Goal: Task Accomplishment & Management: Complete application form

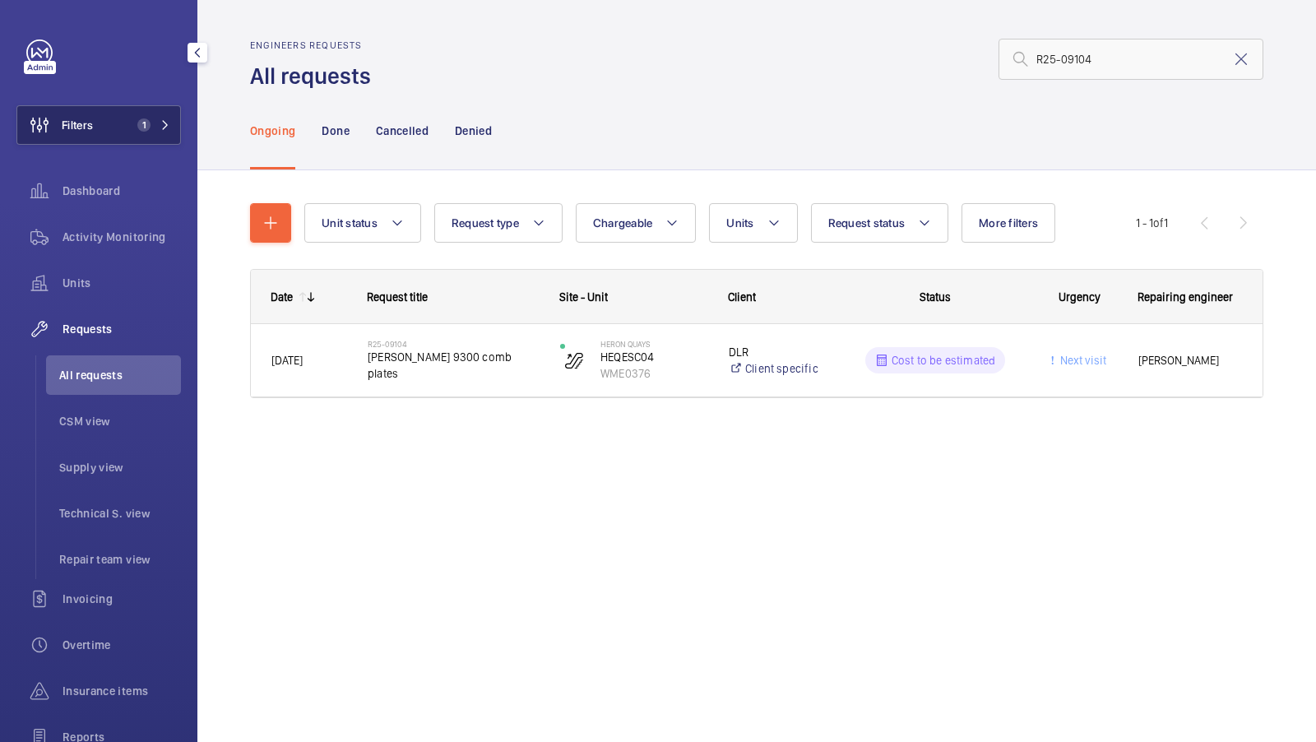
click at [162, 122] on mat-icon at bounding box center [165, 125] width 10 height 10
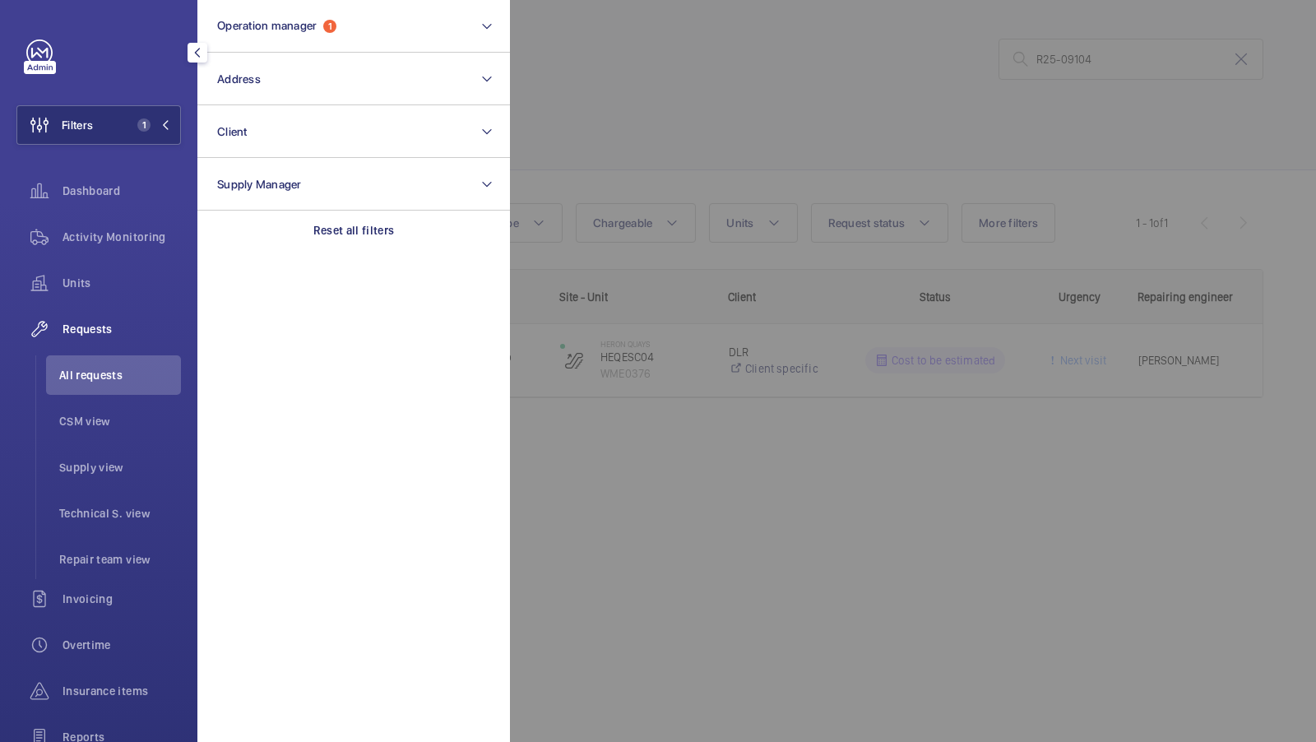
click at [686, 214] on div at bounding box center [1168, 371] width 1316 height 742
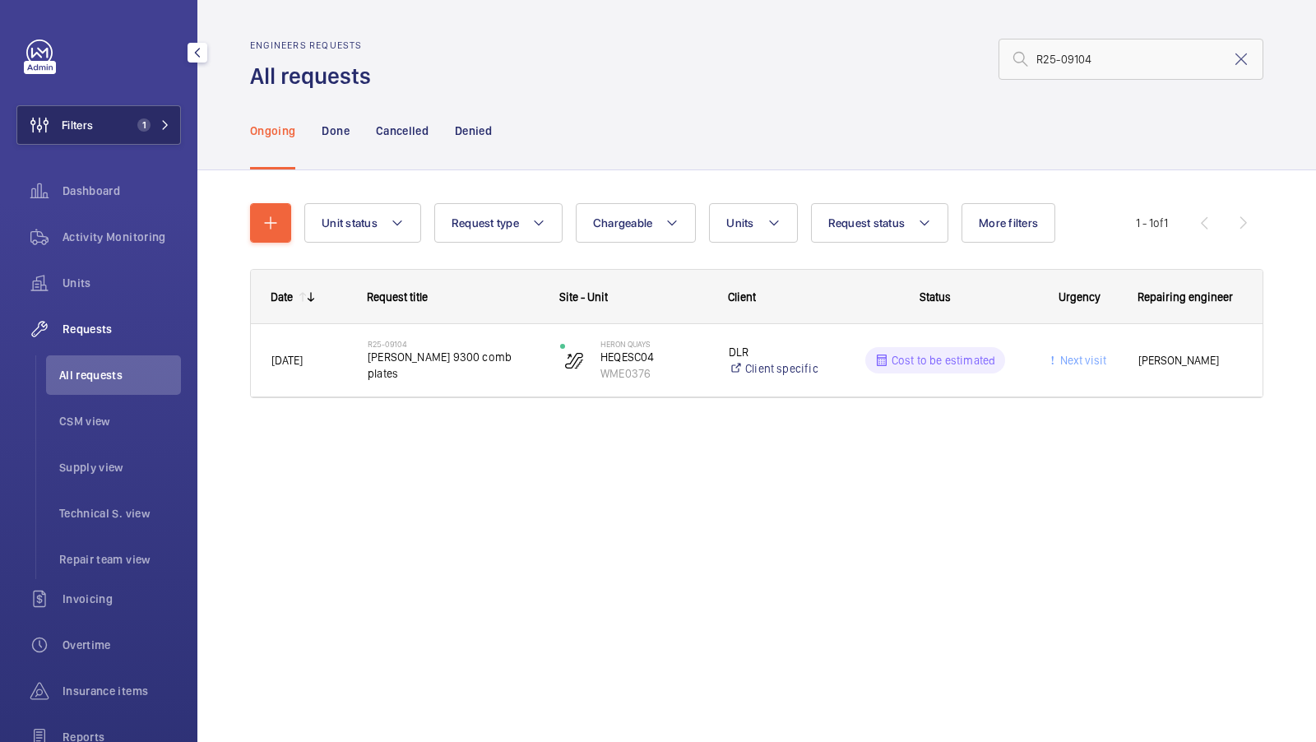
click at [135, 141] on button "Filters 1" at bounding box center [98, 124] width 164 height 39
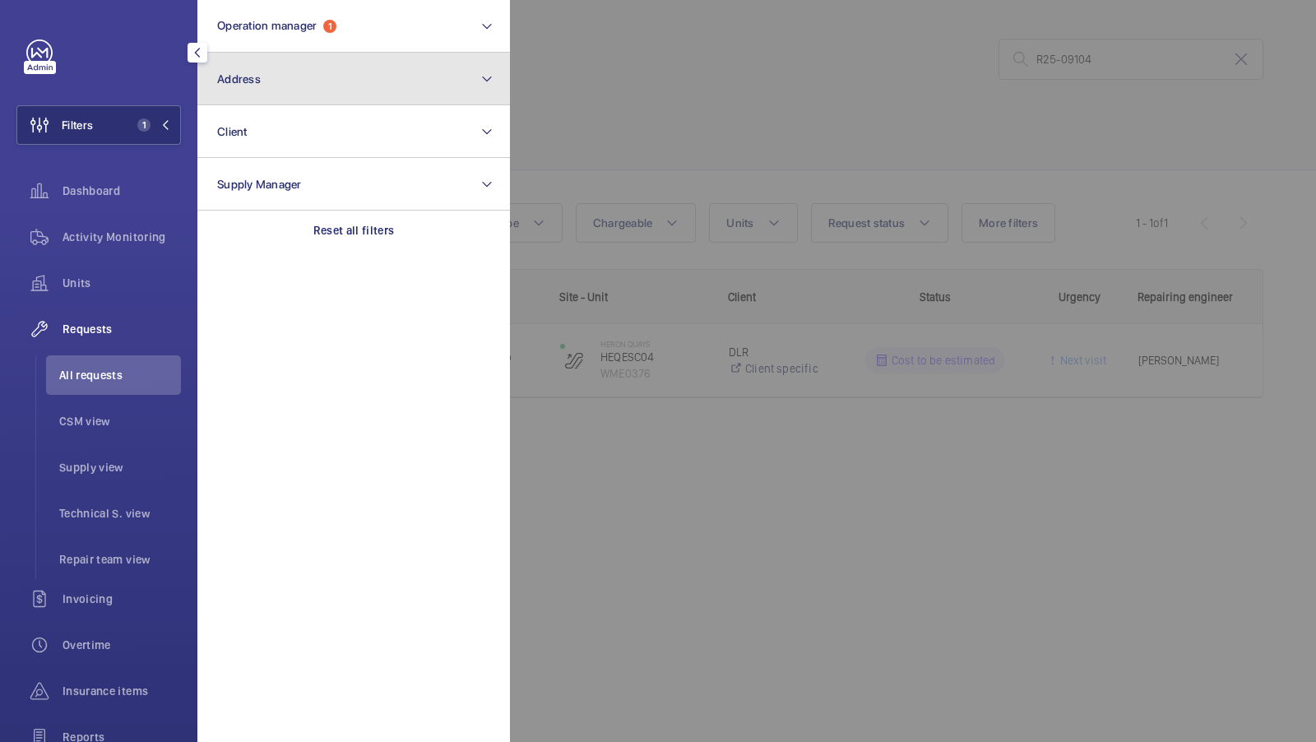
click at [365, 91] on button "Address" at bounding box center [353, 79] width 313 height 53
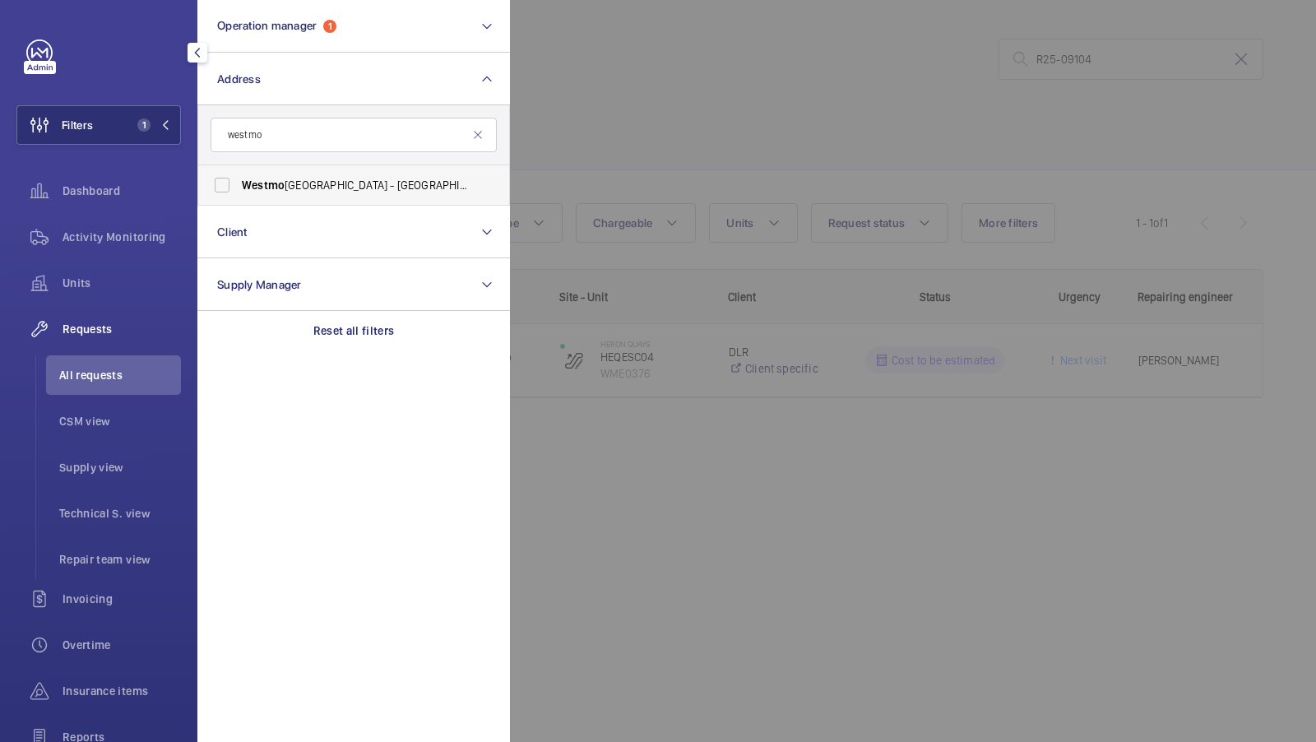
type input "westmo"
click at [285, 184] on span "Westmo reland Street - UCLH, 16-18 Westmo reland Street,, LONDON W1G 8PH" at bounding box center [355, 185] width 226 height 16
click at [239, 184] on input "Westmo reland Street - UCLH, 16-18 Westmo reland Street,, LONDON W1G 8PH" at bounding box center [222, 185] width 33 height 33
checkbox input "true"
click at [121, 108] on button "Filters 2" at bounding box center [98, 124] width 164 height 39
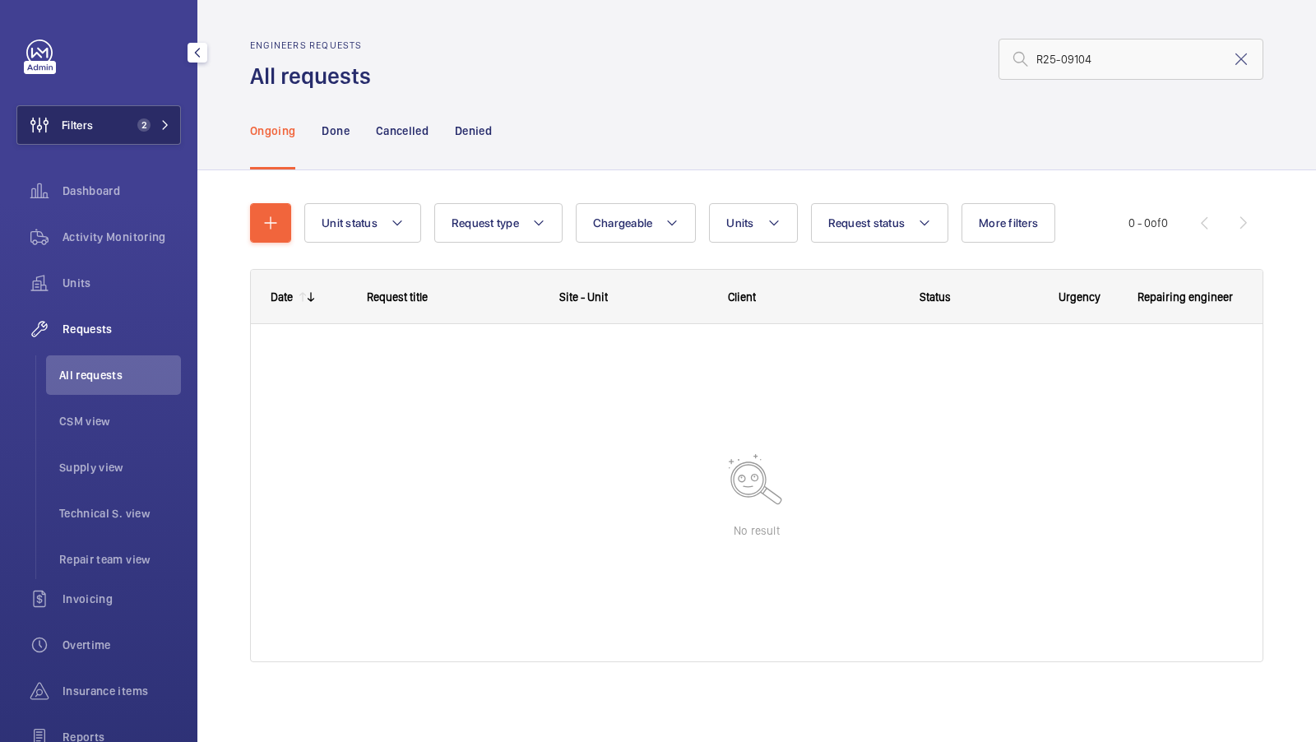
click at [155, 112] on button "Filters 2" at bounding box center [98, 124] width 164 height 39
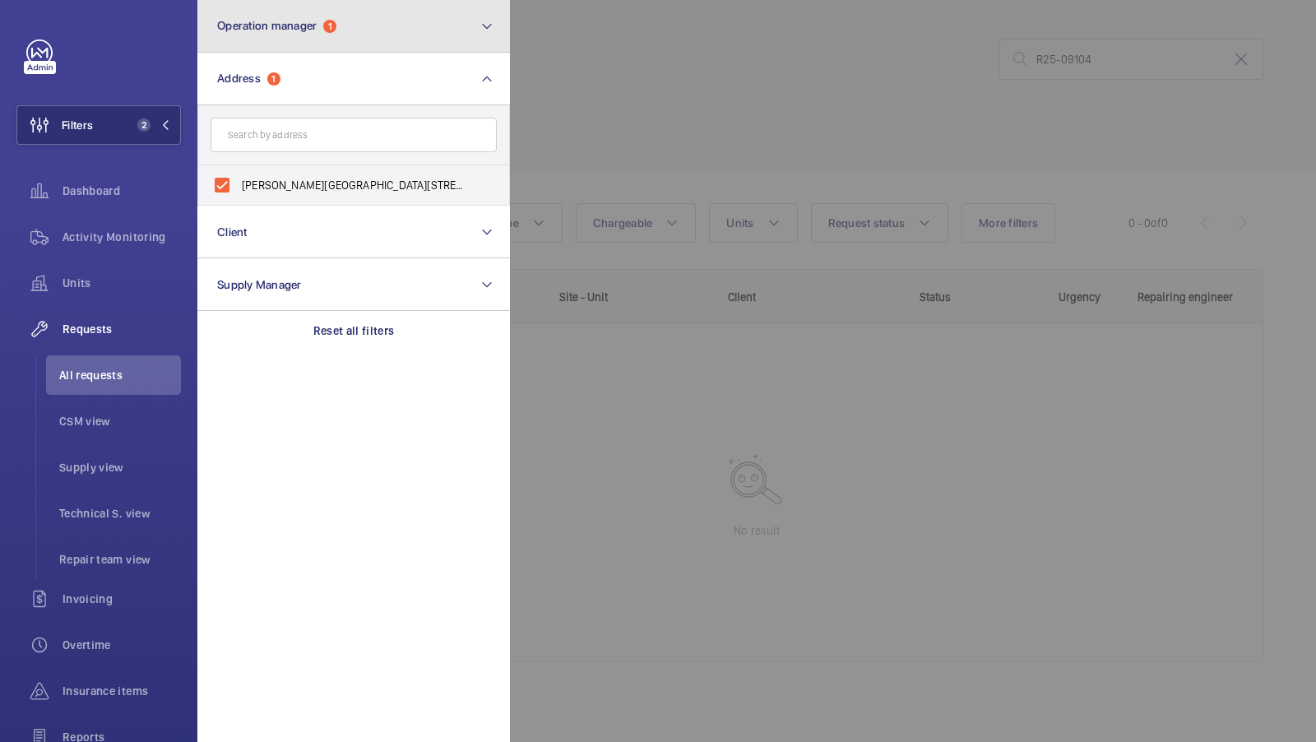
click at [279, 22] on span "Operation manager" at bounding box center [267, 25] width 100 height 13
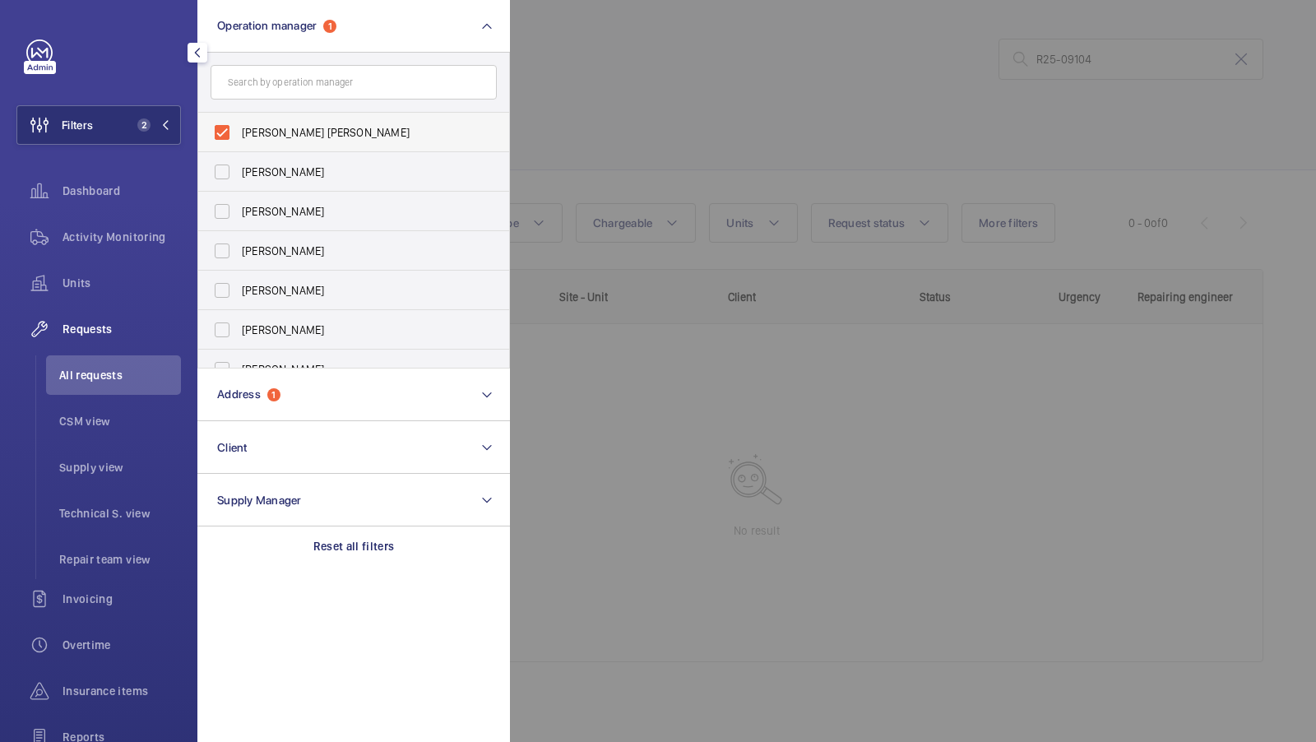
click at [262, 124] on span "[PERSON_NAME] [PERSON_NAME]" at bounding box center [355, 132] width 226 height 16
click at [239, 123] on input "[PERSON_NAME] [PERSON_NAME]" at bounding box center [222, 132] width 33 height 33
checkbox input "false"
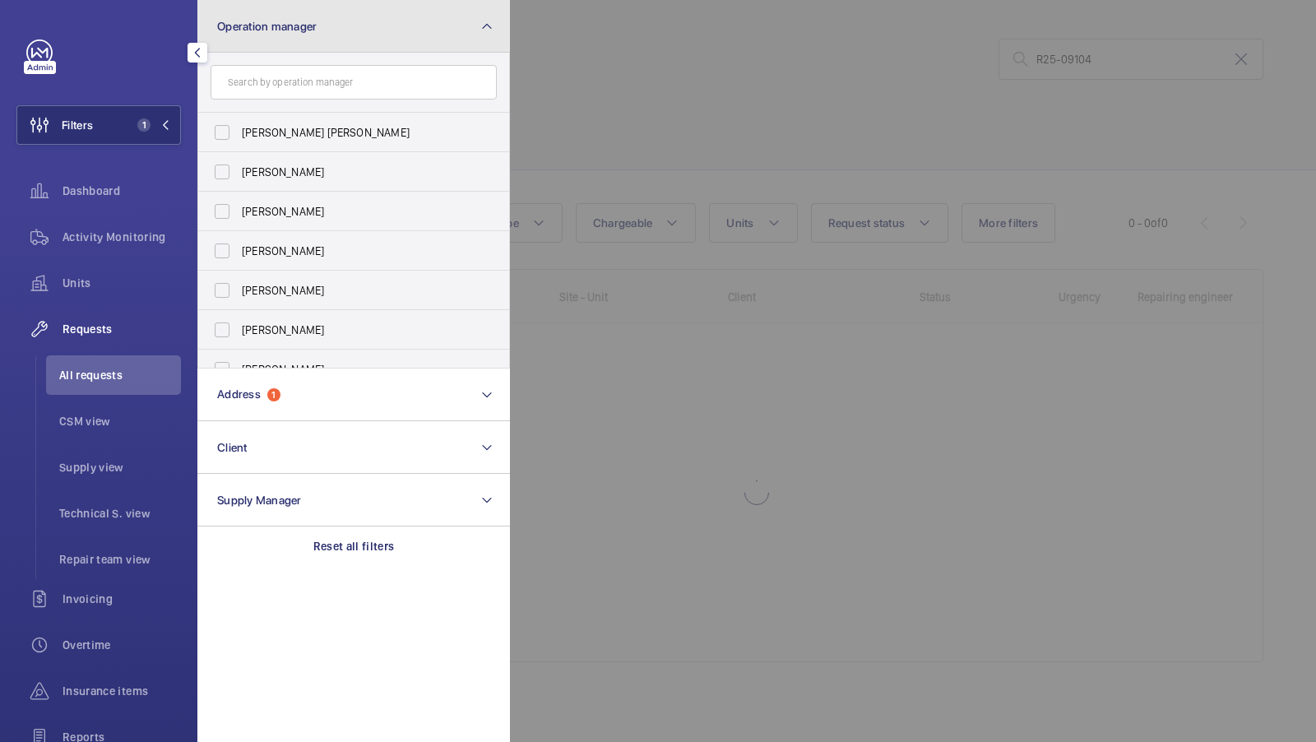
click at [300, 24] on span "Operation manager" at bounding box center [267, 26] width 100 height 13
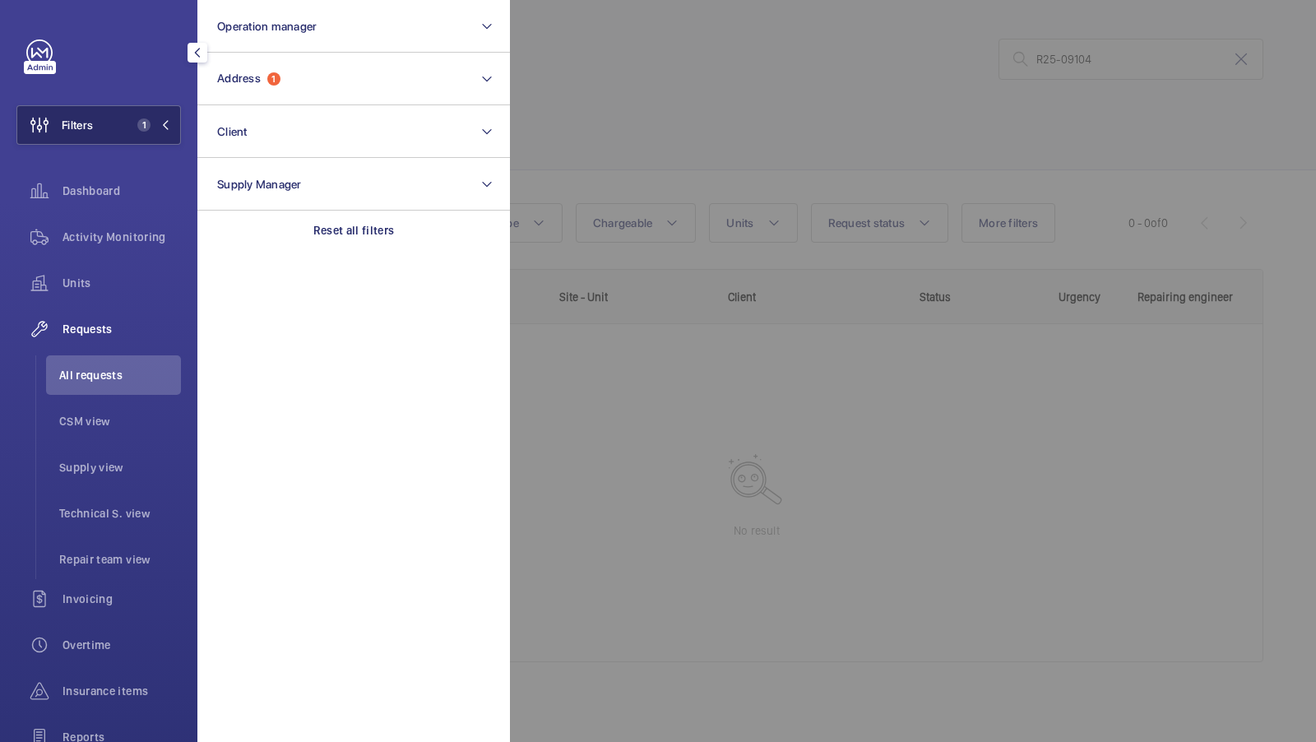
click at [144, 123] on span "1" at bounding box center [143, 124] width 13 height 13
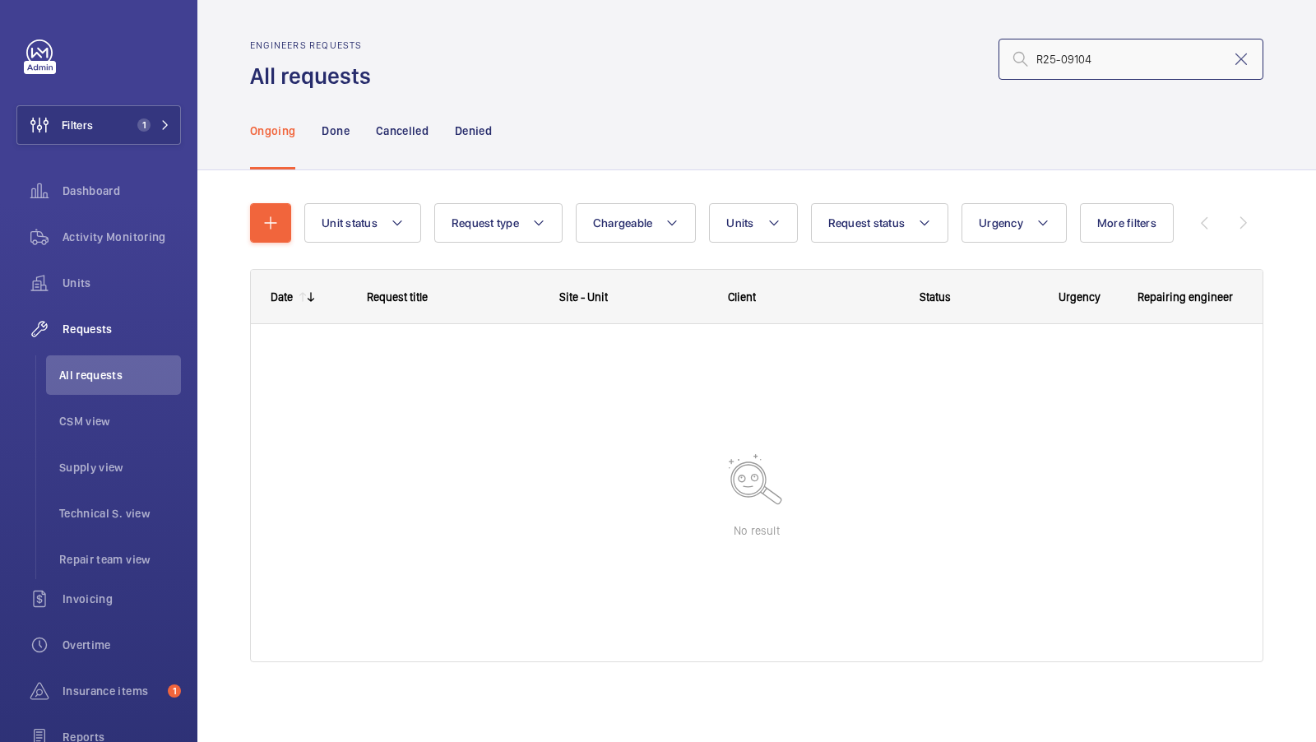
click at [1099, 68] on input "R25-09104" at bounding box center [1131, 59] width 265 height 41
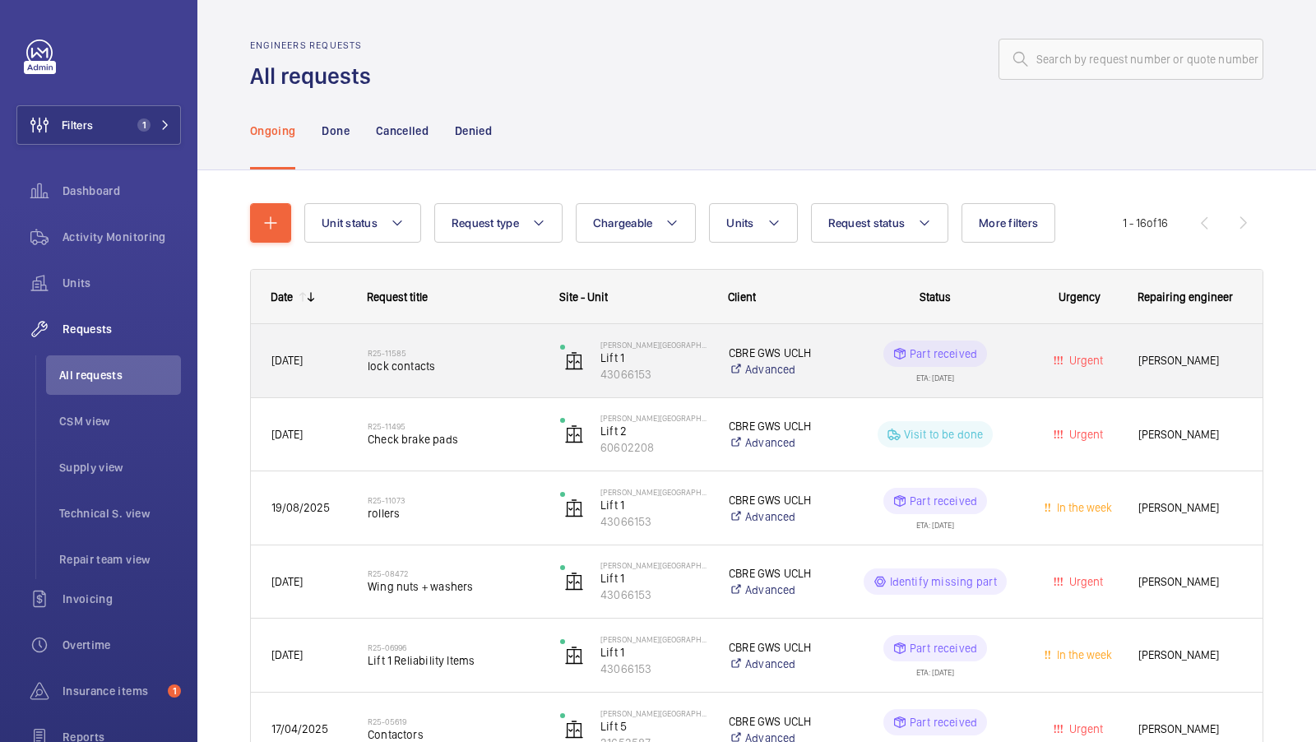
click at [456, 363] on span "lock contacts" at bounding box center [453, 366] width 171 height 16
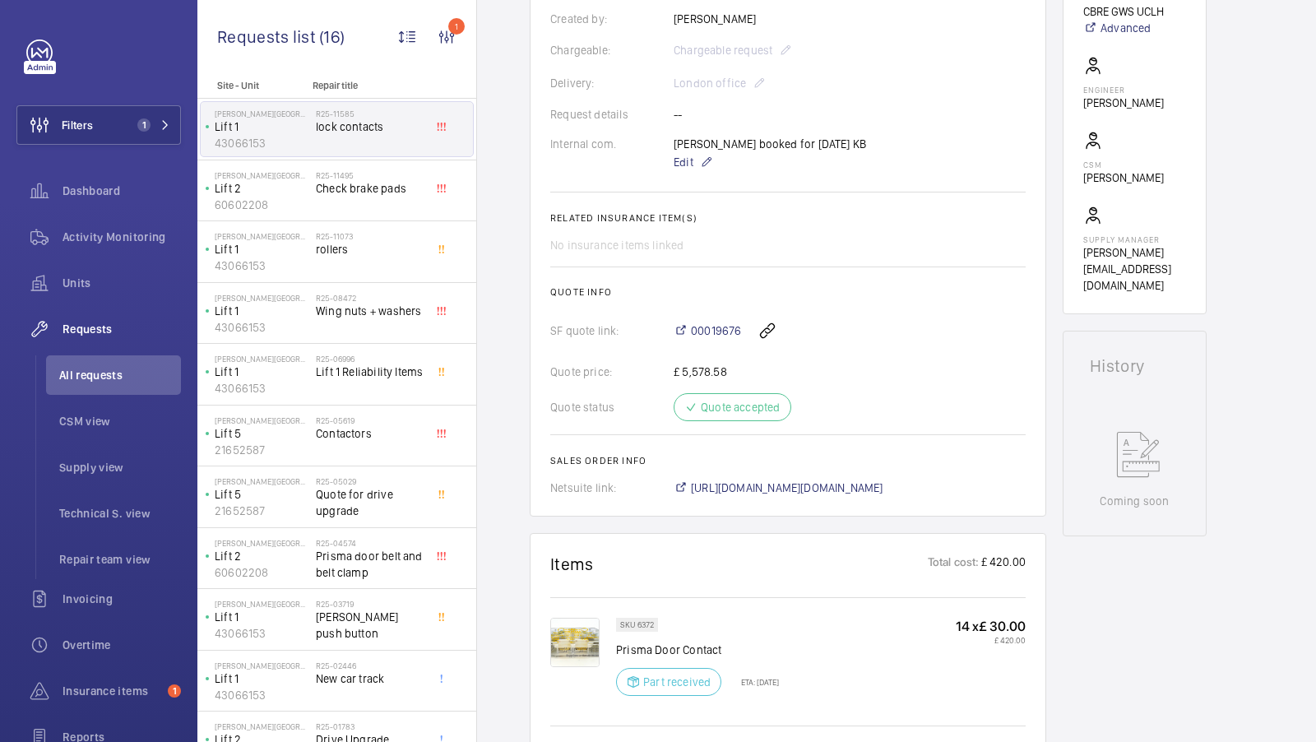
scroll to position [628, 0]
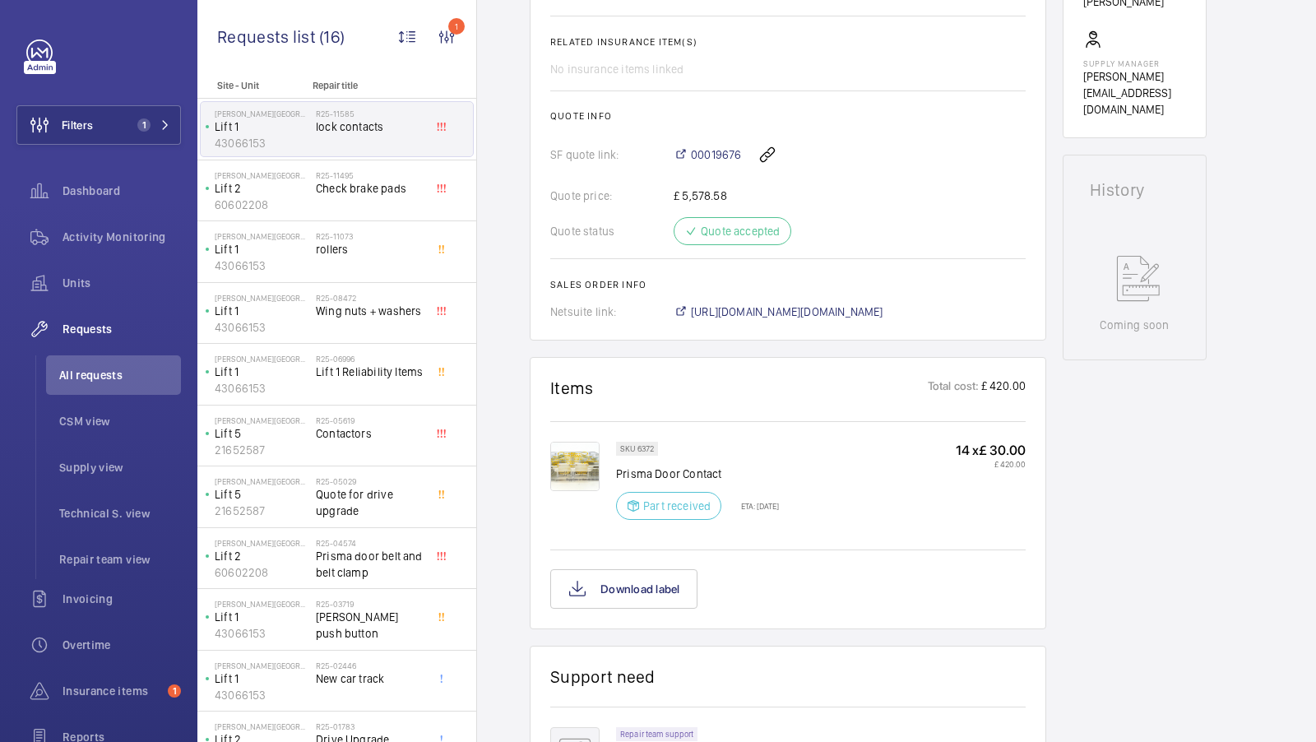
click at [571, 484] on img at bounding box center [574, 466] width 49 height 49
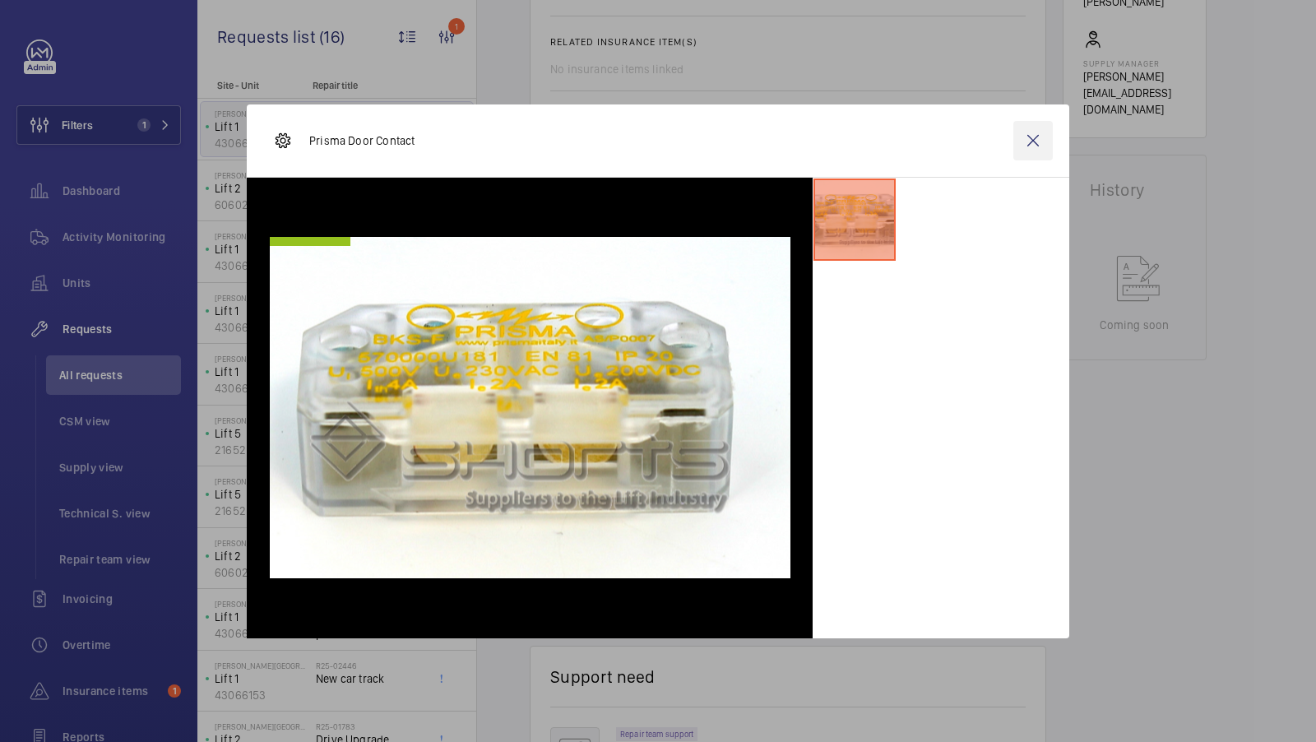
click at [1034, 141] on wm-front-icon-button at bounding box center [1032, 140] width 39 height 39
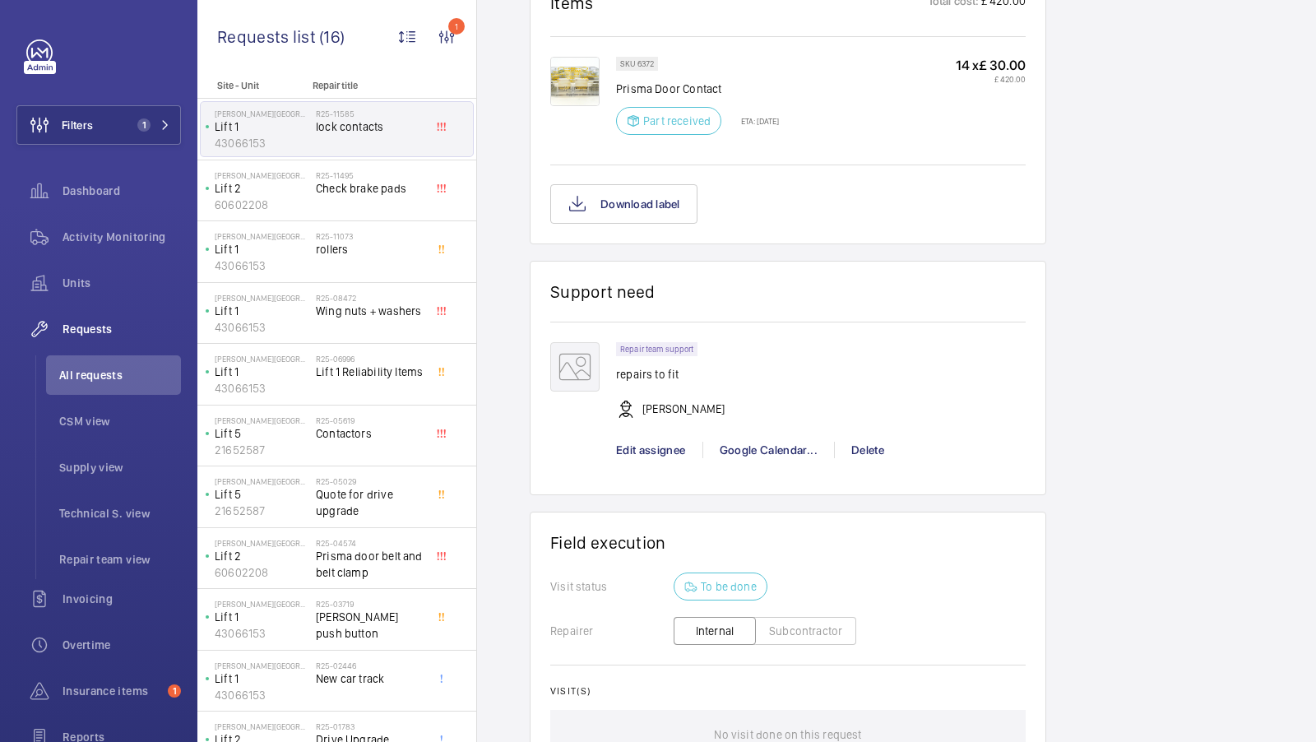
scroll to position [981, 0]
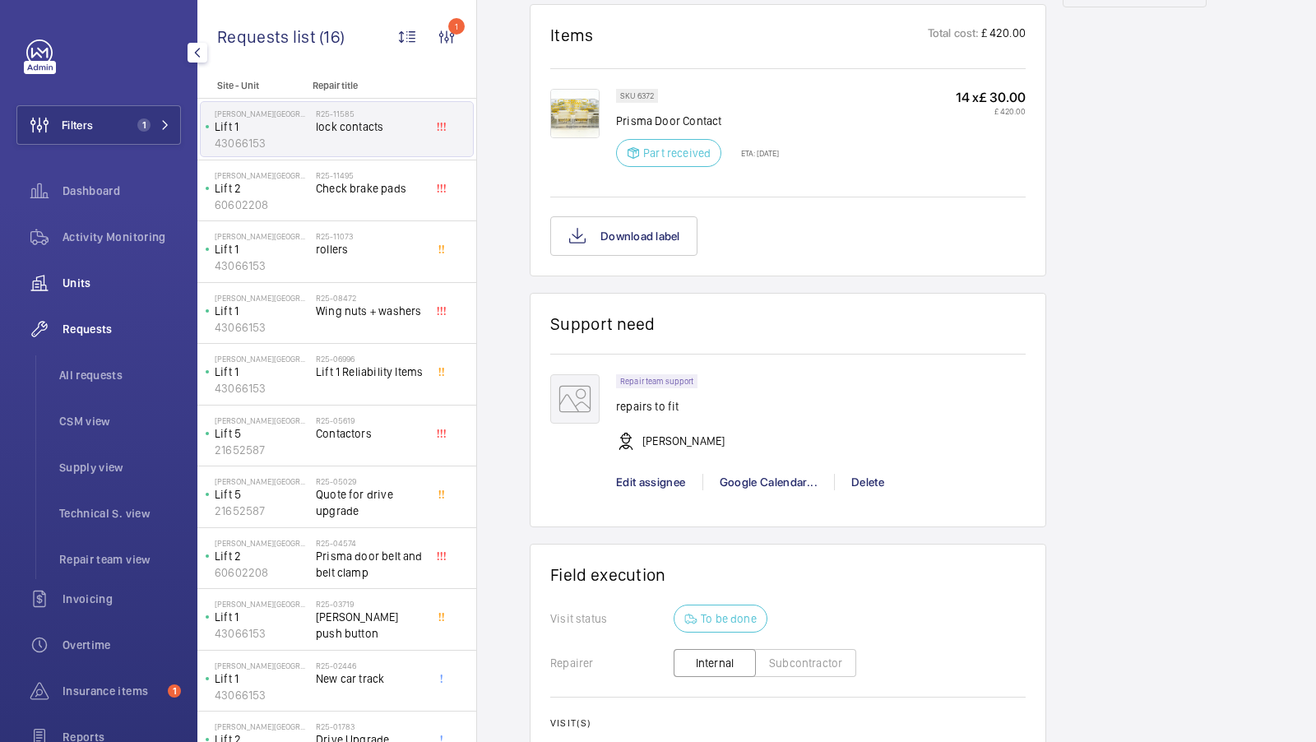
click at [74, 281] on span "Units" at bounding box center [122, 283] width 118 height 16
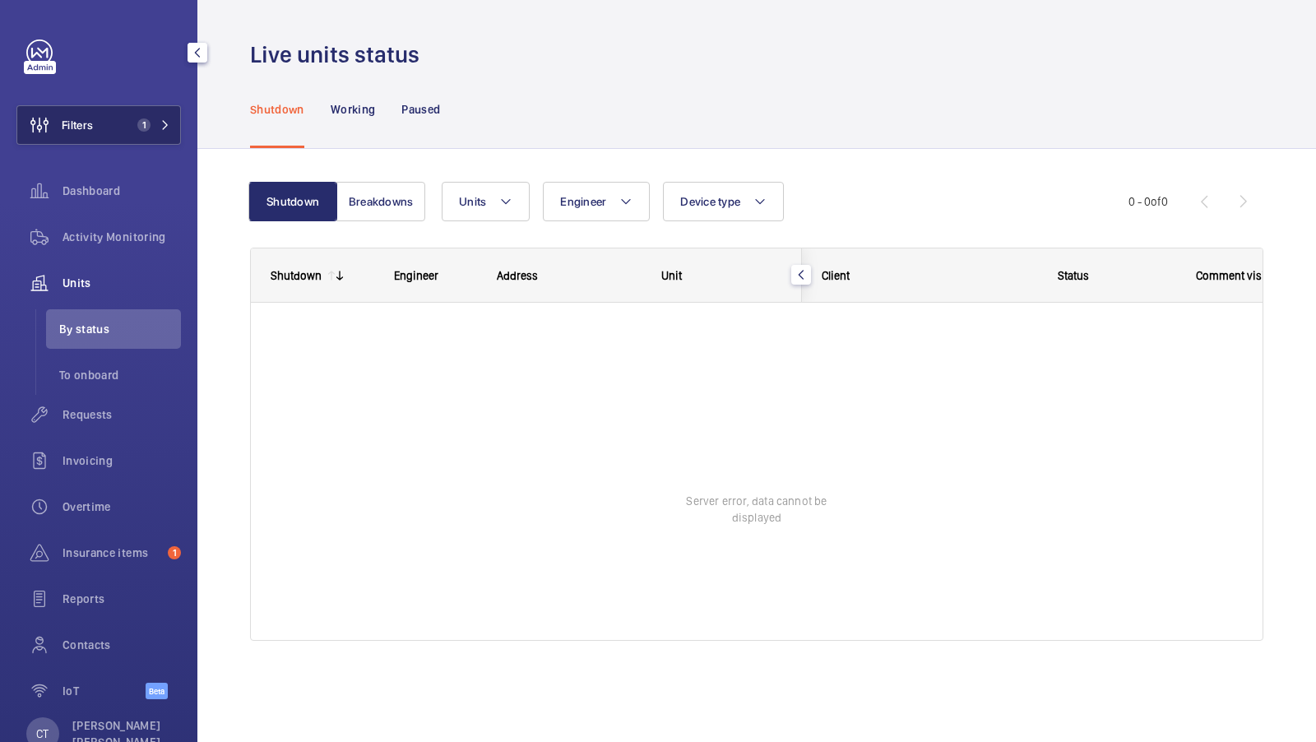
click at [160, 107] on button "Filters 1" at bounding box center [98, 124] width 164 height 39
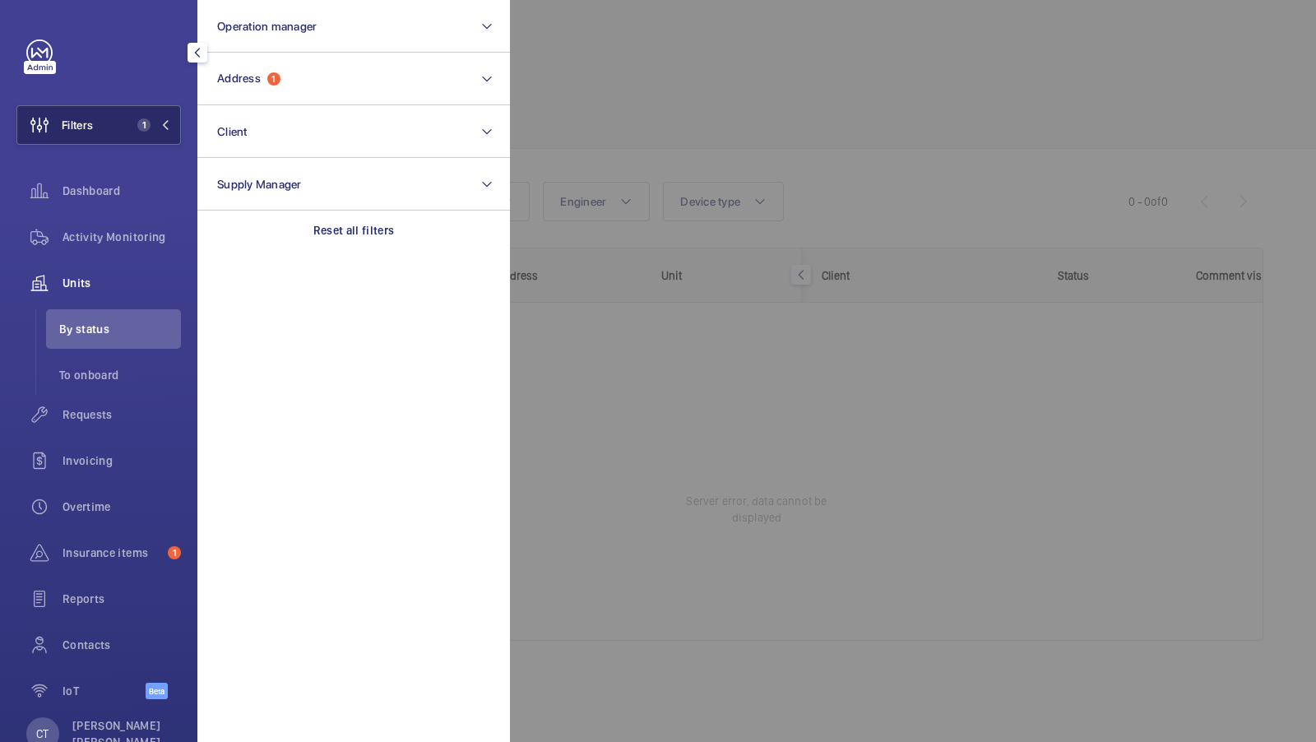
click at [107, 125] on button "Filters 1" at bounding box center [98, 124] width 164 height 39
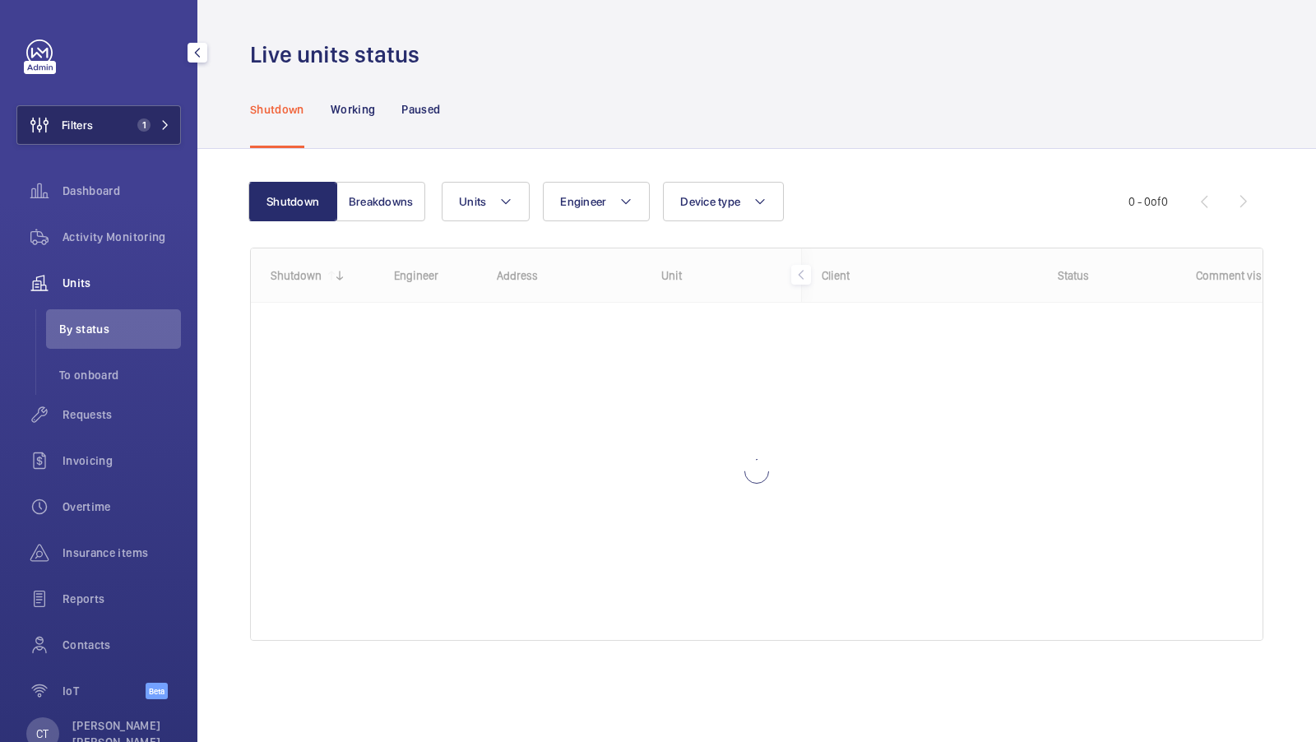
click at [118, 122] on button "Filters 1" at bounding box center [98, 124] width 164 height 39
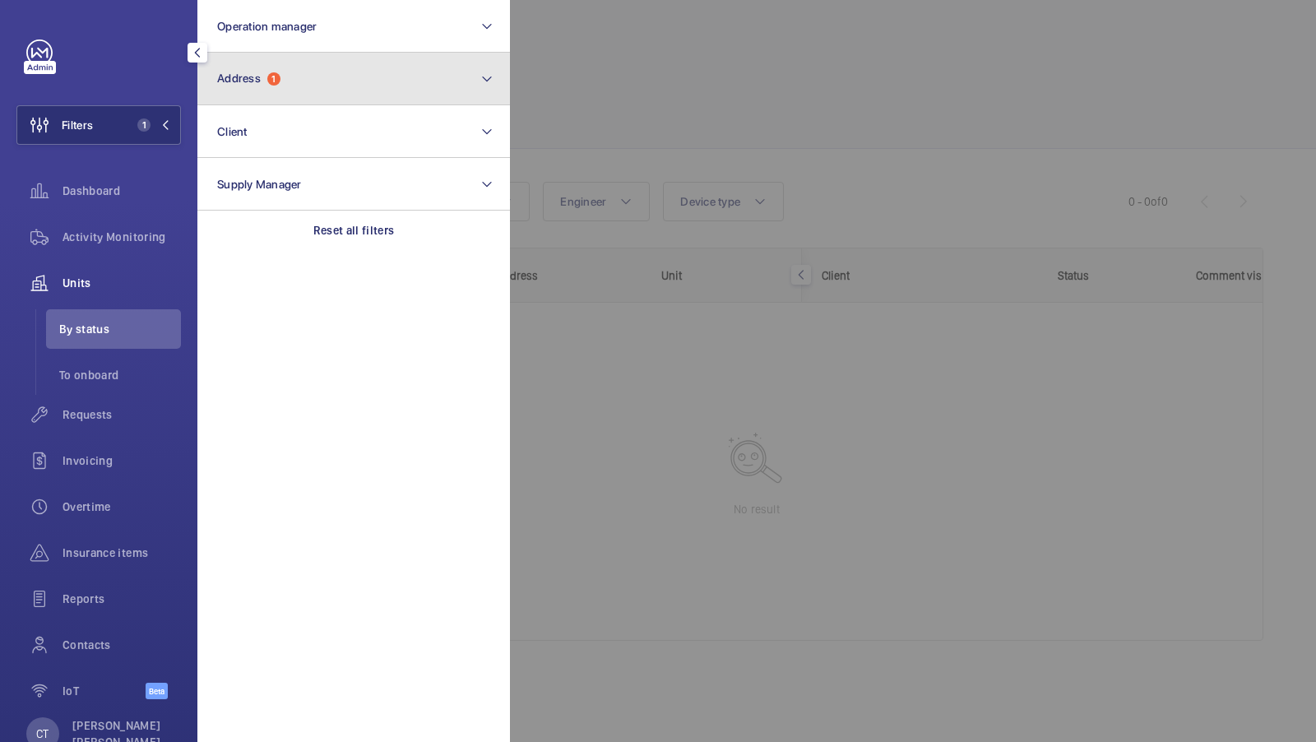
click at [452, 91] on button "Address 1" at bounding box center [353, 79] width 313 height 53
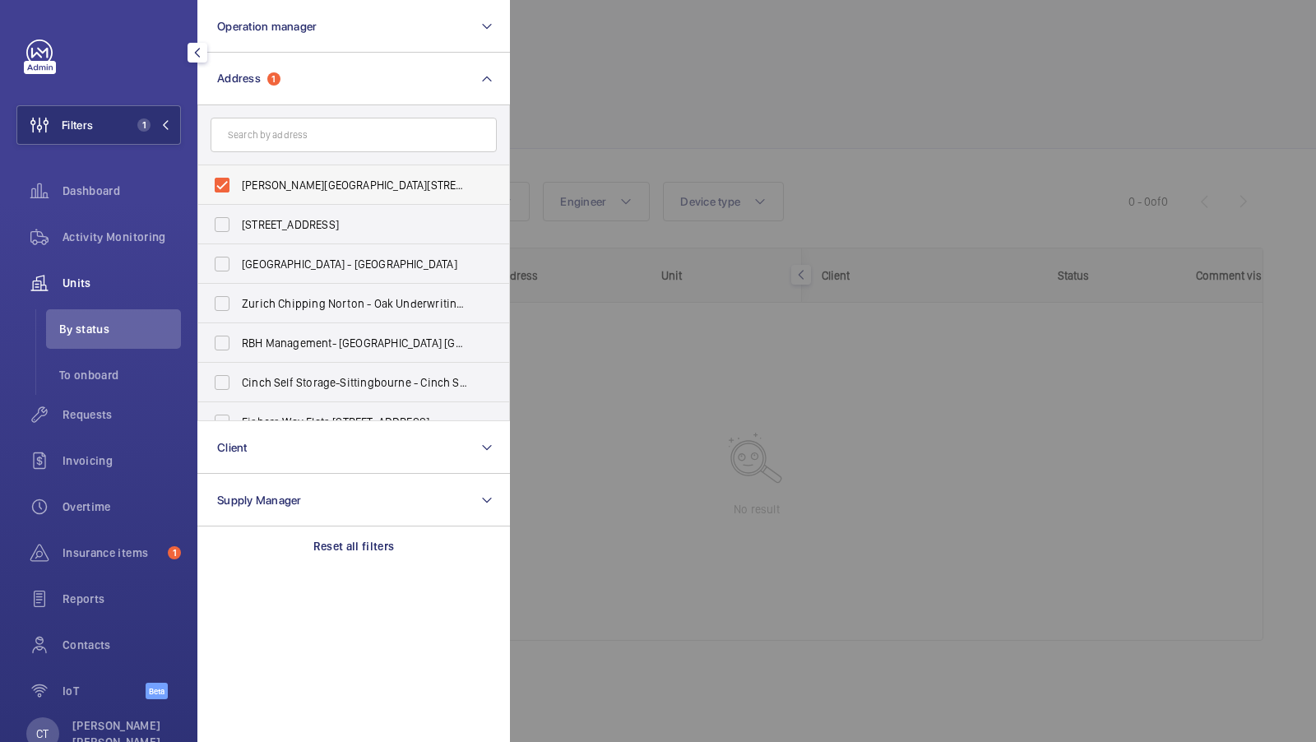
click at [256, 178] on span "Westmoreland Street - UCLH, 16-18 Westmoreland Street,, LONDON W1G 8PH" at bounding box center [355, 185] width 226 height 16
click at [239, 178] on input "Westmoreland Street - UCLH, 16-18 Westmoreland Street,, LONDON W1G 8PH" at bounding box center [222, 185] width 33 height 33
checkbox input "false"
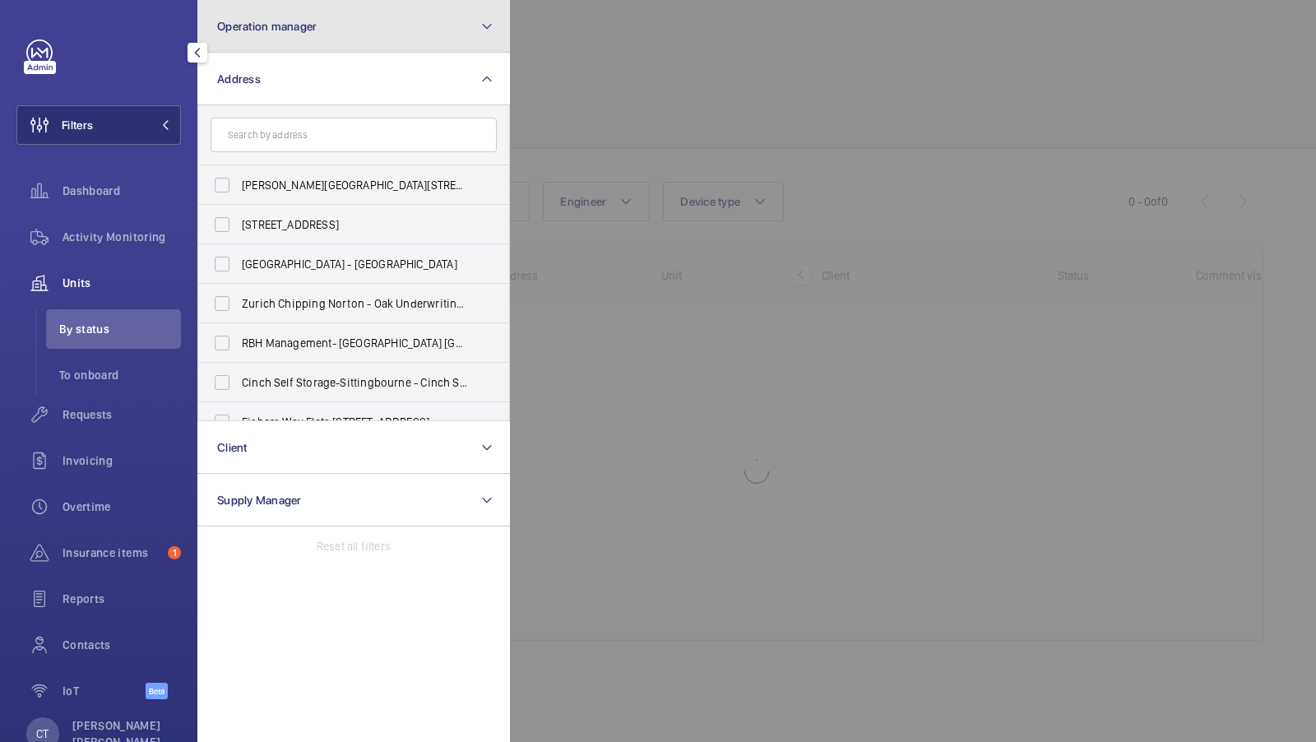
click at [309, 41] on button "Operation manager" at bounding box center [353, 26] width 313 height 53
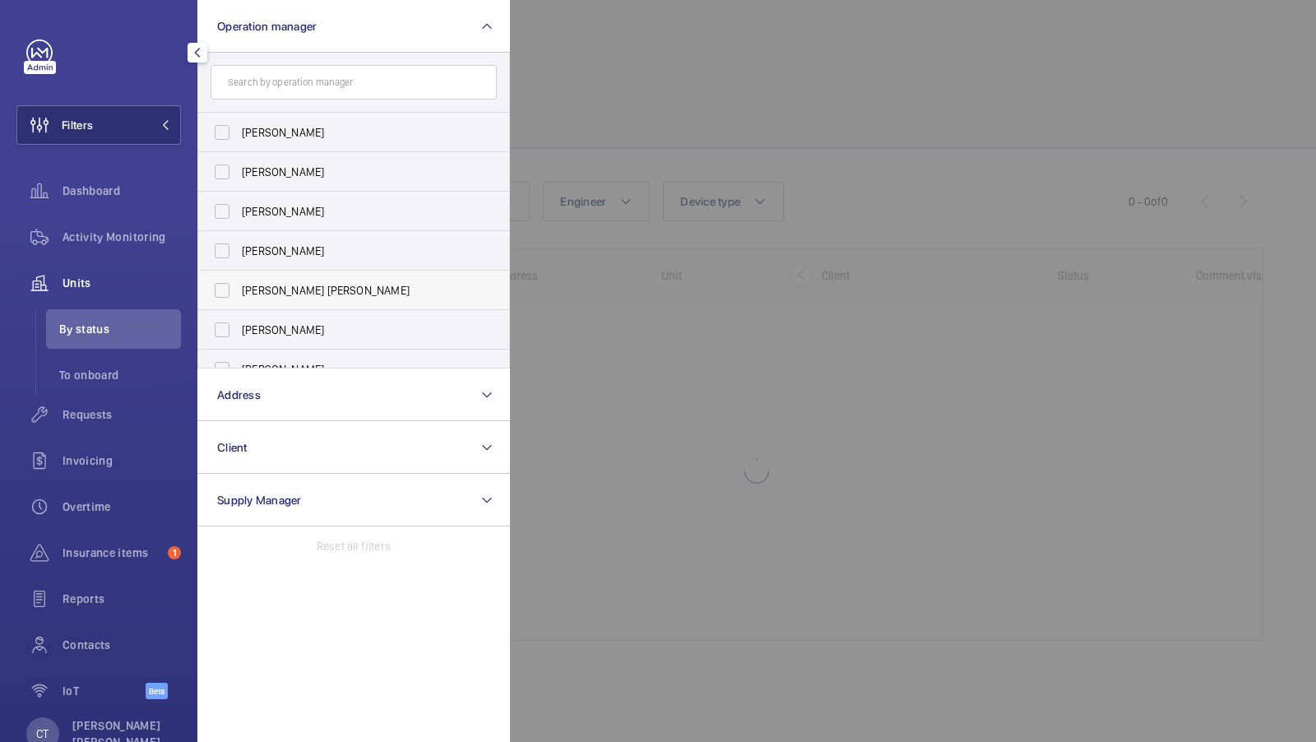
click at [290, 286] on span "[PERSON_NAME] [PERSON_NAME]" at bounding box center [355, 290] width 226 height 16
click at [239, 286] on input "[PERSON_NAME] [PERSON_NAME]" at bounding box center [222, 290] width 33 height 33
checkbox input "true"
click at [146, 111] on button "Filters 1" at bounding box center [98, 124] width 164 height 39
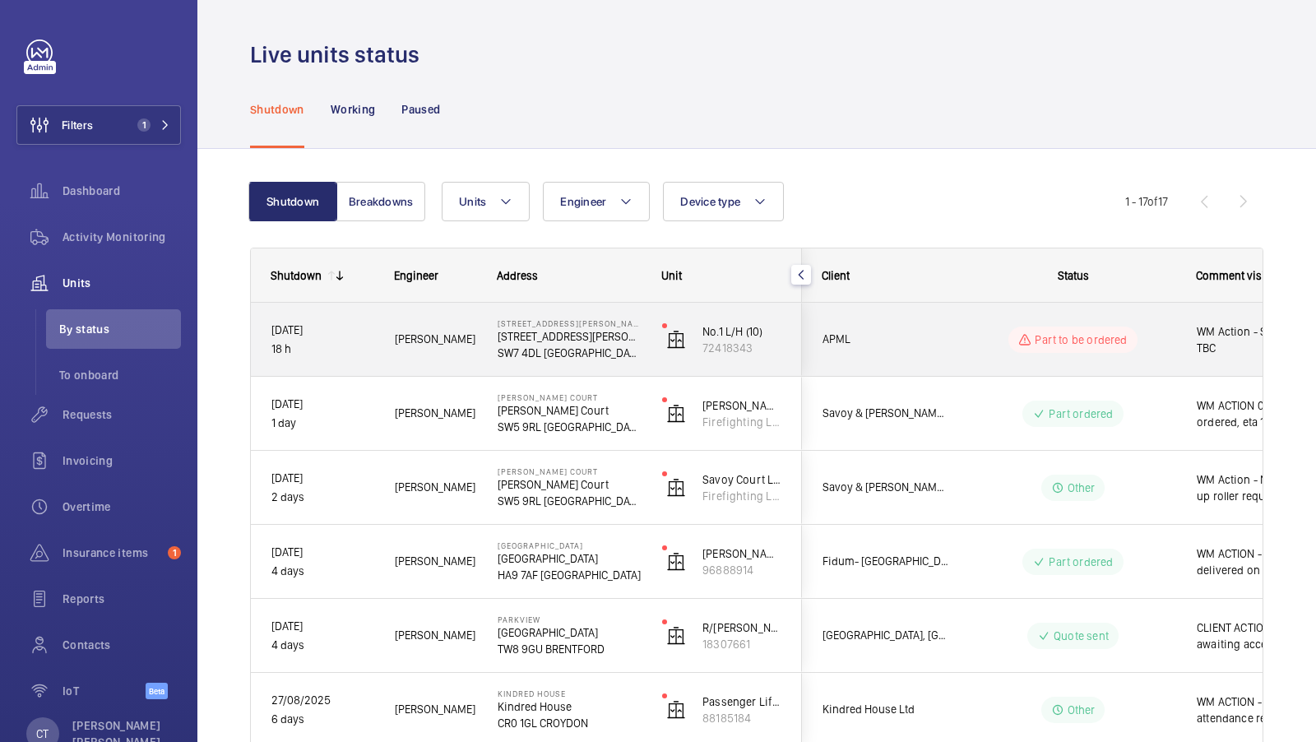
scroll to position [0, 296]
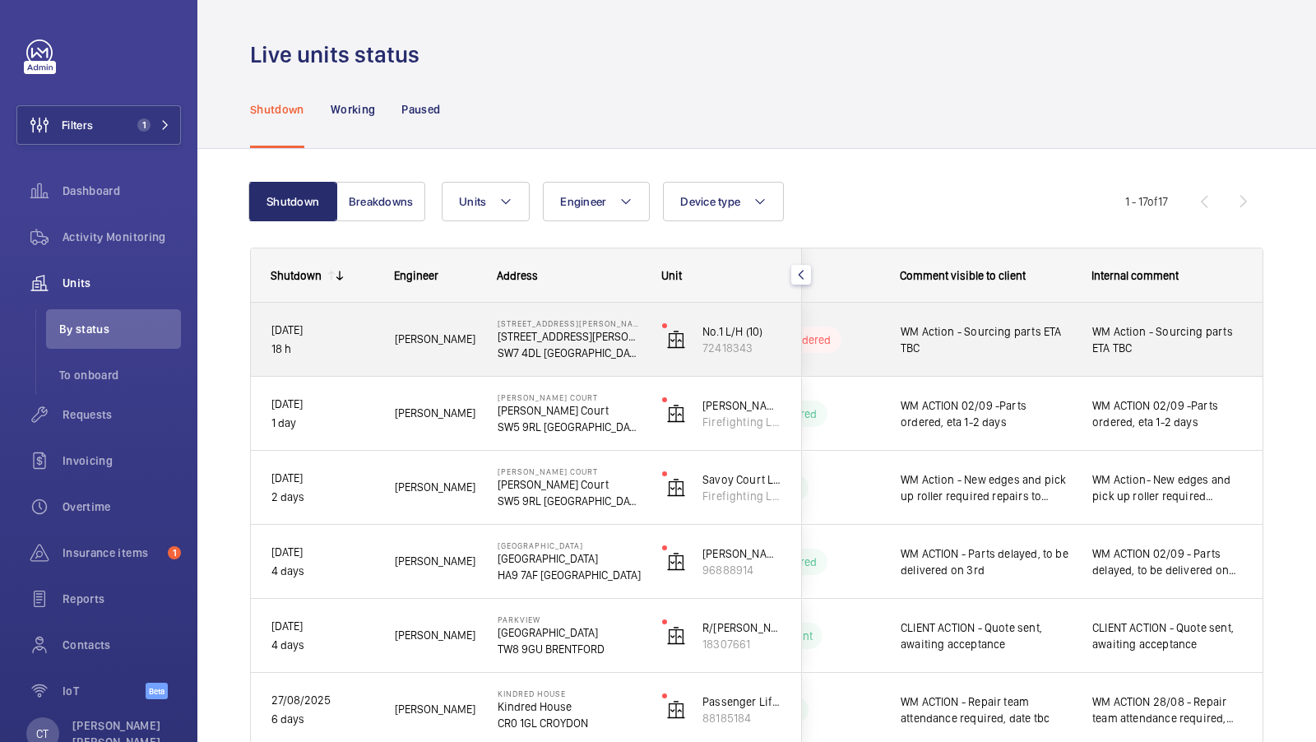
click at [1164, 349] on span "WM Action - Sourcing parts ETA TBC" at bounding box center [1167, 339] width 151 height 33
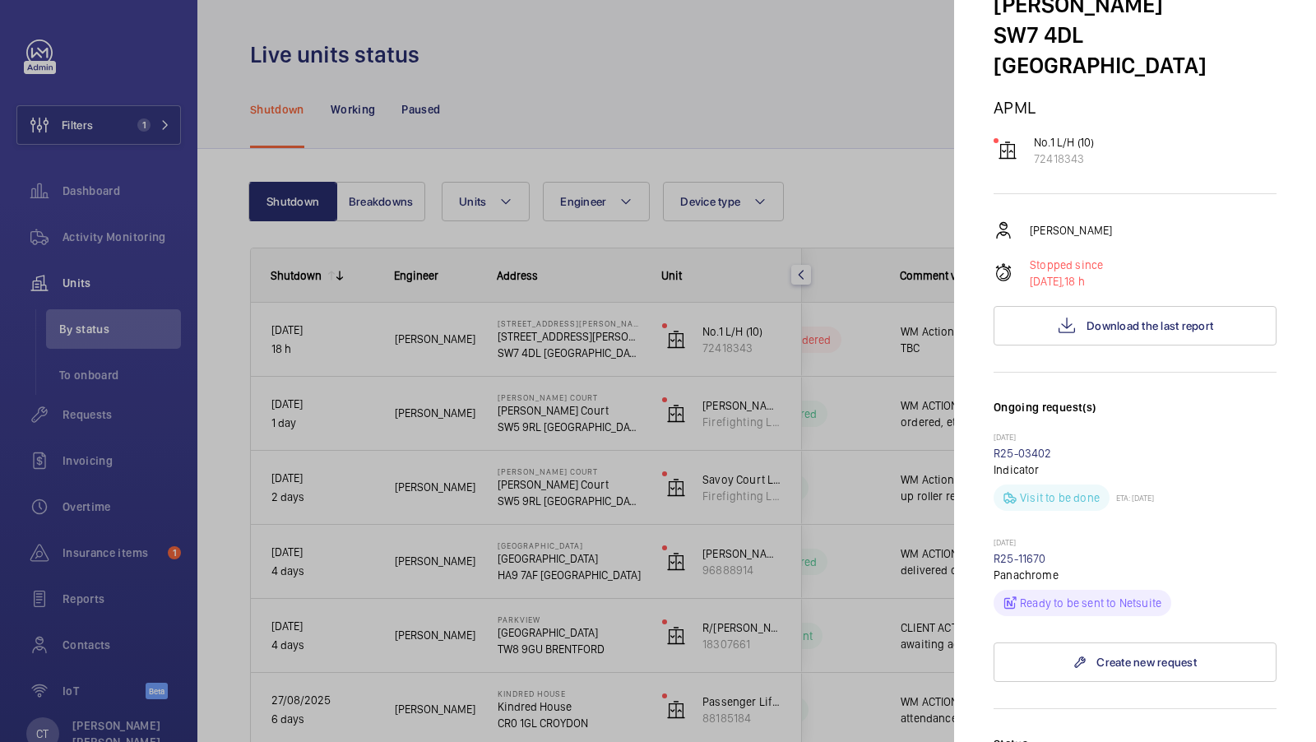
scroll to position [327, 0]
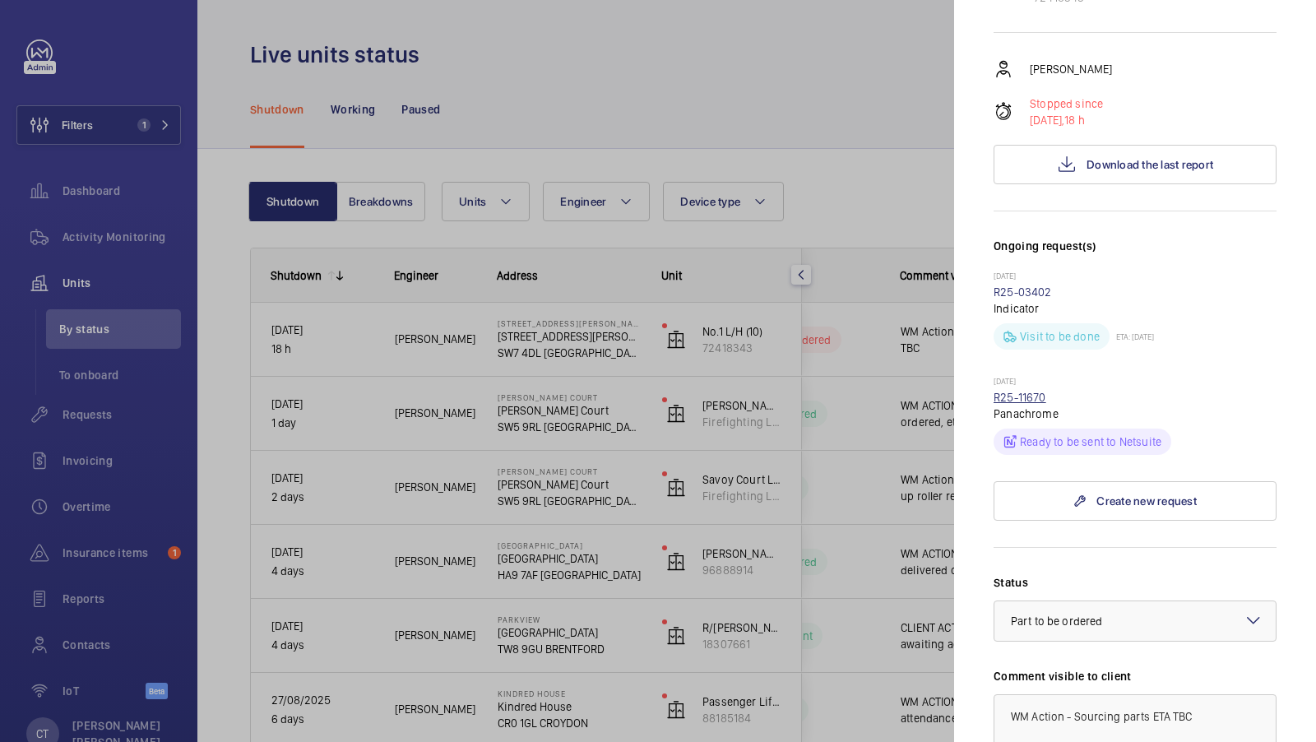
click at [1016, 391] on link "R25-11670" at bounding box center [1020, 397] width 53 height 13
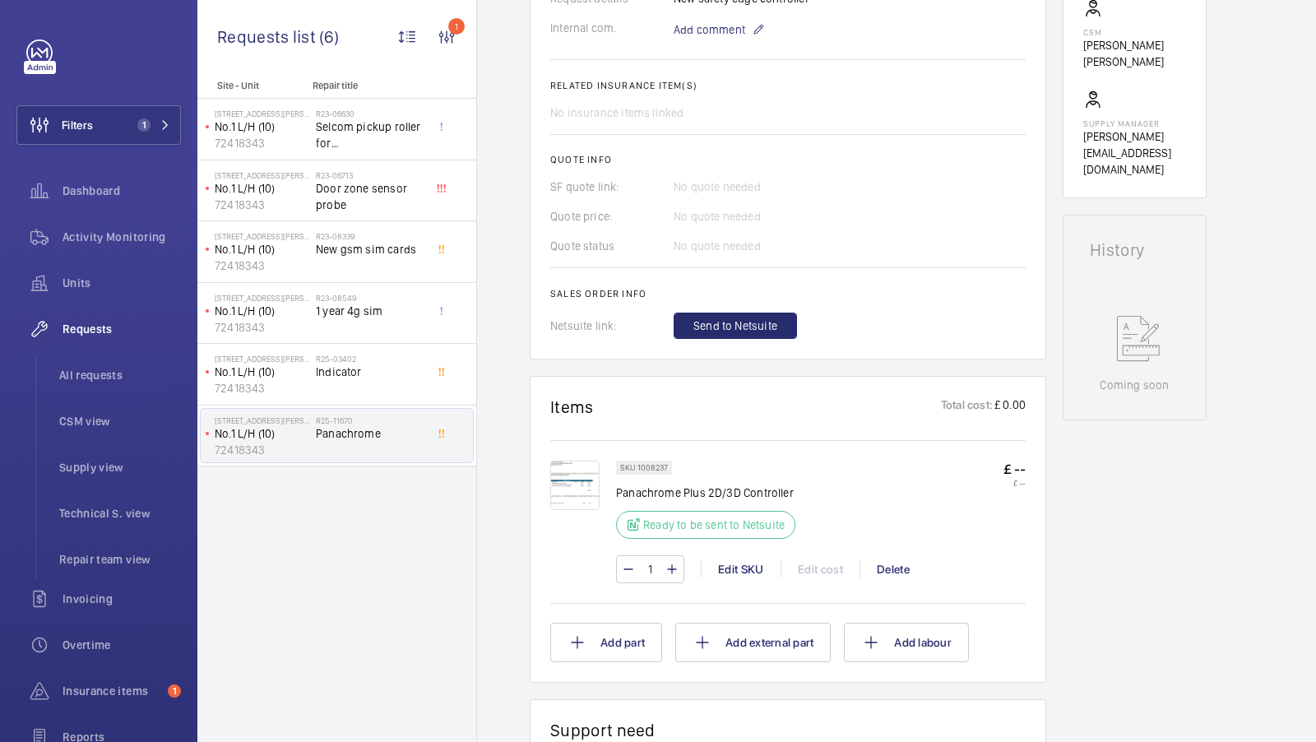
scroll to position [594, 0]
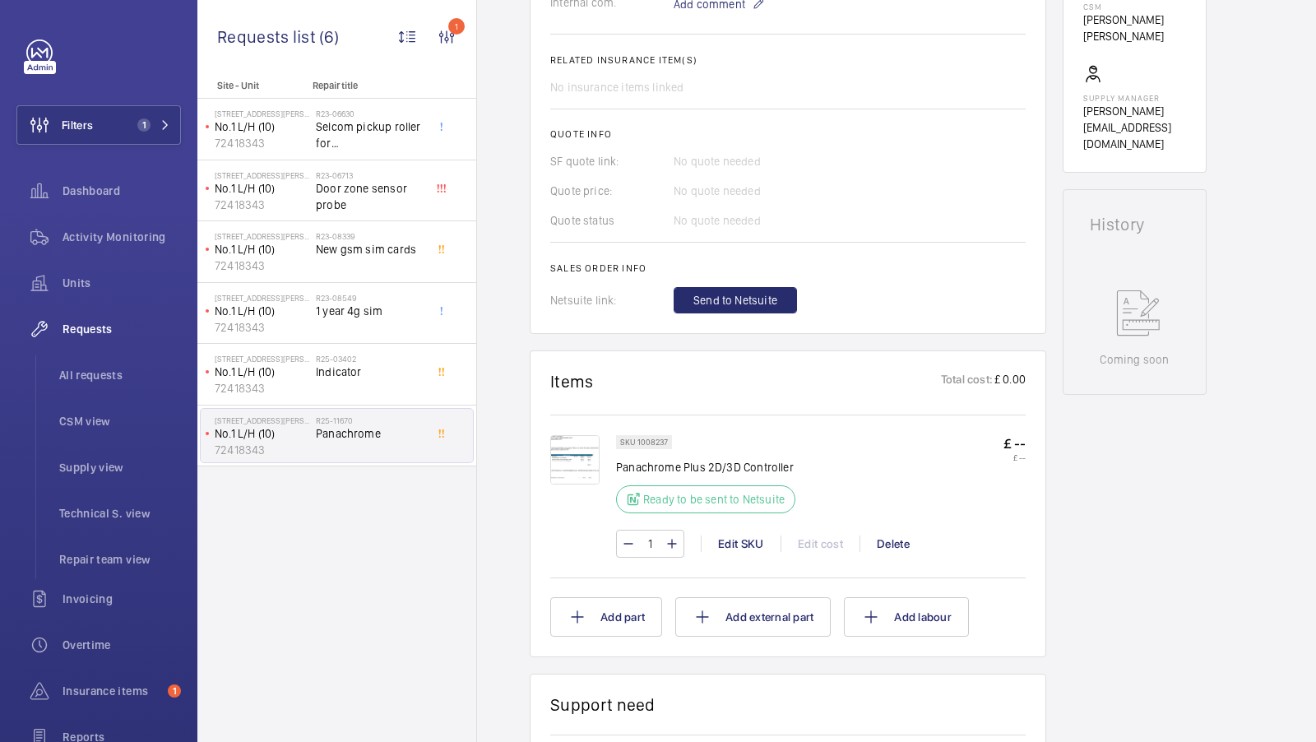
click at [565, 457] on img at bounding box center [574, 459] width 49 height 49
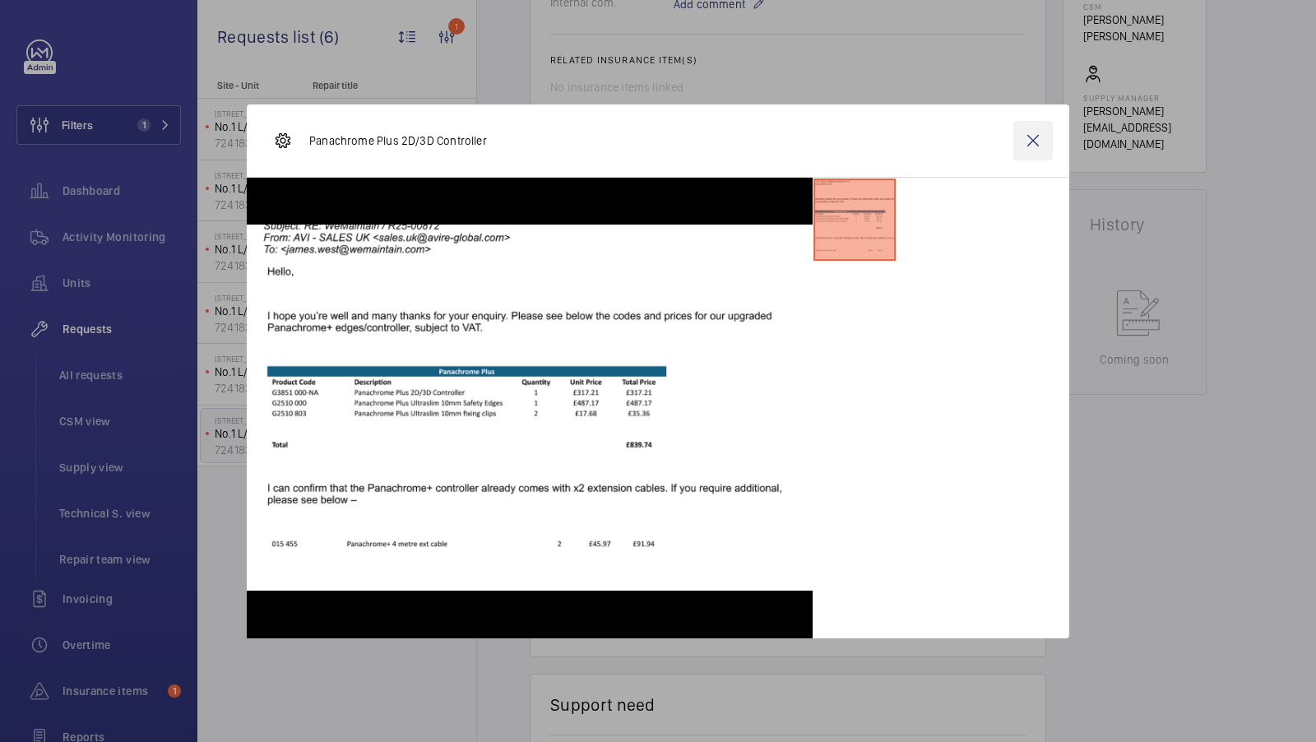
click at [1038, 137] on wm-front-icon-button at bounding box center [1032, 140] width 39 height 39
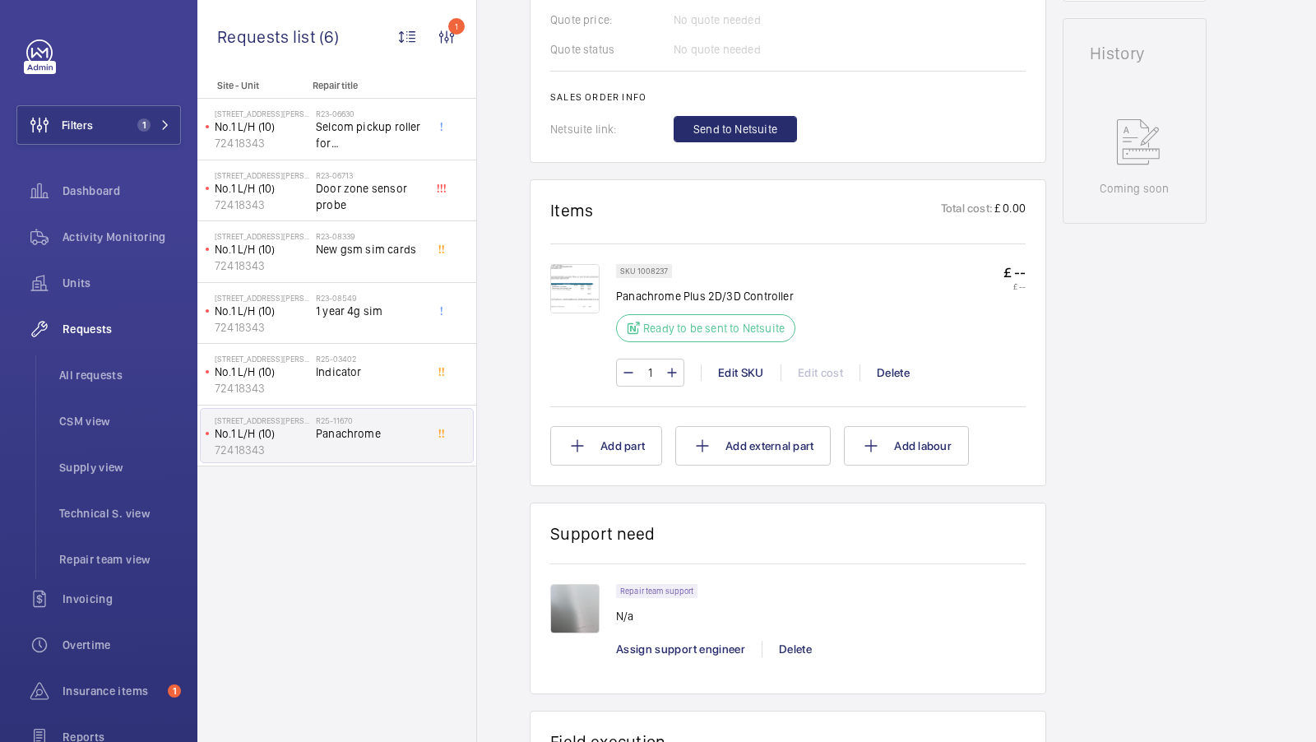
scroll to position [779, 0]
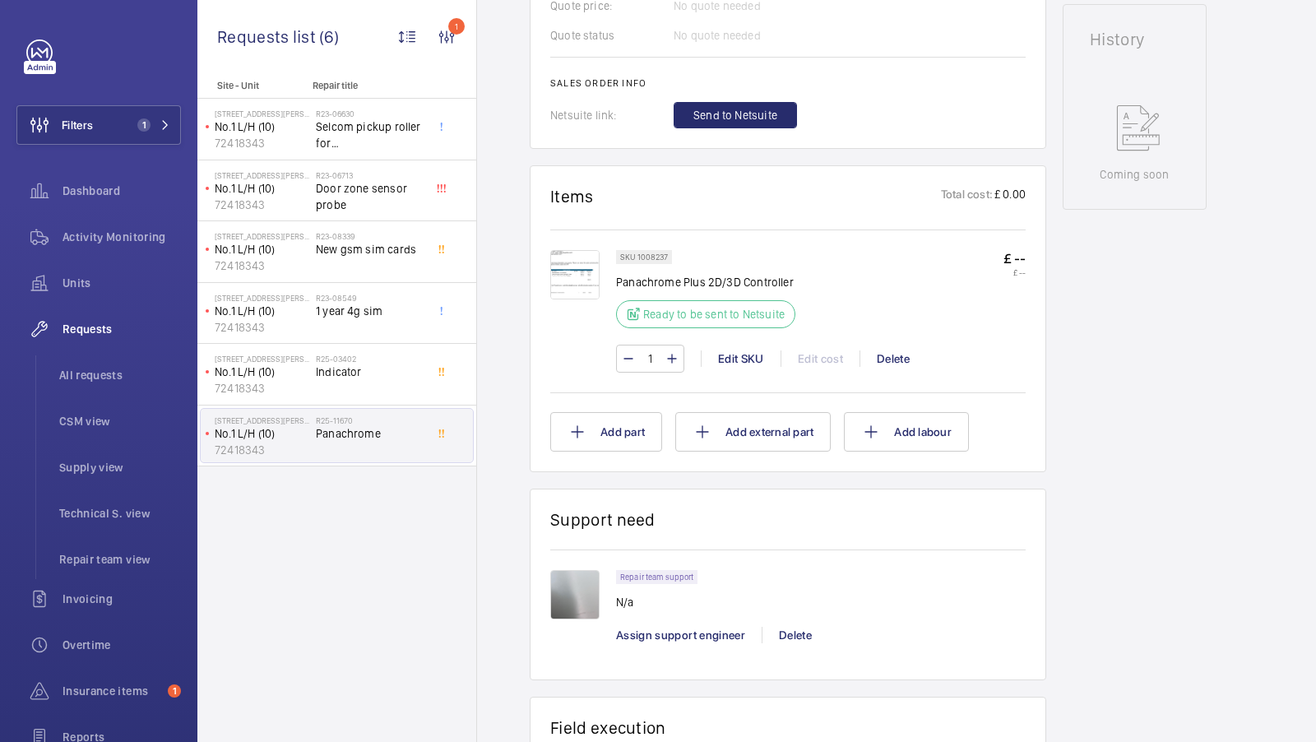
click at [582, 279] on img at bounding box center [574, 274] width 49 height 49
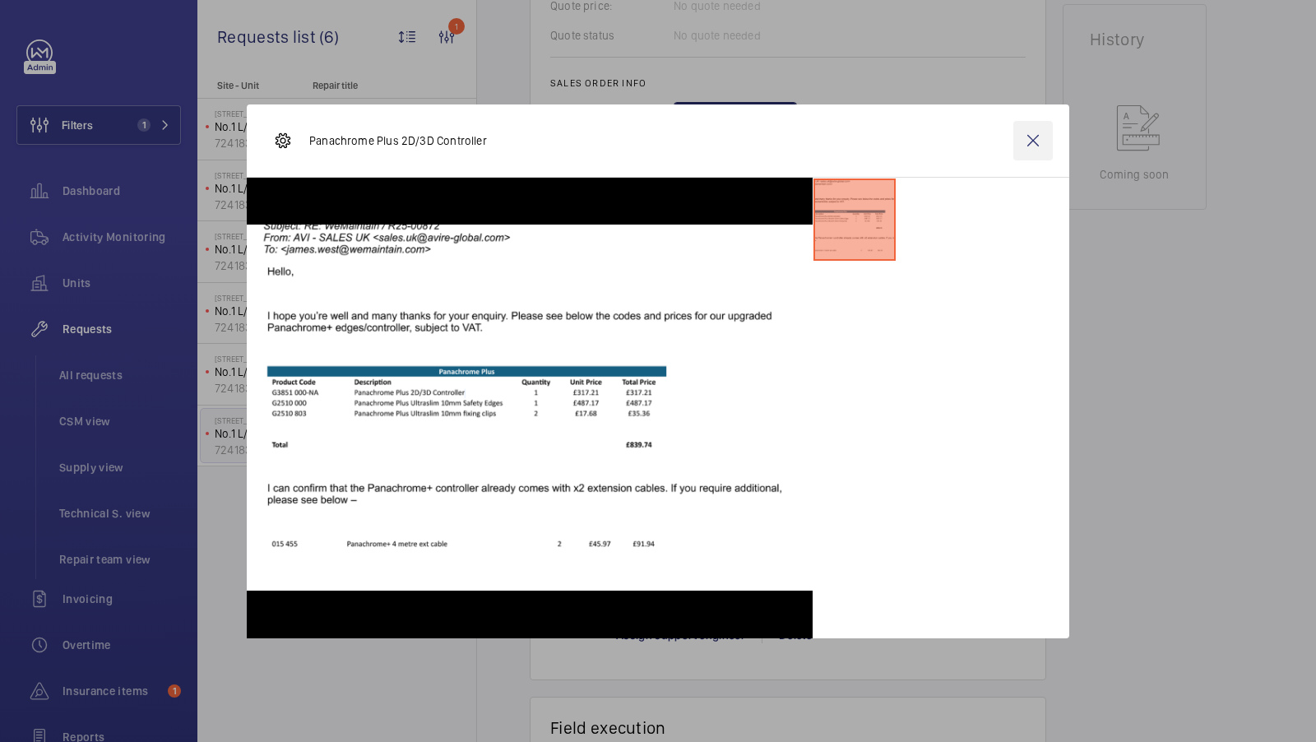
click at [1036, 141] on wm-front-icon-button at bounding box center [1032, 140] width 39 height 39
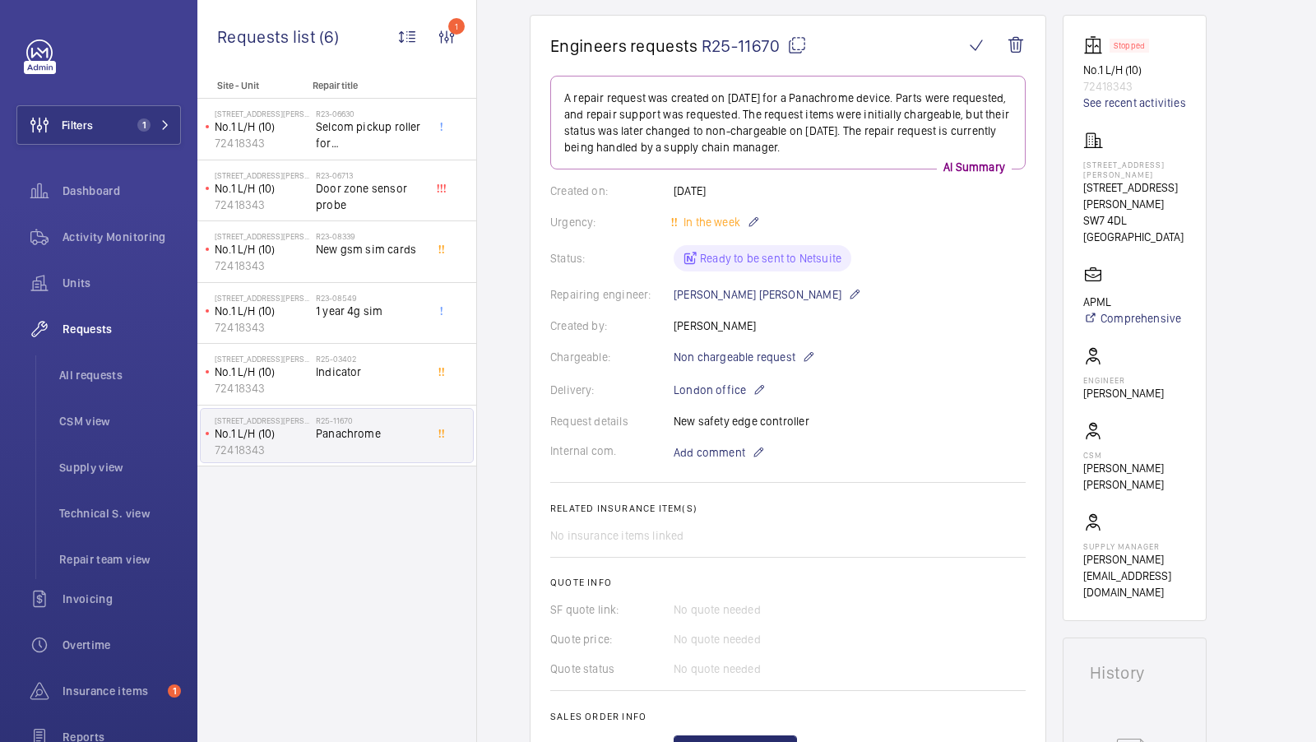
scroll to position [0, 0]
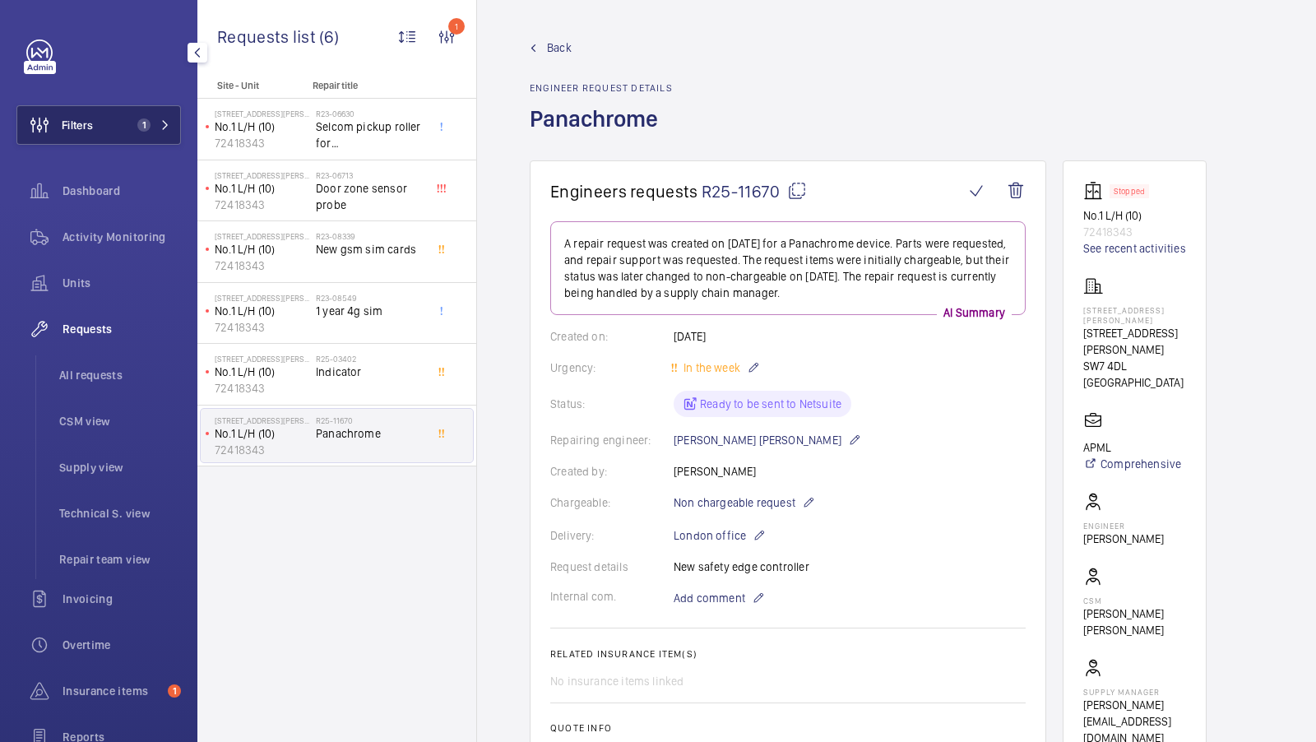
click at [132, 130] on span "1" at bounding box center [141, 124] width 20 height 13
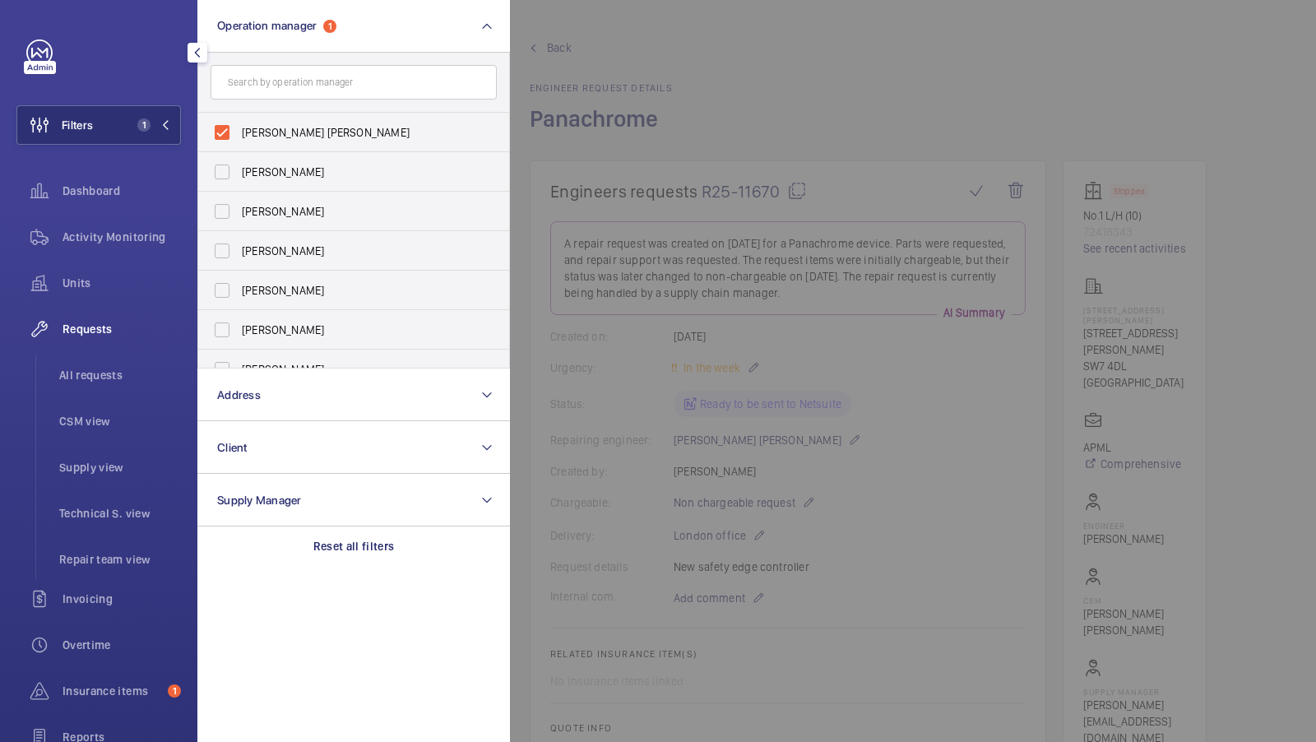
click at [906, 370] on div at bounding box center [1168, 371] width 1316 height 742
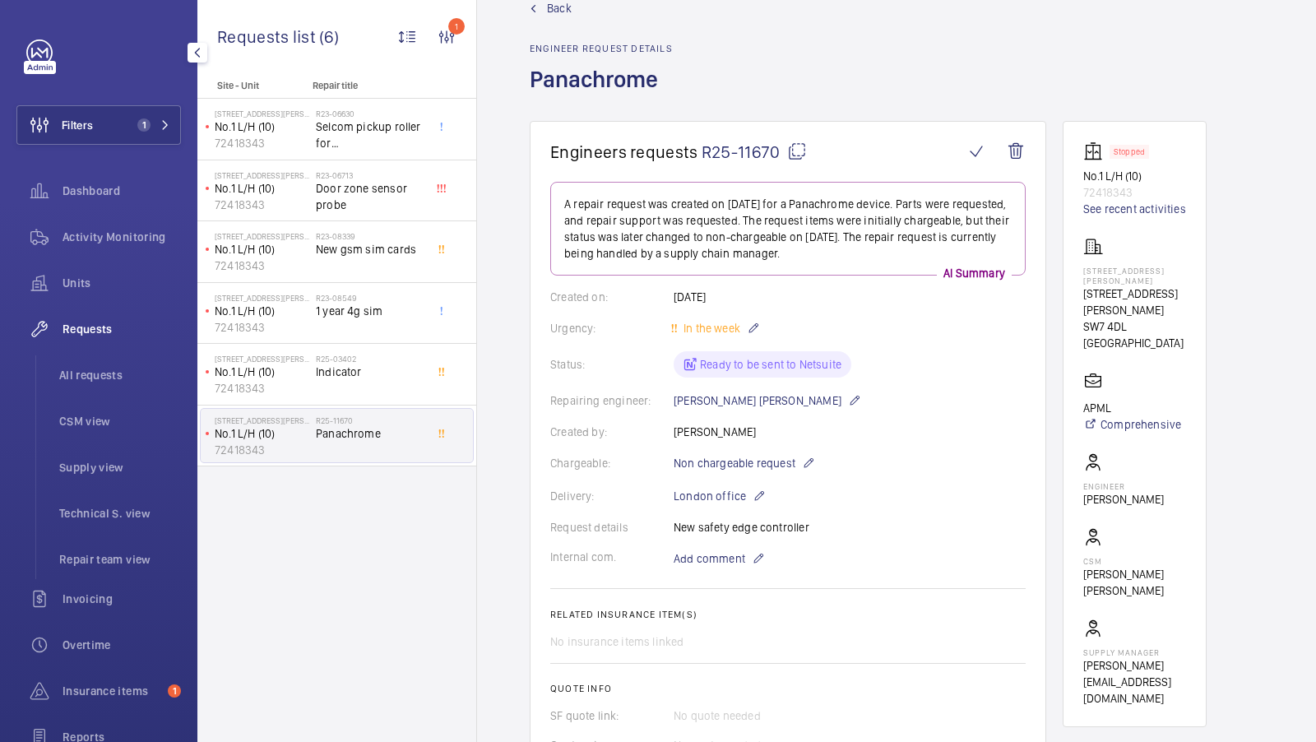
scroll to position [41, 0]
click at [109, 131] on button "Filters 1" at bounding box center [98, 124] width 164 height 39
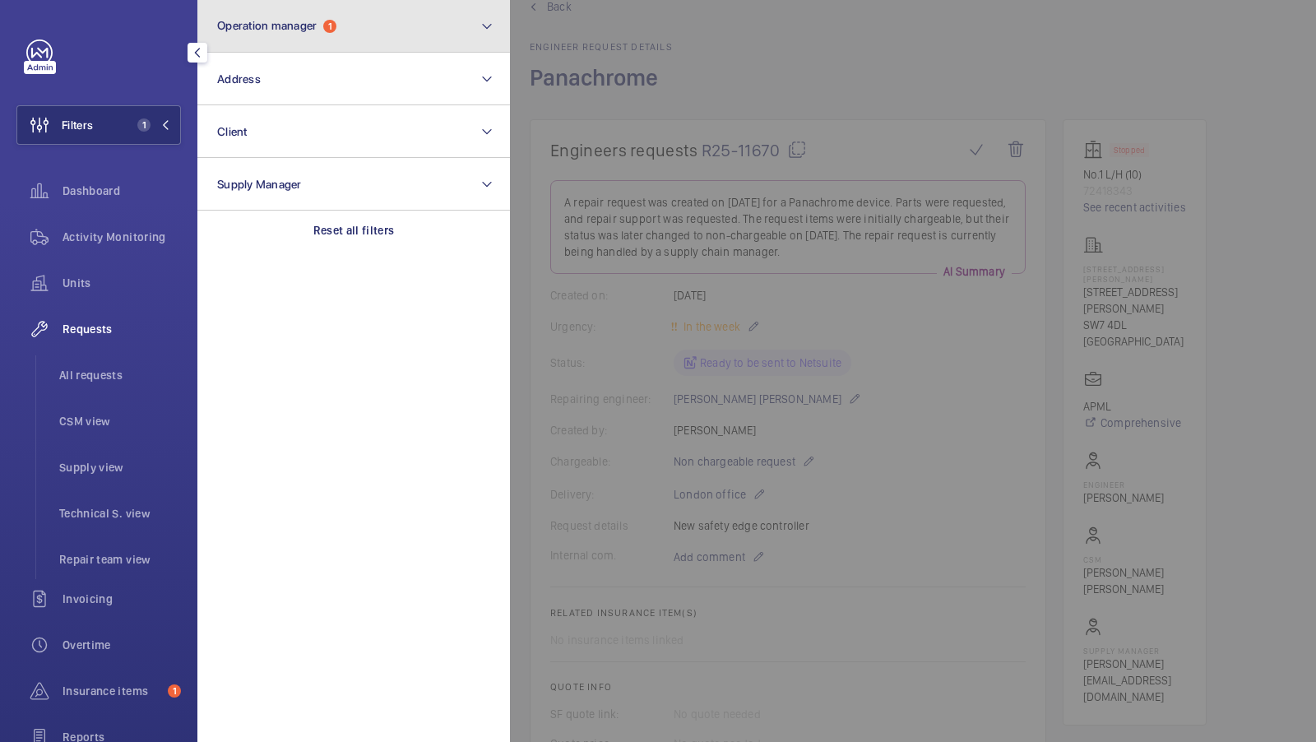
click at [349, 30] on button "Operation manager 1" at bounding box center [353, 26] width 313 height 53
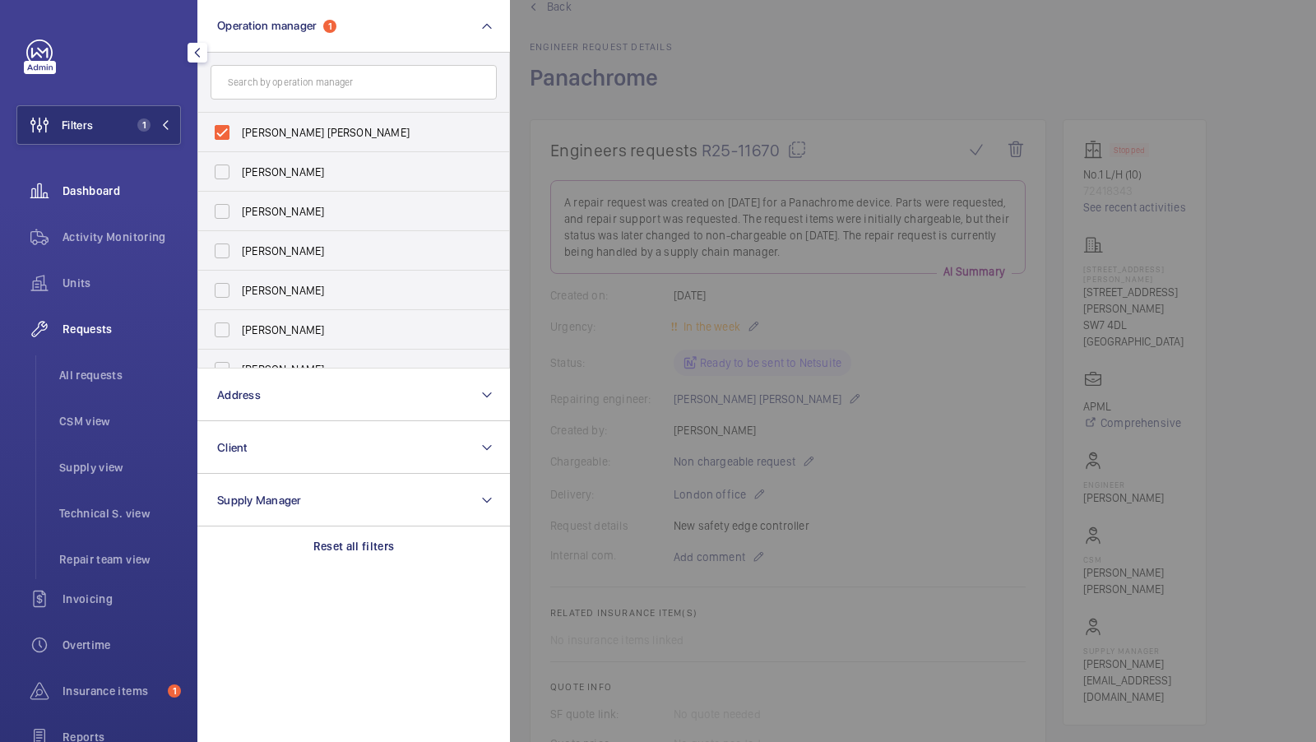
click at [96, 190] on span "Dashboard" at bounding box center [122, 191] width 118 height 16
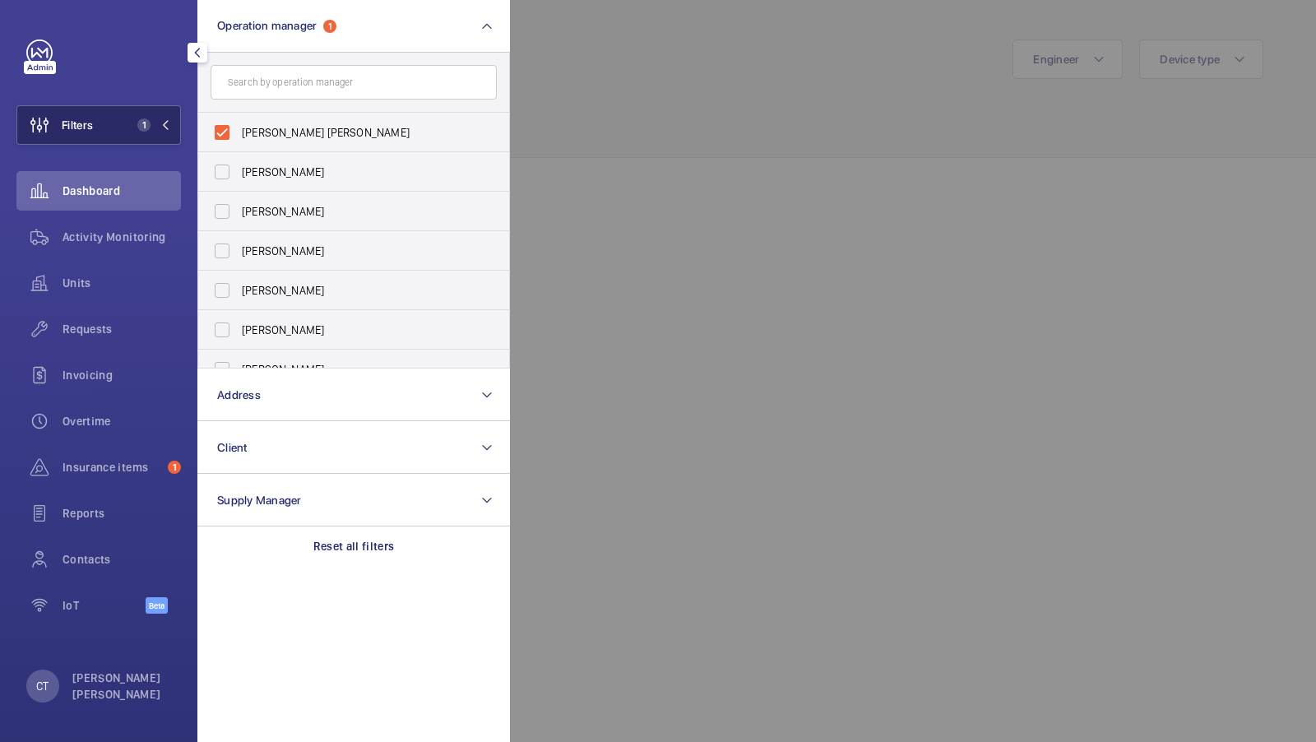
click at [161, 123] on mat-icon at bounding box center [165, 125] width 10 height 10
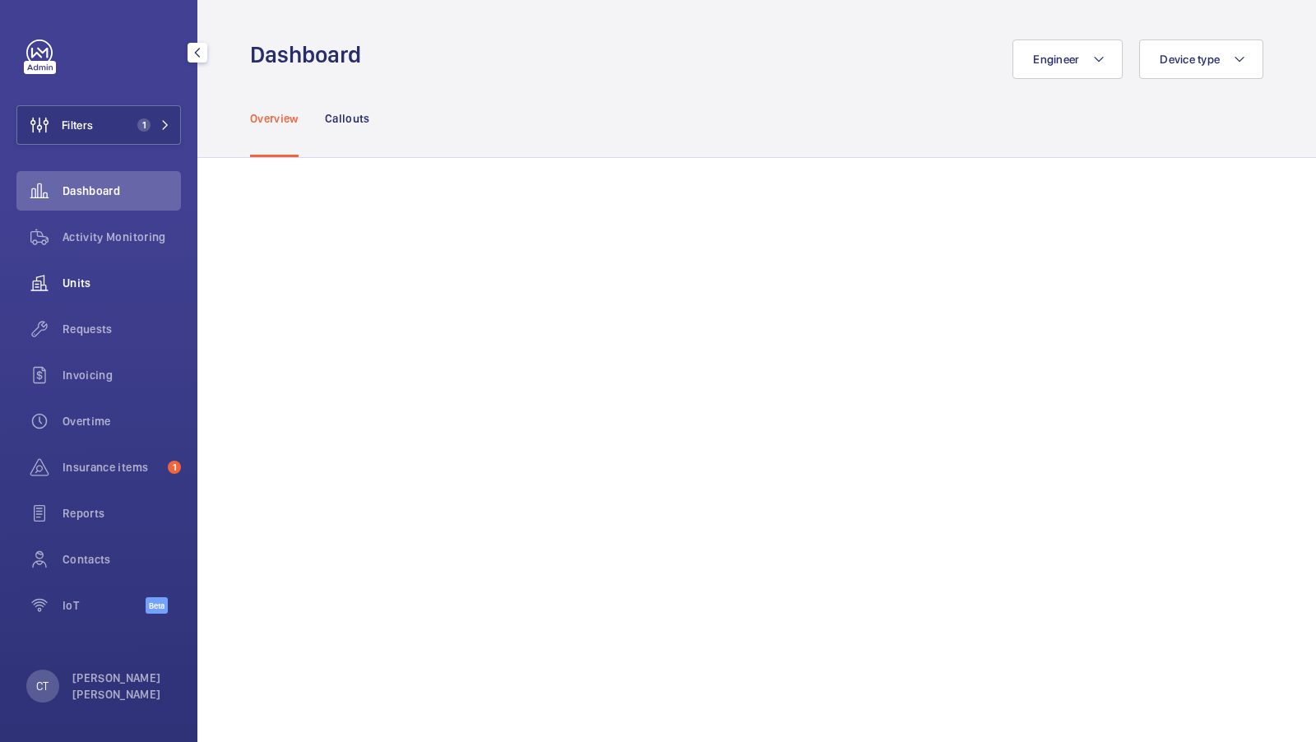
click at [90, 277] on span "Units" at bounding box center [122, 283] width 118 height 16
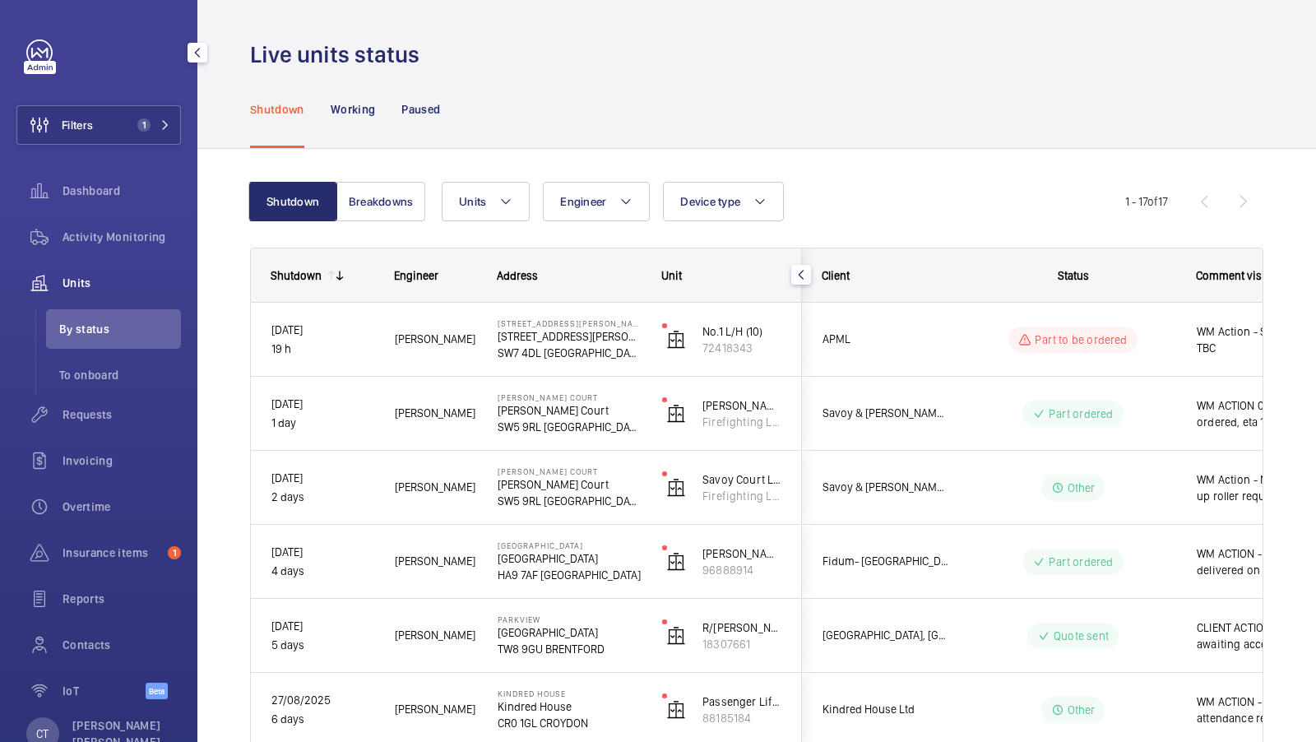
click at [121, 212] on div "Dashboard" at bounding box center [98, 194] width 164 height 46
click at [116, 192] on span "Dashboard" at bounding box center [122, 191] width 118 height 16
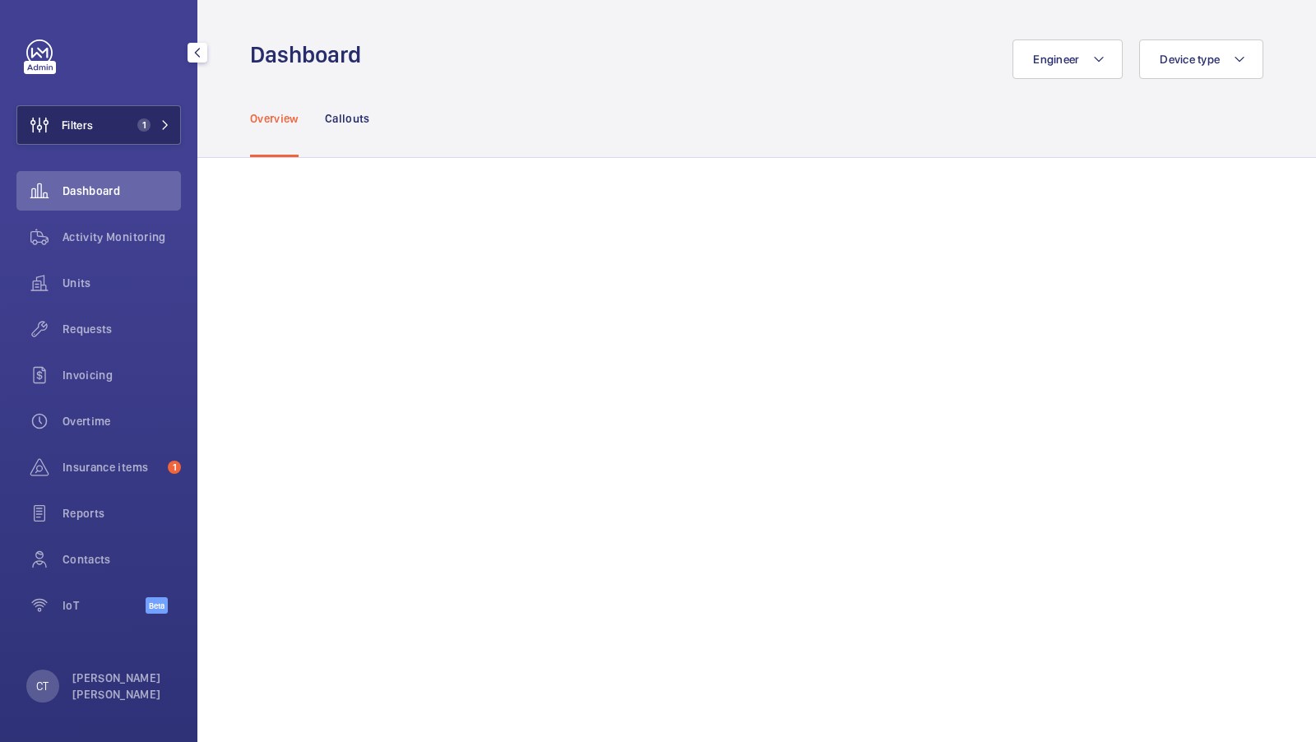
click at [160, 131] on span "1" at bounding box center [150, 124] width 39 height 13
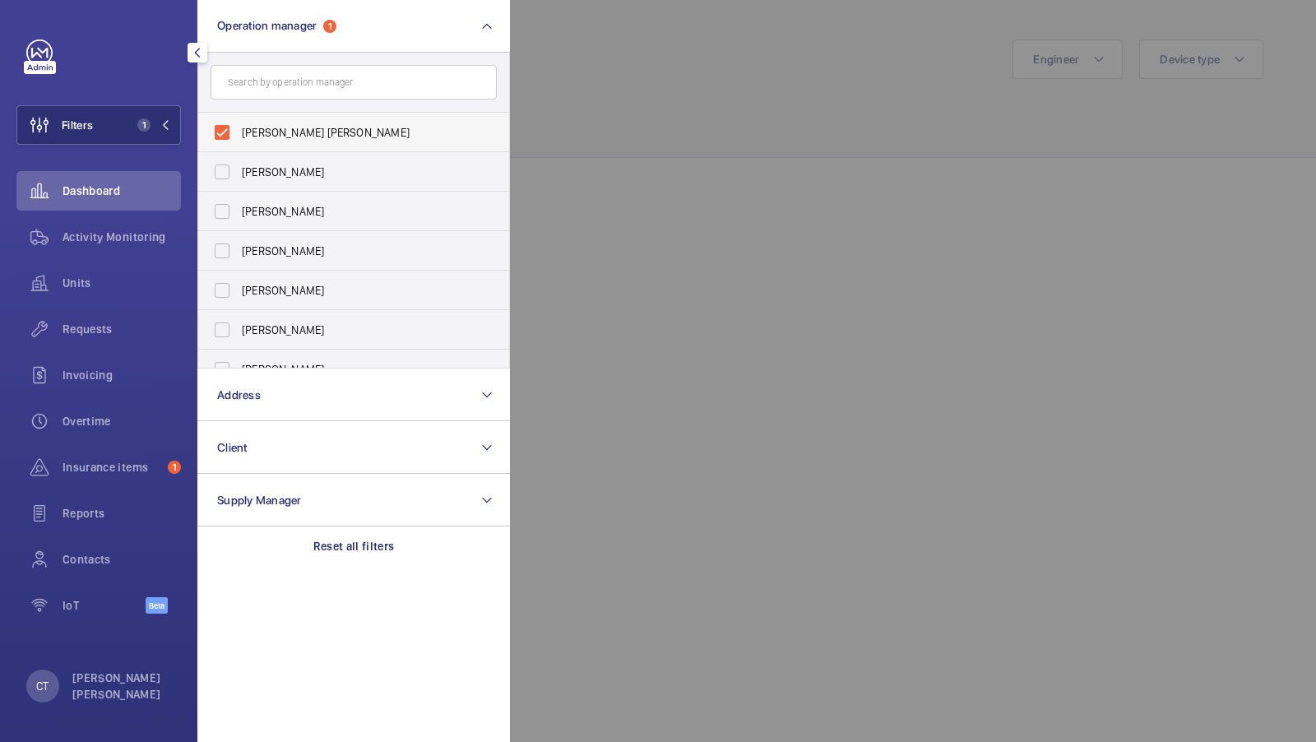
click at [283, 131] on span "Connor Tarpey" at bounding box center [355, 132] width 226 height 16
click at [239, 131] on input "Connor Tarpey" at bounding box center [222, 132] width 33 height 33
checkbox input "false"
click at [301, 280] on label "Connor Dudley" at bounding box center [341, 290] width 286 height 39
click at [239, 280] on input "Connor Dudley" at bounding box center [222, 290] width 33 height 33
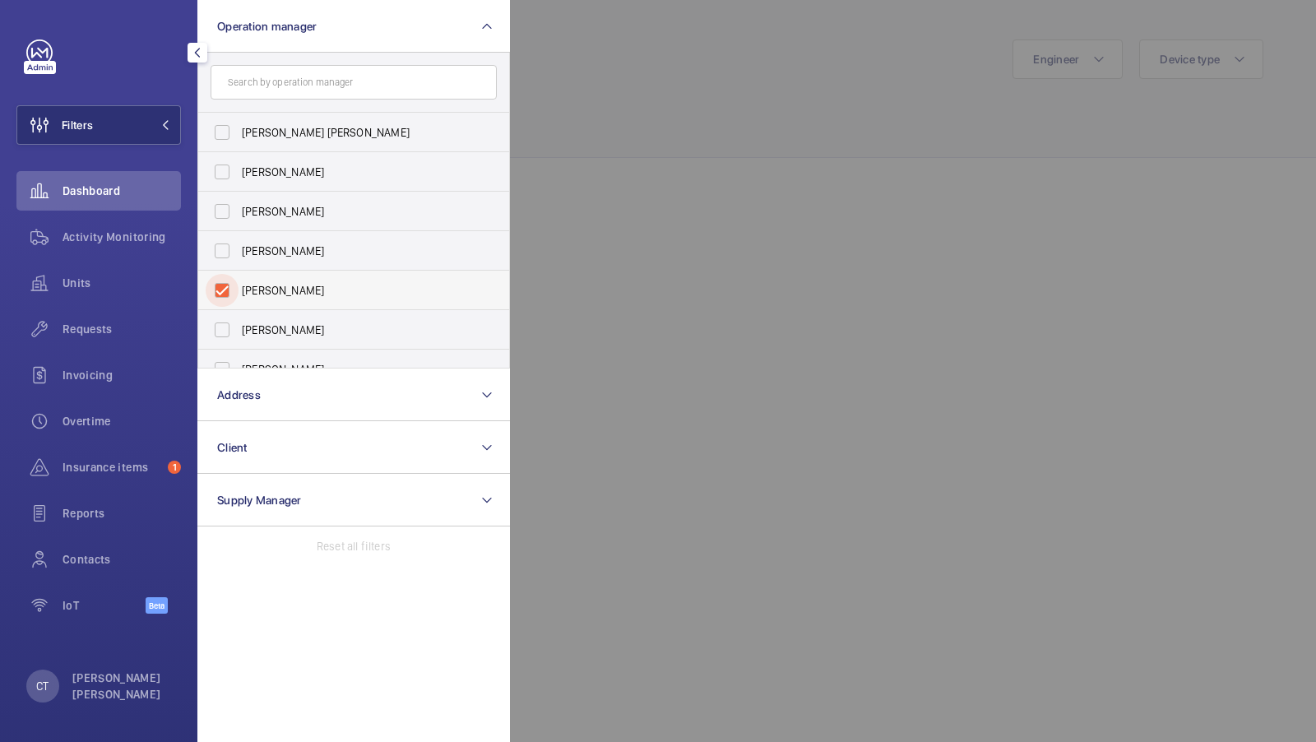
checkbox input "true"
click at [158, 129] on span "1" at bounding box center [150, 124] width 39 height 13
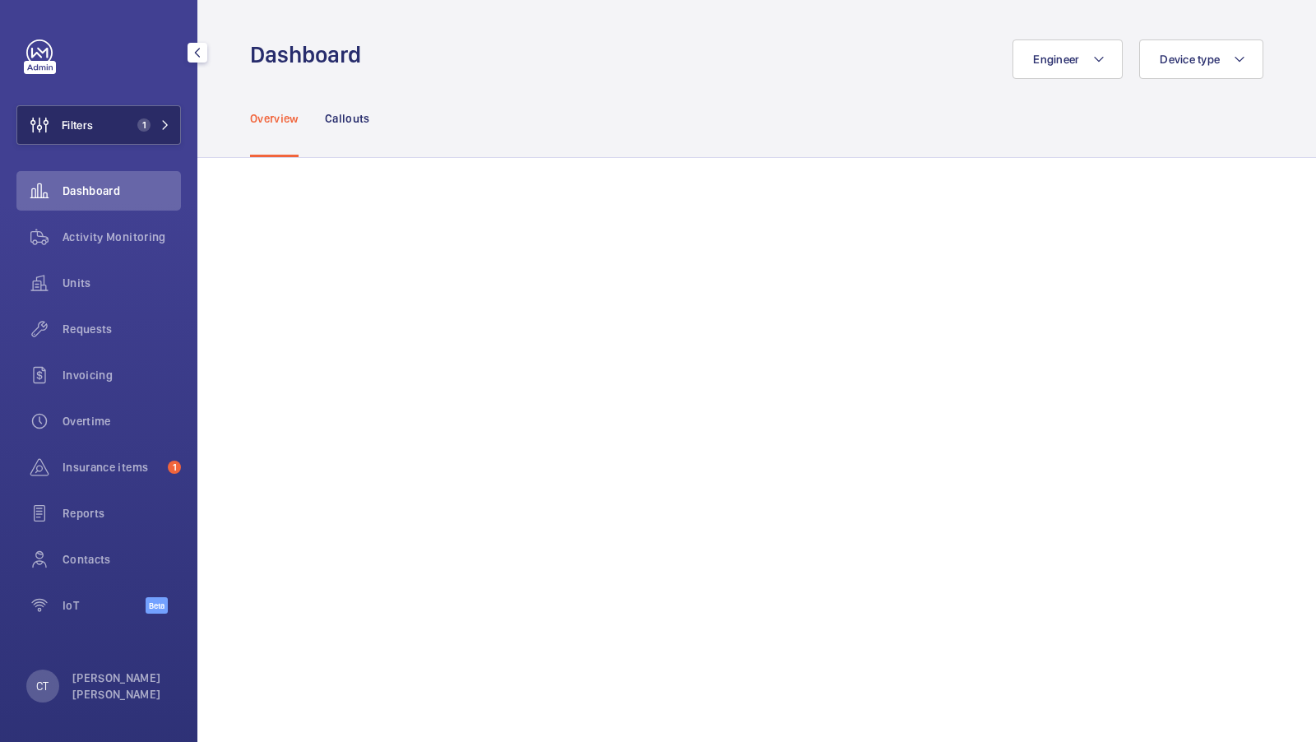
click at [143, 127] on span "1" at bounding box center [143, 124] width 13 height 13
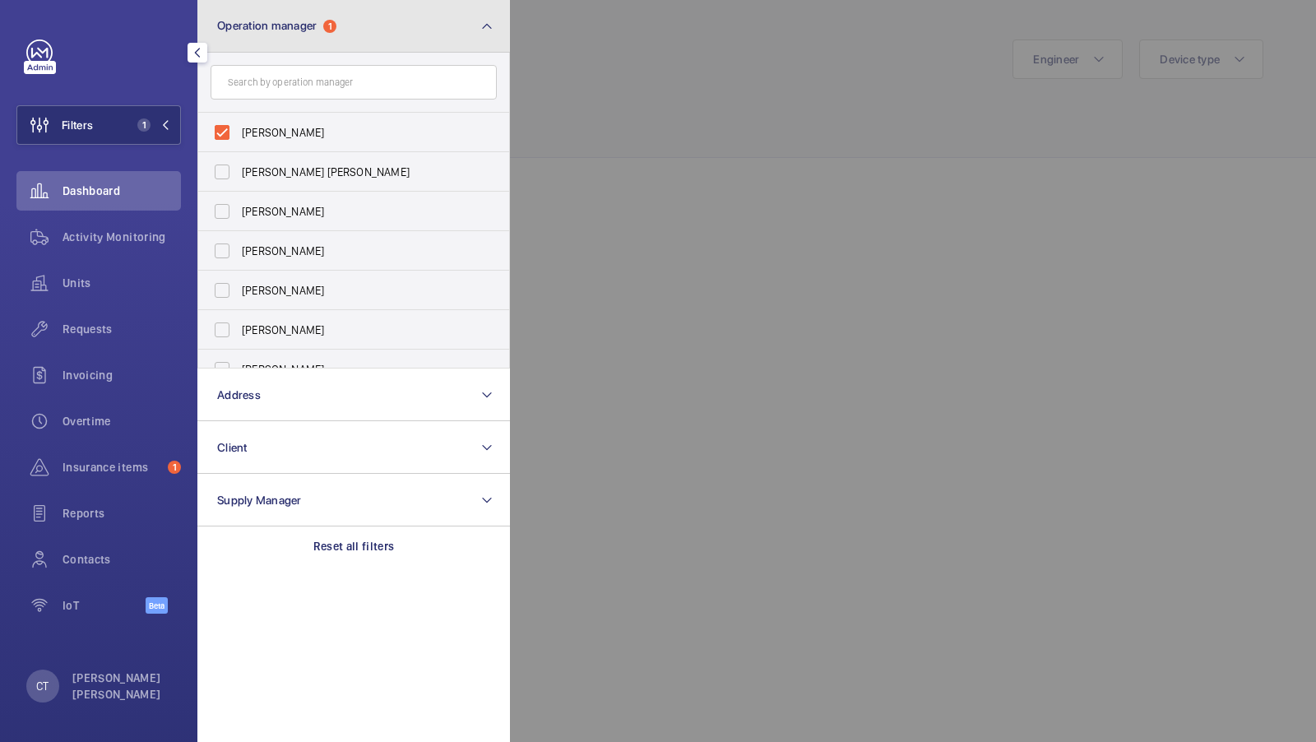
click at [432, 22] on button "Operation manager 1" at bounding box center [353, 26] width 313 height 53
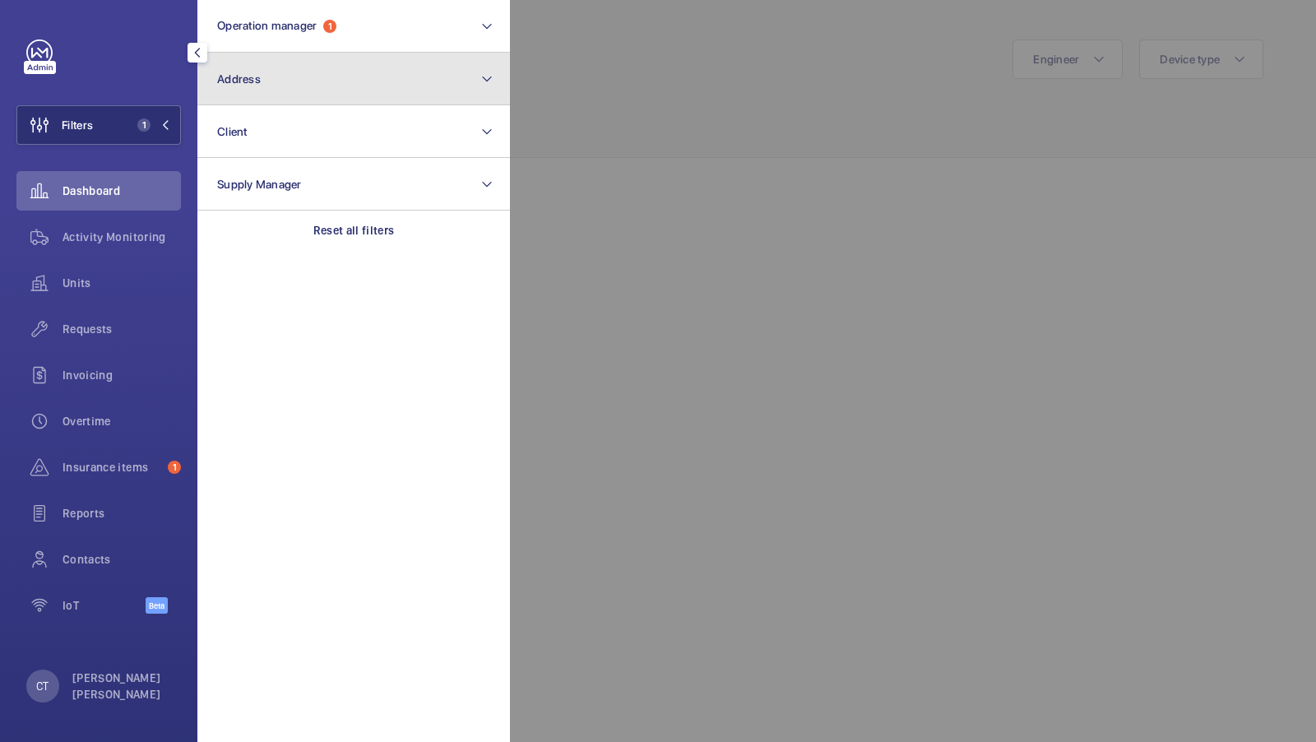
click at [307, 94] on button "Address" at bounding box center [353, 79] width 313 height 53
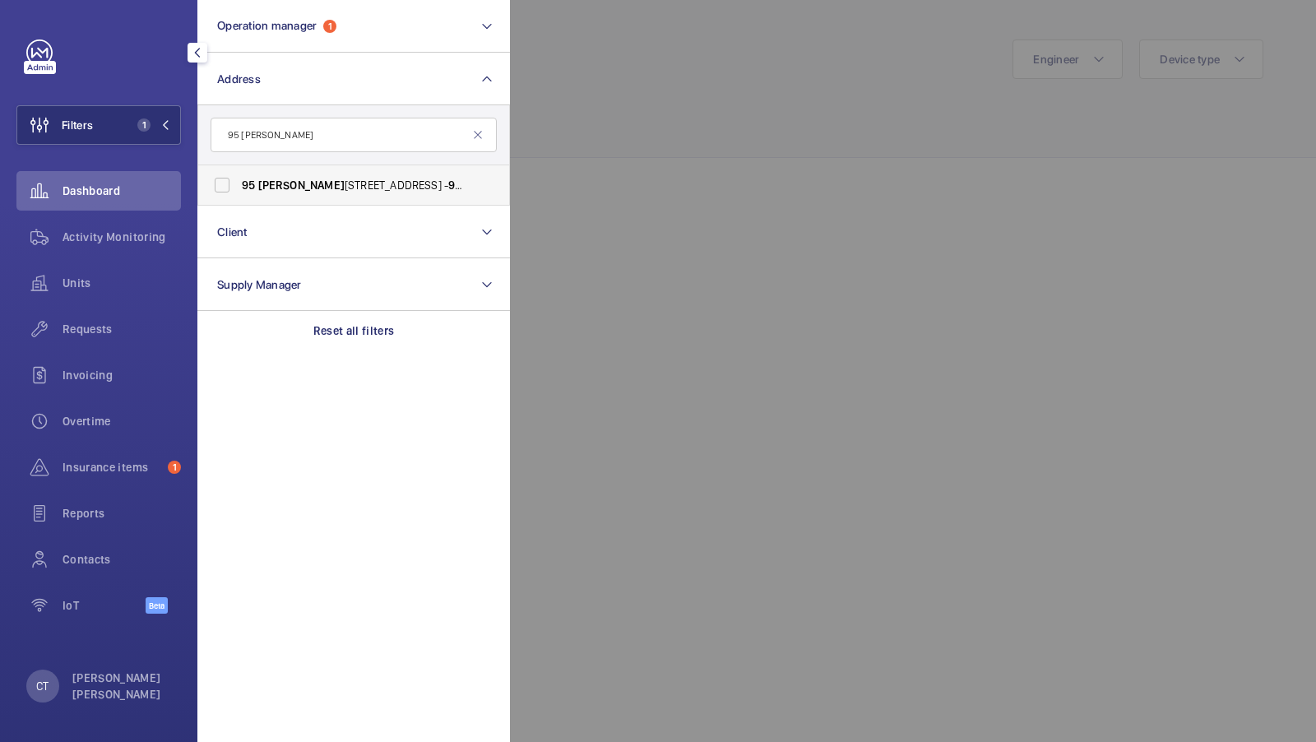
type input "95 cromwell"
click at [311, 192] on span "95 Cromwell Road London SW7 4DL - 95 Cromwell Road, LONDON SW7 4DL" at bounding box center [355, 185] width 226 height 16
click at [239, 192] on input "95 Cromwell Road London SW7 4DL - 95 Cromwell Road, LONDON SW7 4DL" at bounding box center [222, 185] width 33 height 33
checkbox input "true"
click at [125, 326] on span "Requests" at bounding box center [122, 329] width 118 height 16
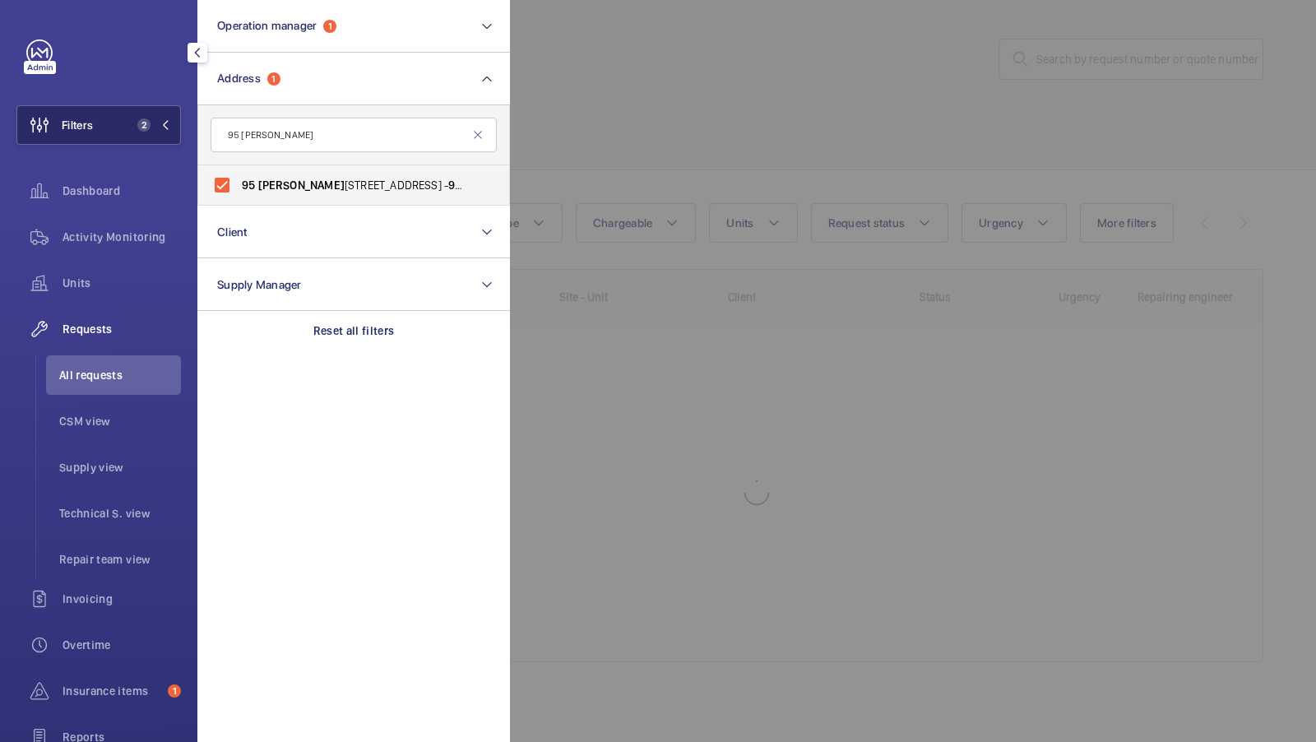
click at [143, 110] on button "Filters 2" at bounding box center [98, 124] width 164 height 39
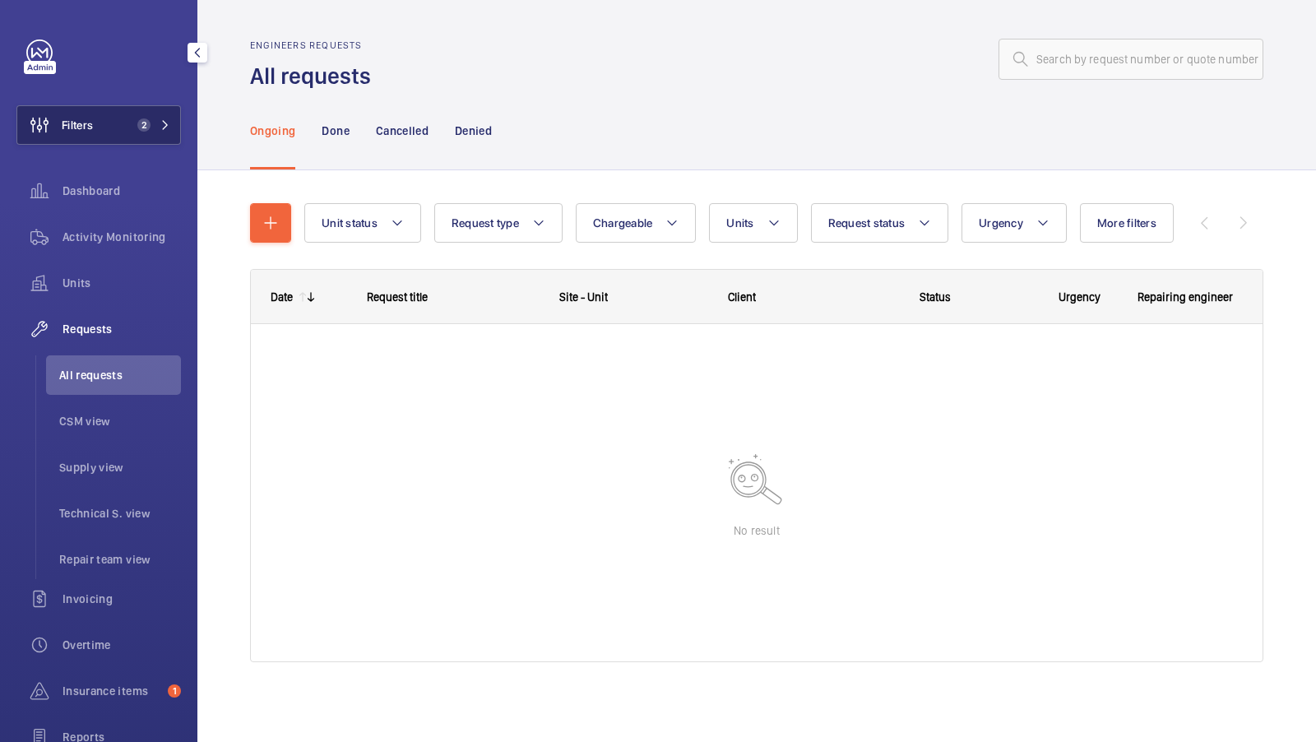
click at [163, 117] on button "Filters 2" at bounding box center [98, 124] width 164 height 39
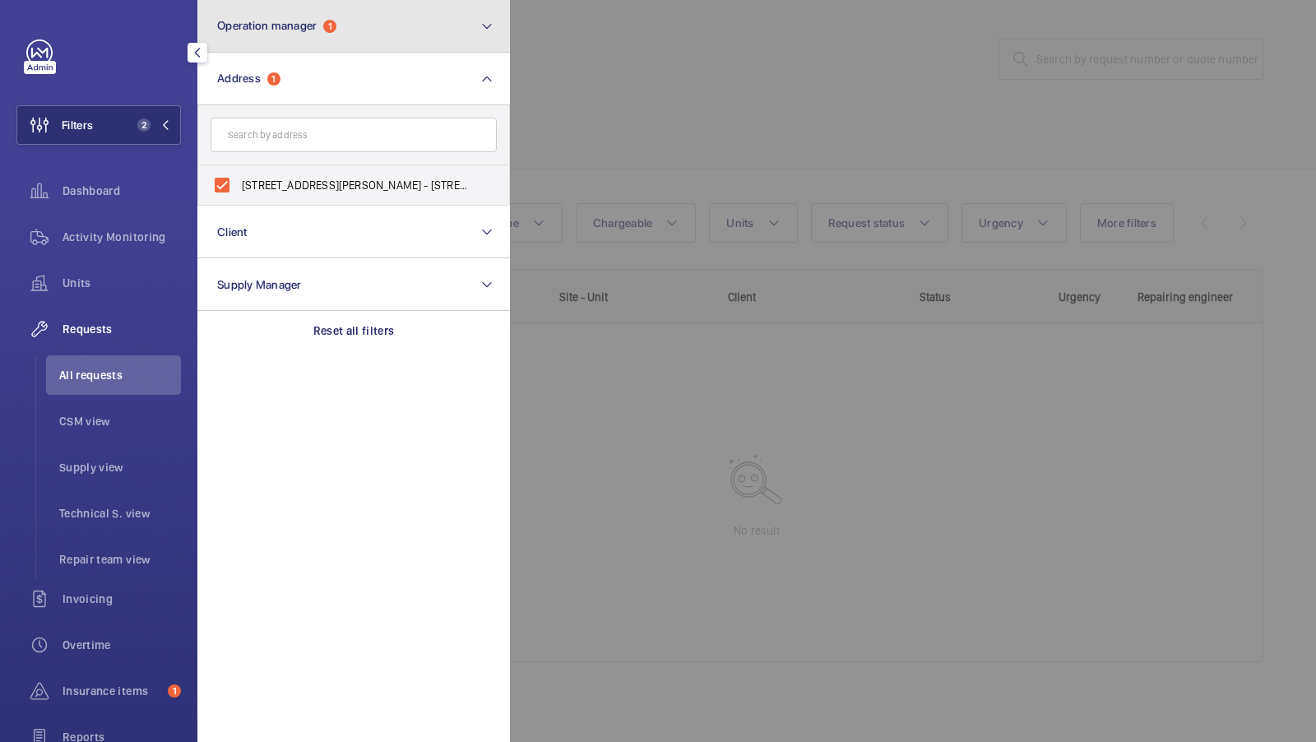
click at [409, 21] on button "Operation manager 1" at bounding box center [353, 26] width 313 height 53
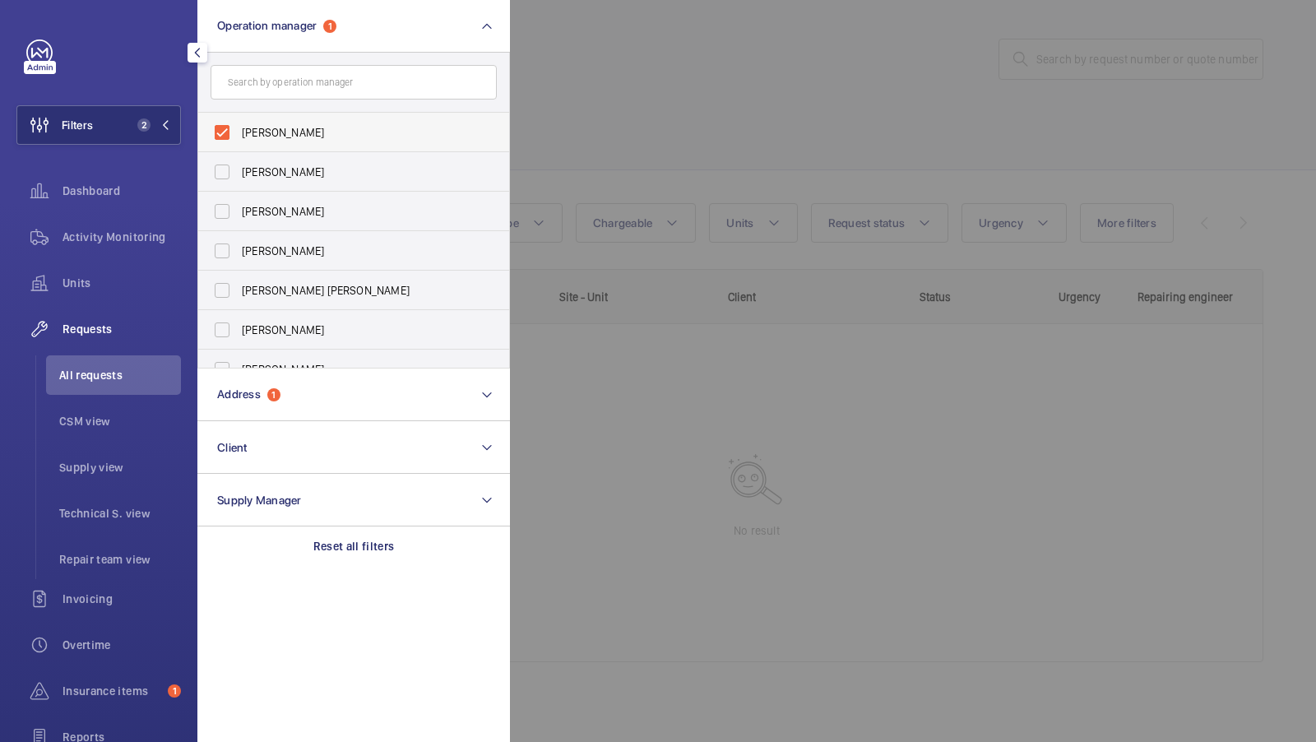
click at [285, 128] on span "Connor Dudley" at bounding box center [355, 132] width 226 height 16
click at [239, 128] on input "Connor Dudley" at bounding box center [222, 132] width 33 height 33
checkbox input "false"
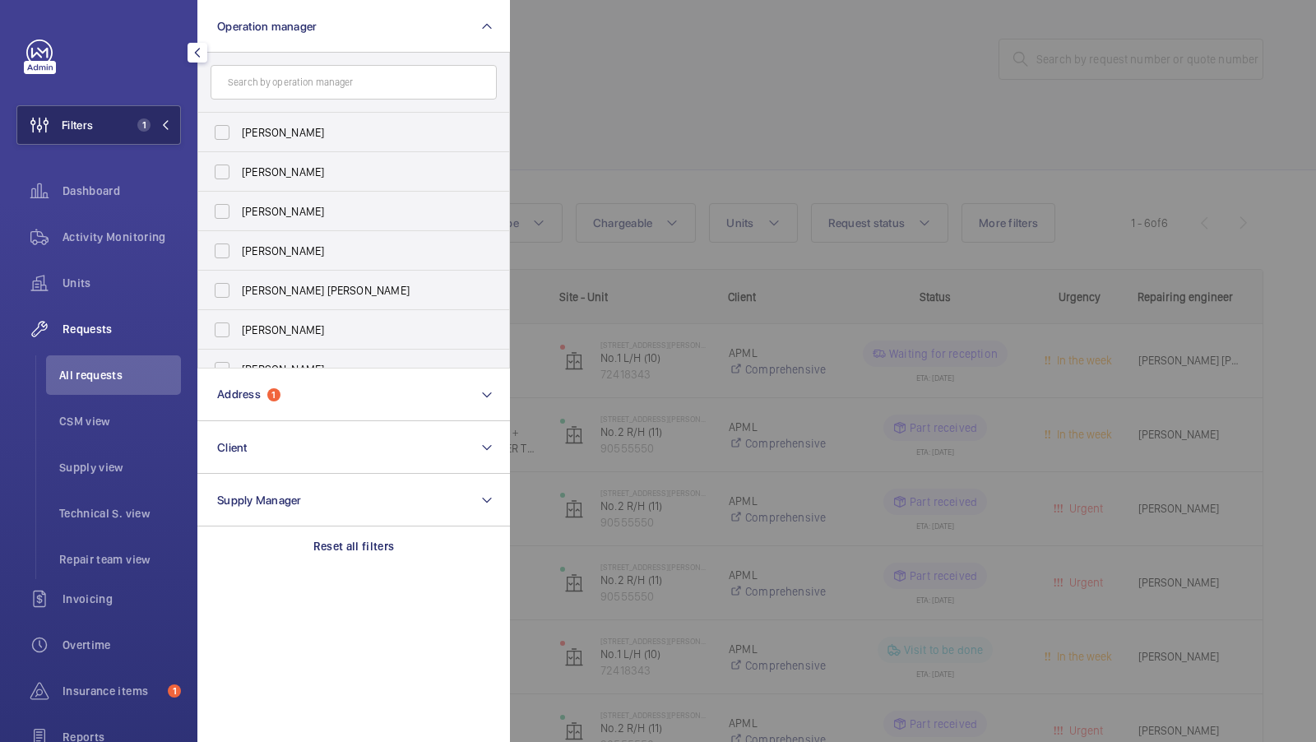
click at [136, 121] on span "1" at bounding box center [141, 124] width 20 height 13
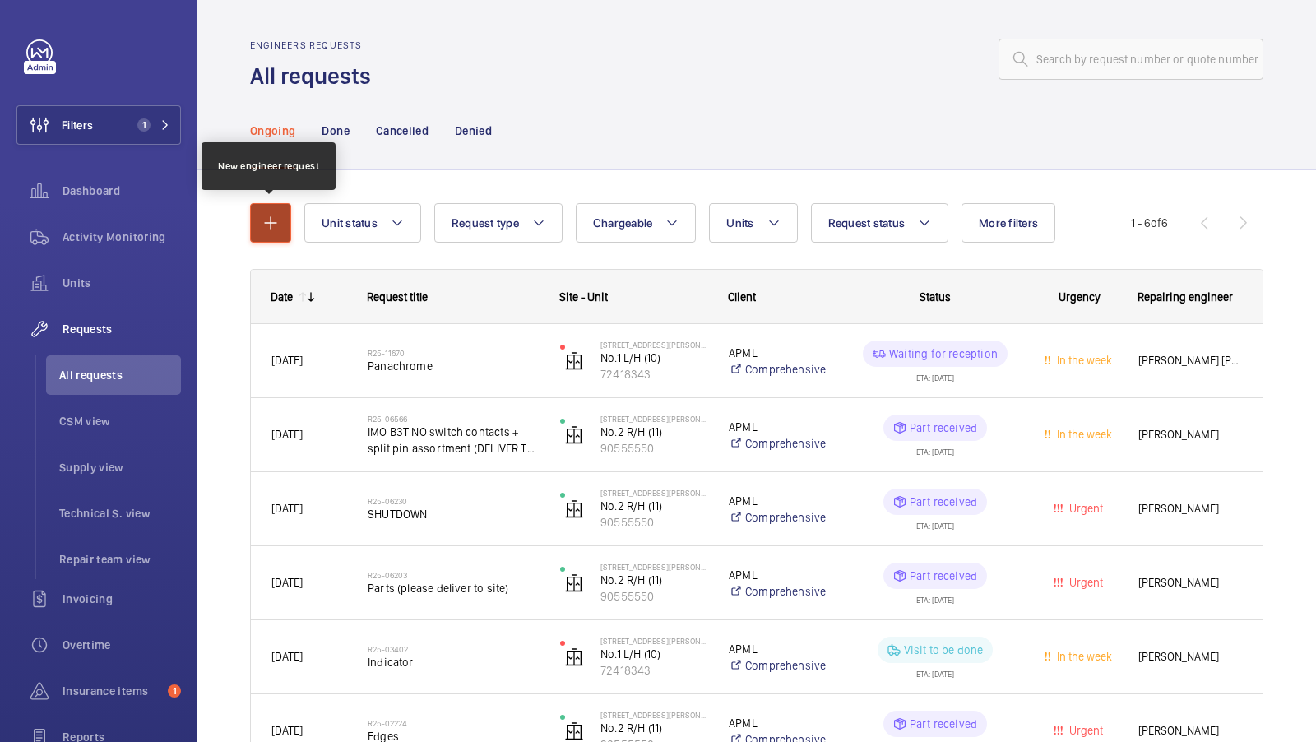
click at [268, 225] on mat-icon "button" at bounding box center [271, 223] width 20 height 20
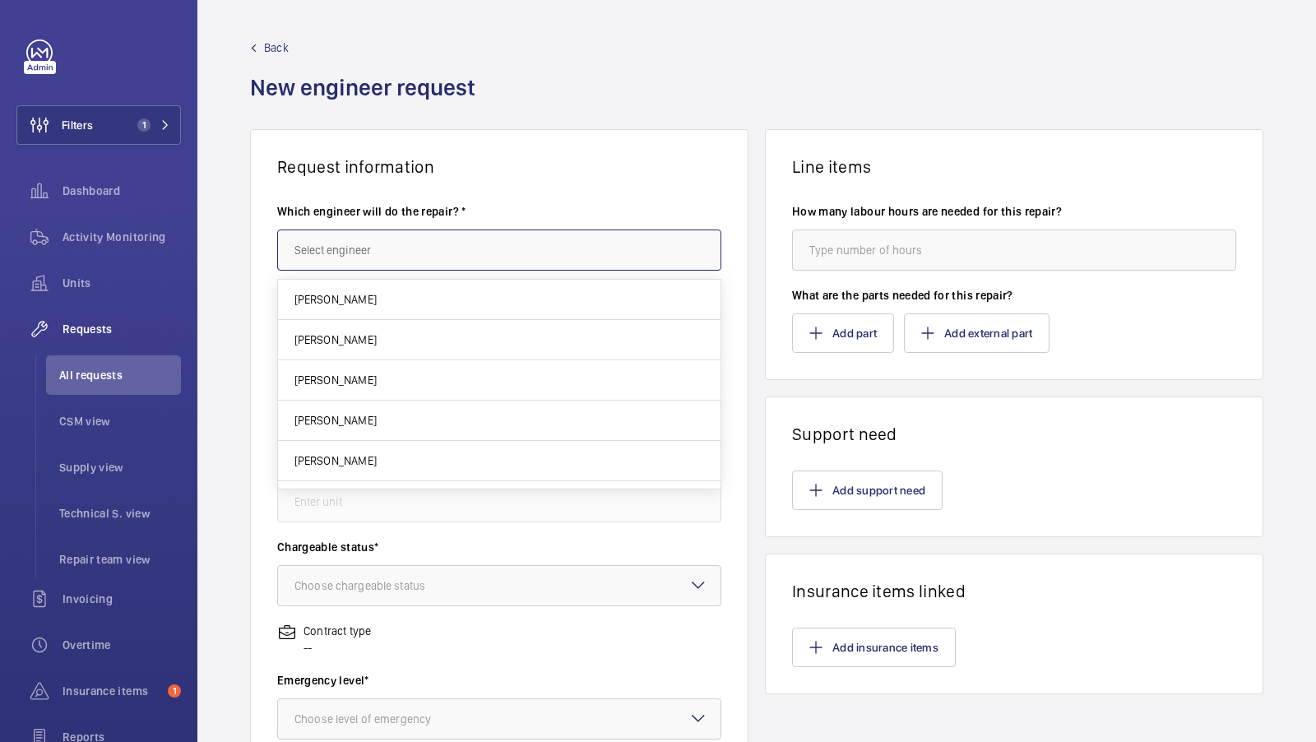
click at [378, 237] on input "text" at bounding box center [499, 249] width 444 height 41
type input "A"
click at [280, 51] on span "Back" at bounding box center [276, 47] width 25 height 16
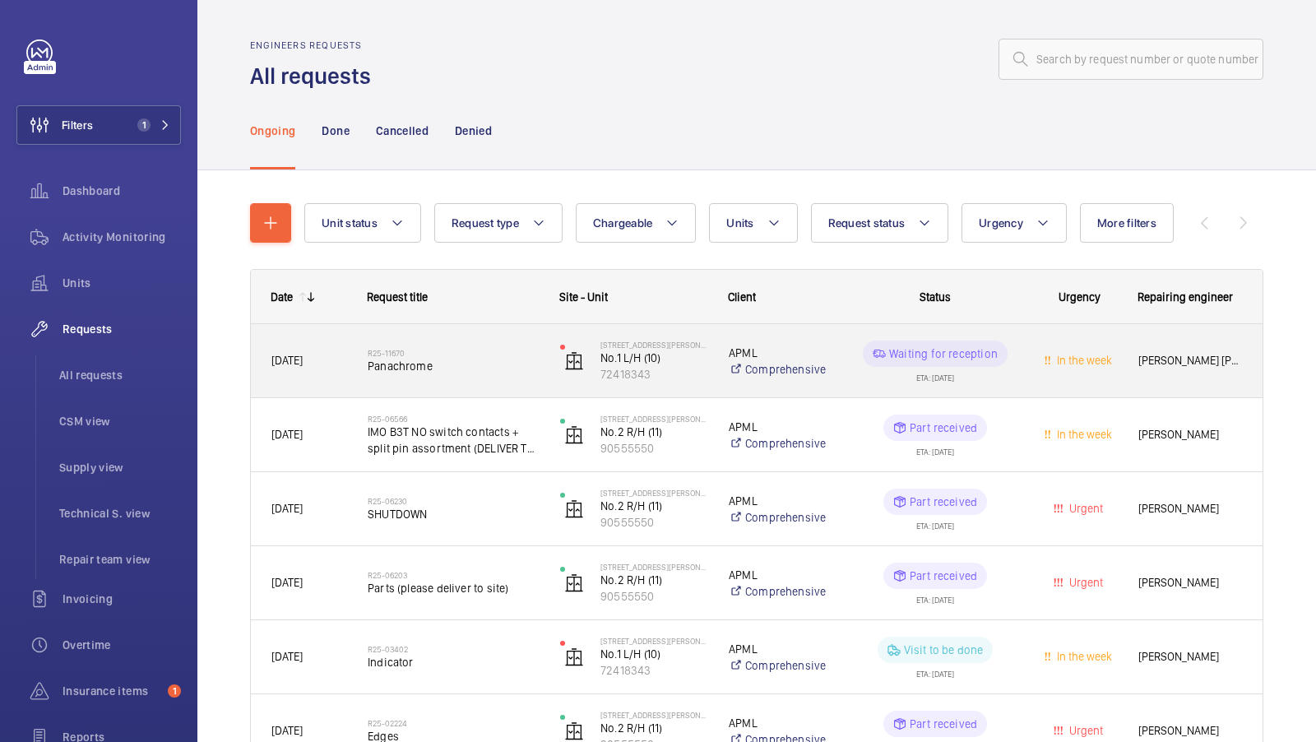
click at [501, 382] on div "R25-11670 Panachrome" at bounding box center [453, 361] width 171 height 48
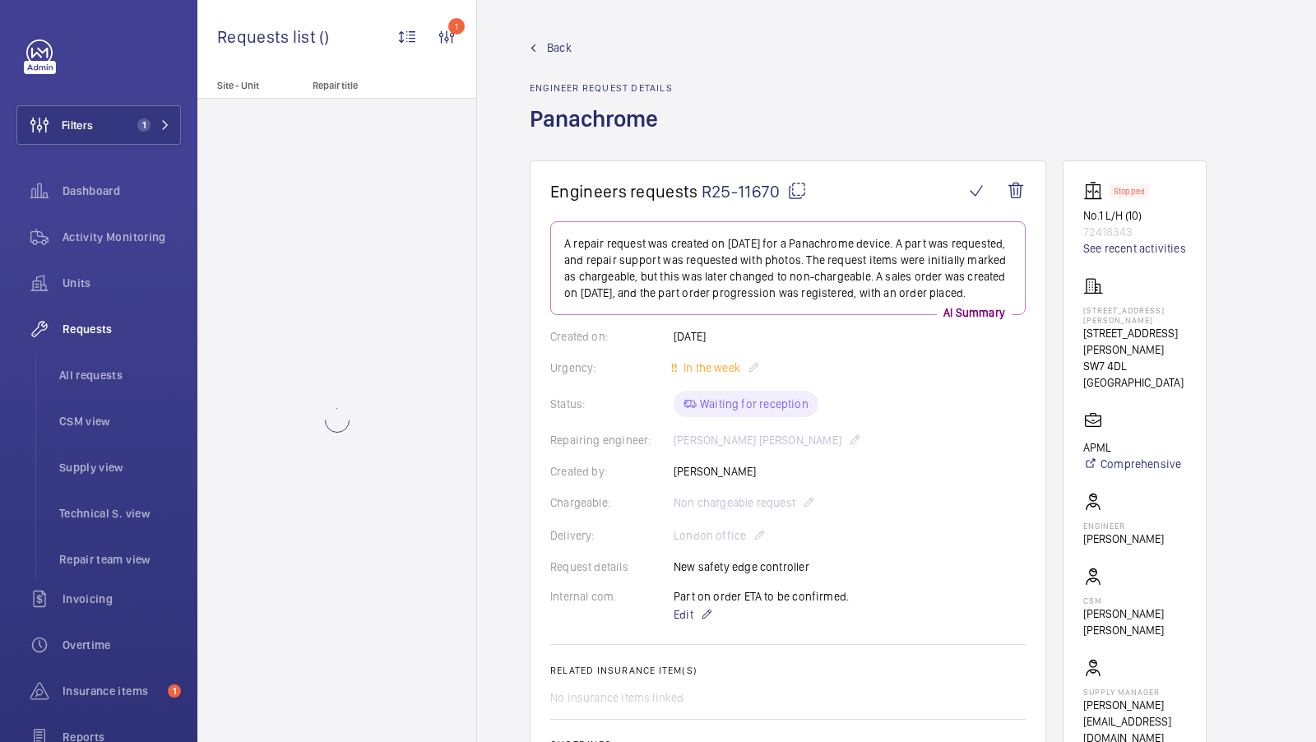
scroll to position [96, 0]
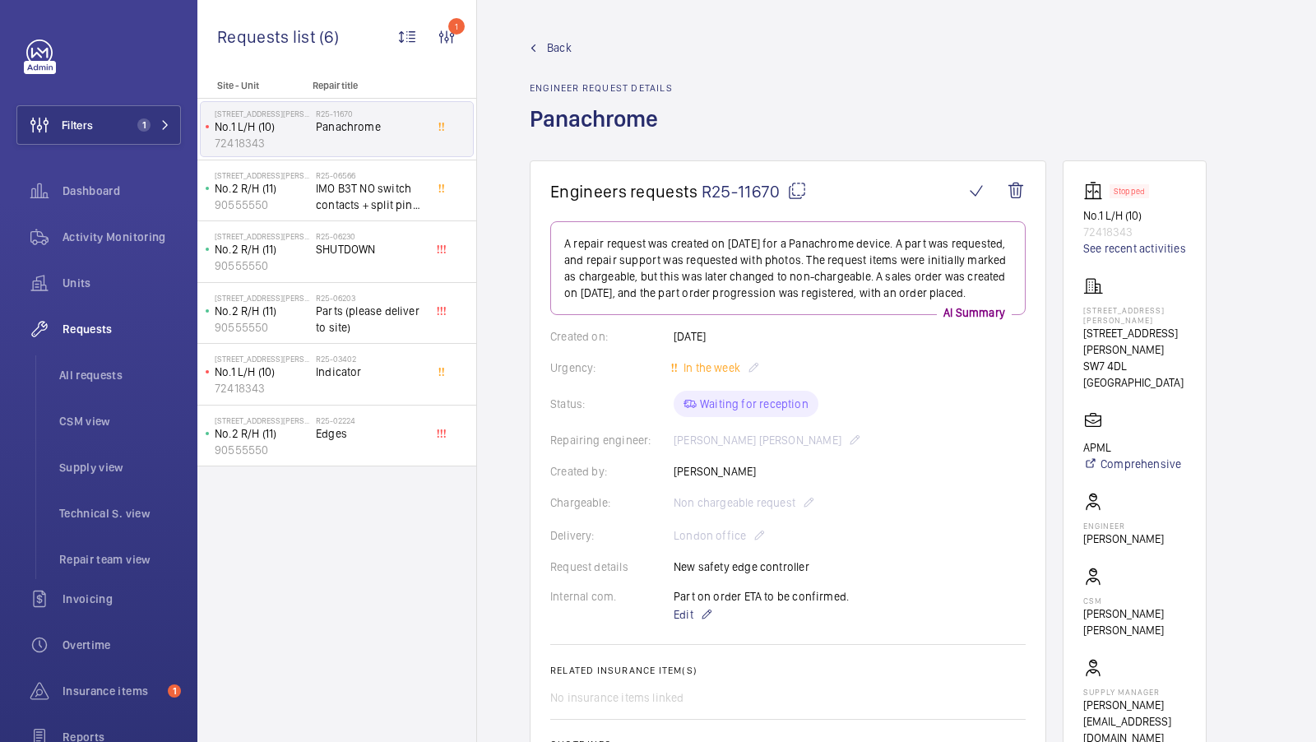
click at [555, 44] on span "Back" at bounding box center [559, 47] width 25 height 16
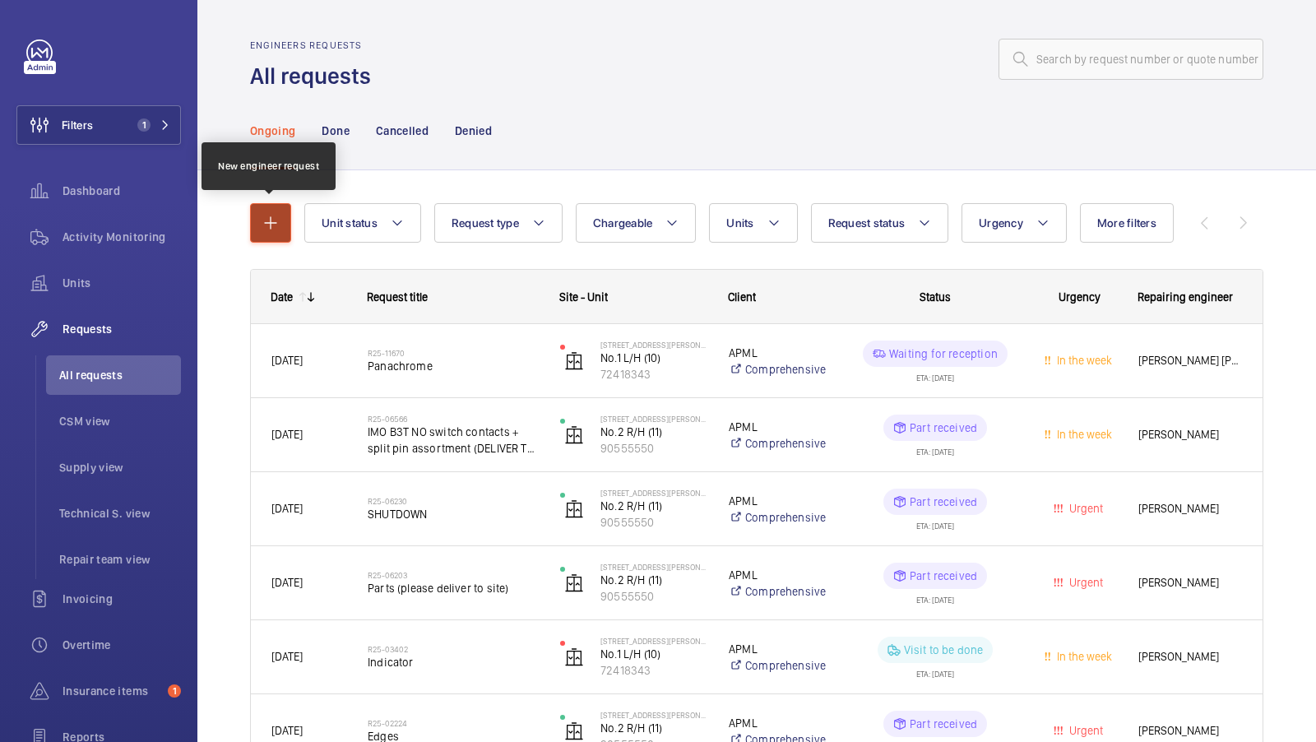
click at [274, 217] on mat-icon "button" at bounding box center [271, 223] width 20 height 20
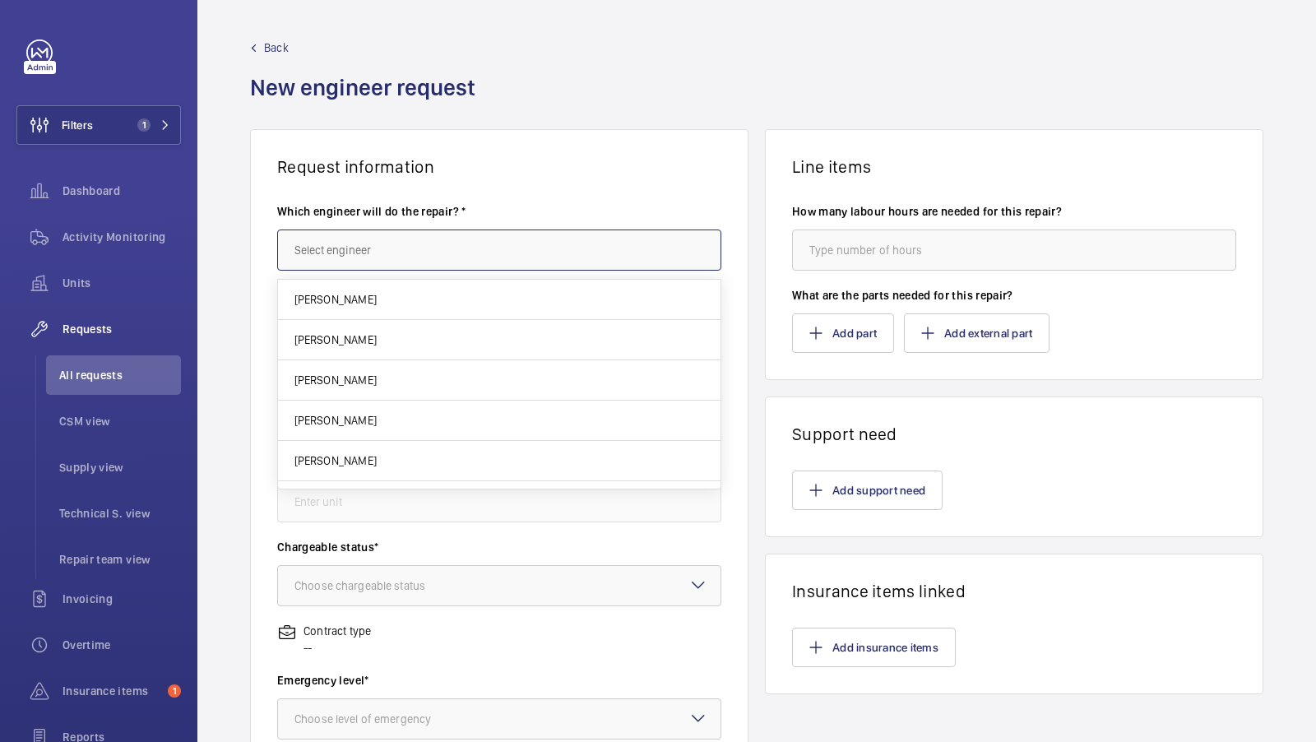
click at [382, 241] on input "text" at bounding box center [499, 249] width 444 height 41
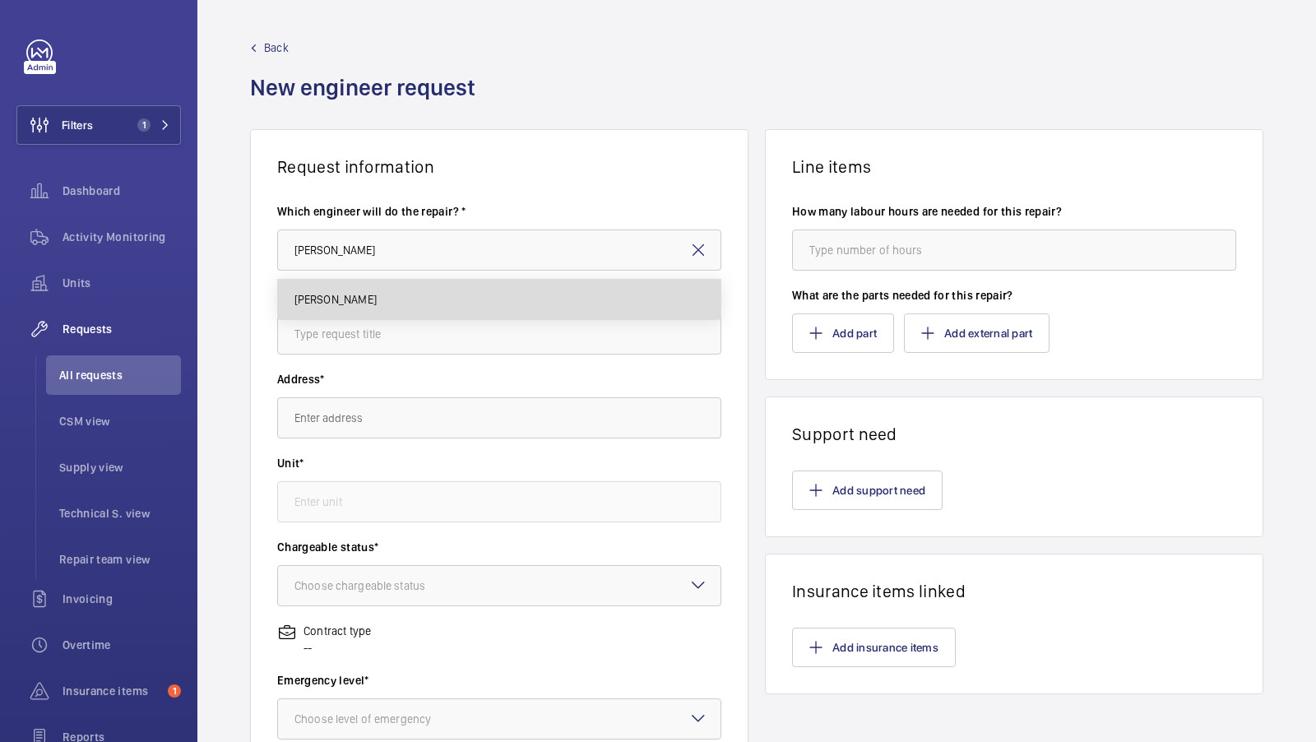
click at [349, 285] on mat-option "Archie Richter" at bounding box center [499, 299] width 443 height 39
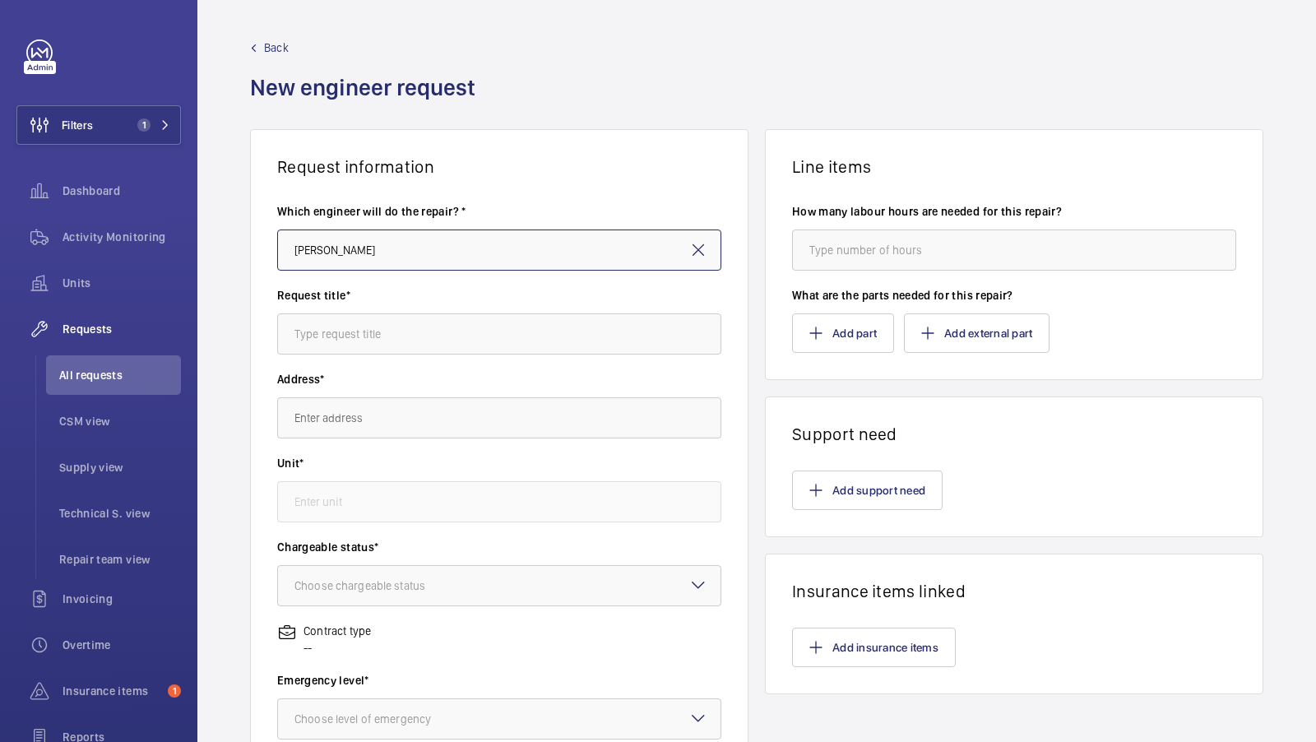
type input "Archie Richter"
click at [332, 340] on input "text" at bounding box center [499, 333] width 444 height 41
type input "Panachrome"
click at [335, 419] on input "text" at bounding box center [499, 417] width 444 height 41
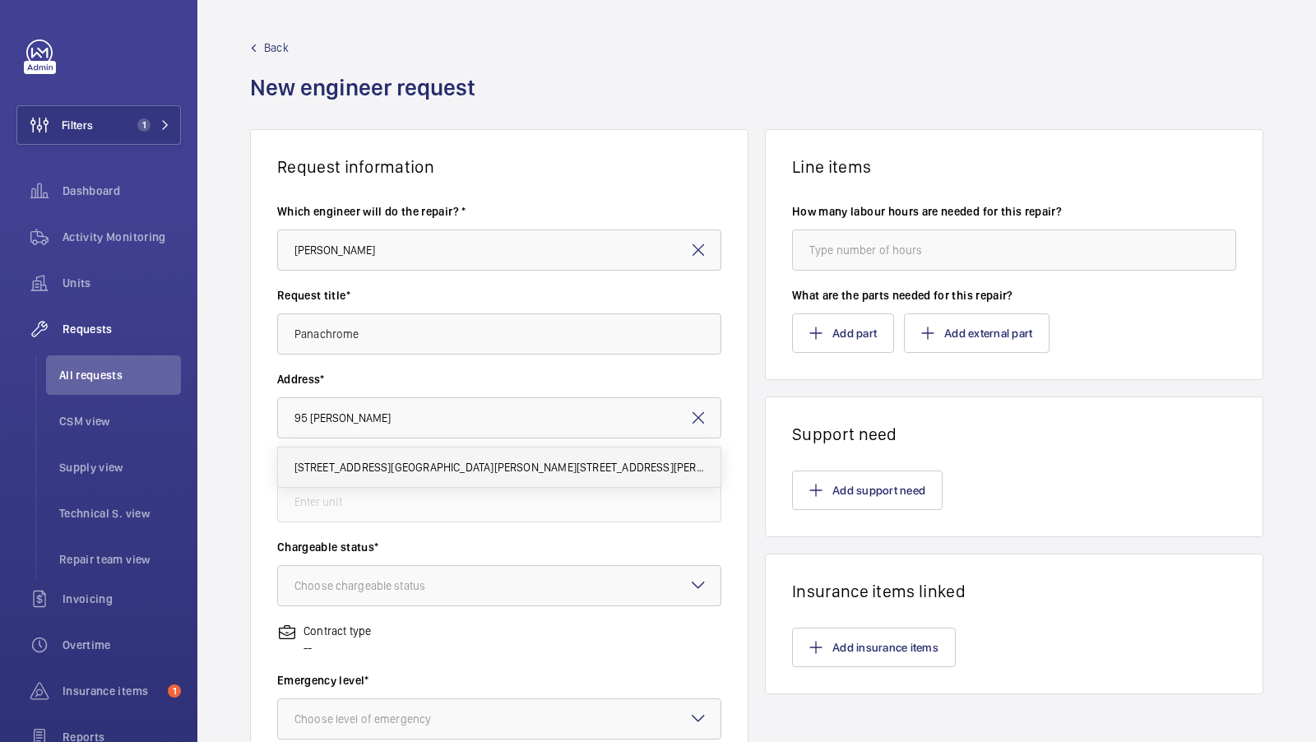
click at [424, 470] on span "95 Cromwell Road London SW7 4DL 95 Cromwell Road, SW7 4DL LONDON" at bounding box center [499, 467] width 410 height 16
type input "95 Cromwell Road London SW7 4DL 95 Cromwell Road, SW7 4DL LONDON"
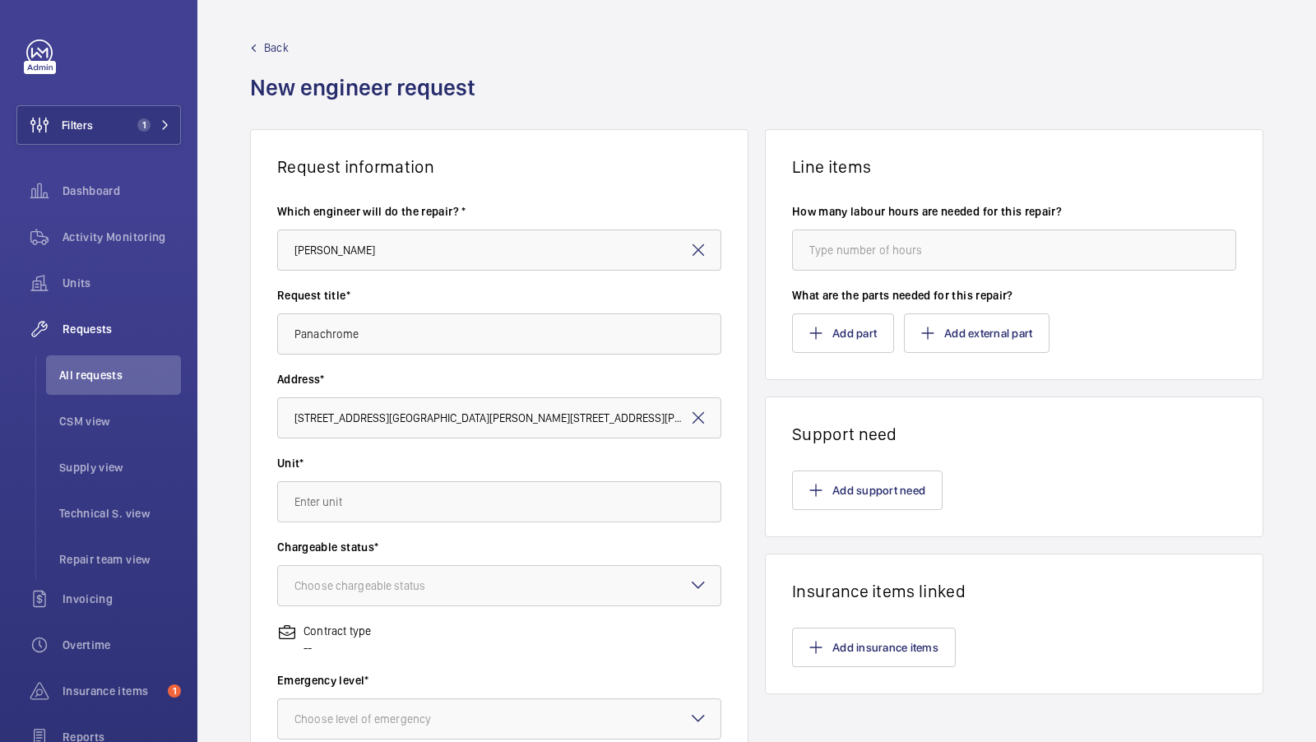
click at [354, 526] on div "Unit*" at bounding box center [499, 497] width 444 height 84
click at [347, 505] on input "text" at bounding box center [499, 501] width 444 height 41
click at [570, 114] on div "Back New engineer request" at bounding box center [756, 84] width 1013 height 90
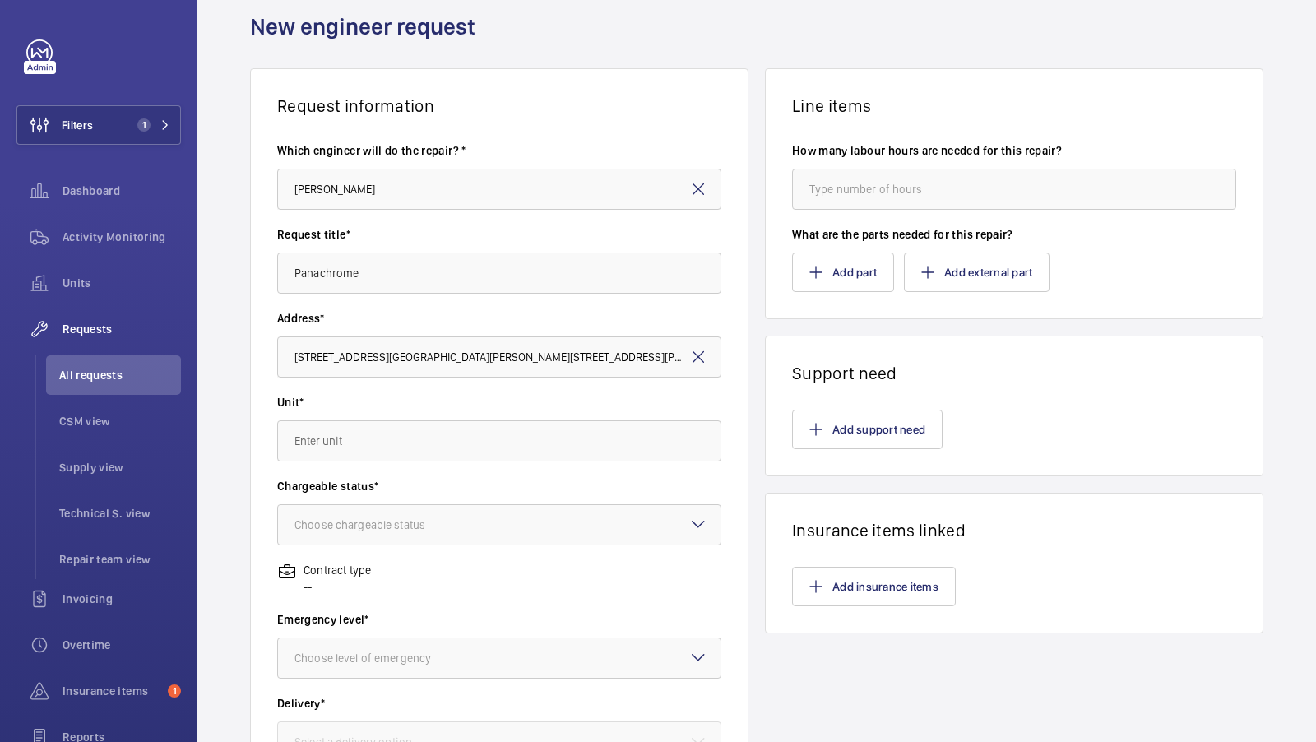
scroll to position [78, 0]
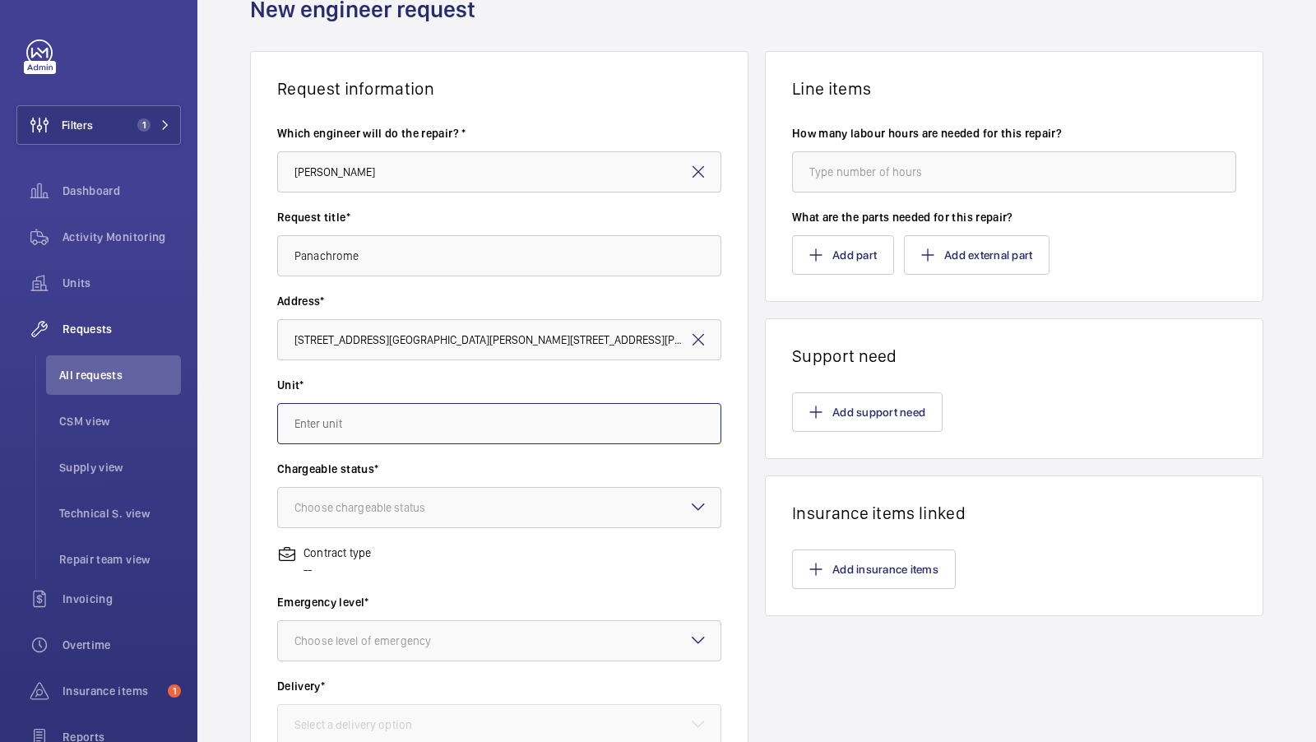
click at [376, 433] on input "text" at bounding box center [499, 423] width 444 height 41
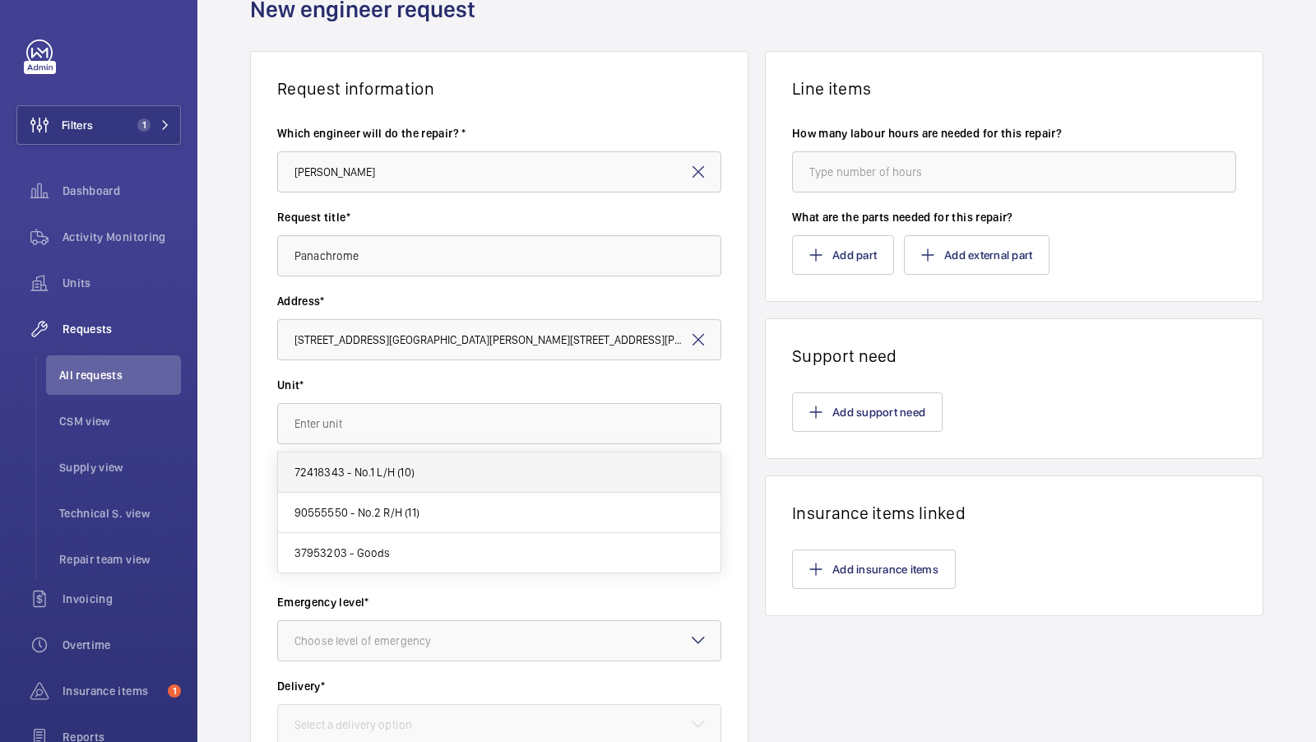
click at [419, 484] on mat-option "72418343 - No.1 L/H (10)" at bounding box center [499, 472] width 443 height 40
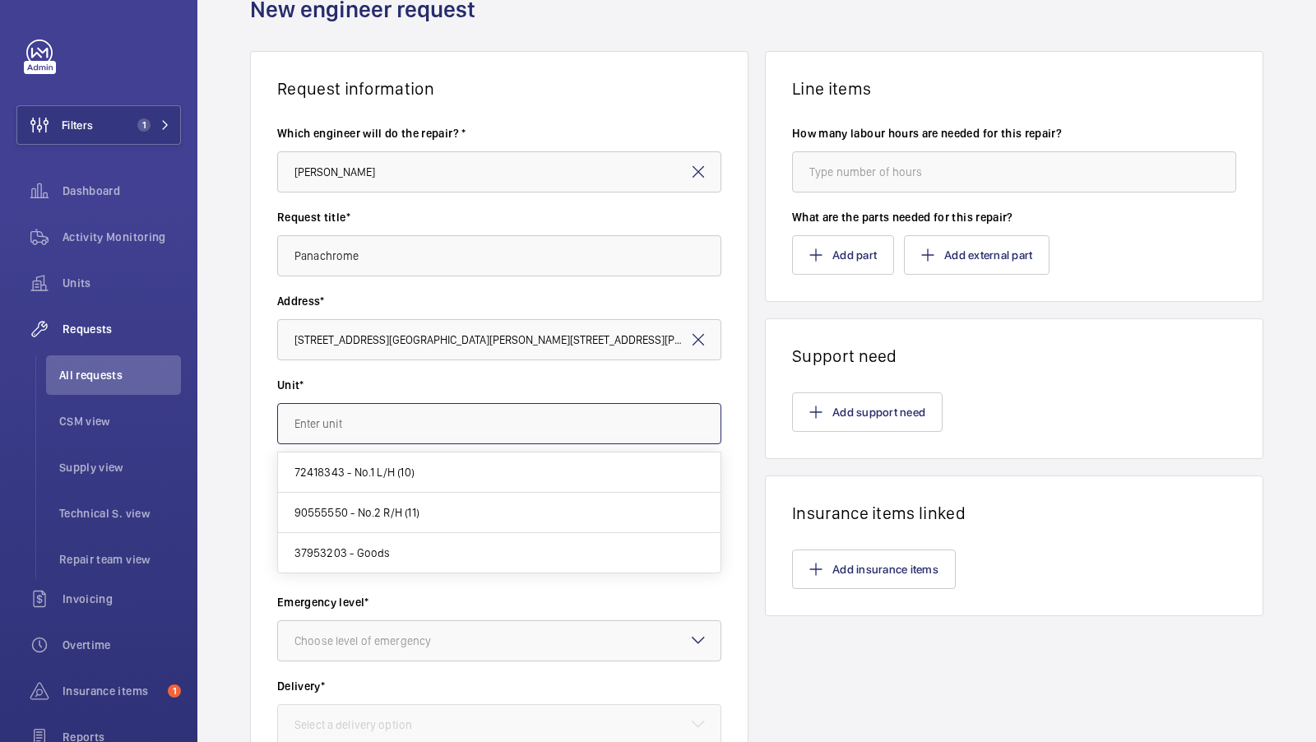
type input "72418343 - No.1 L/H (10)"
click at [445, 503] on div "Choose chargeable status" at bounding box center [380, 507] width 172 height 16
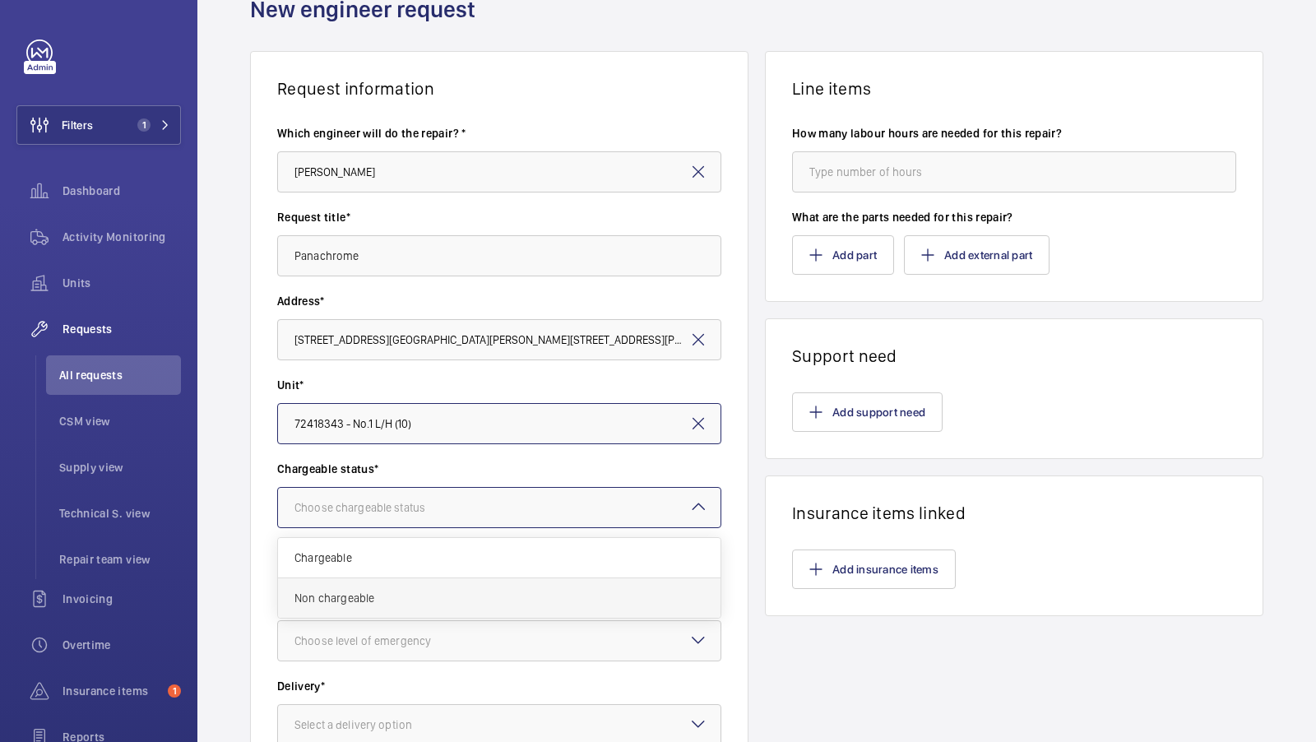
click at [380, 584] on div "Non chargeable" at bounding box center [499, 597] width 443 height 39
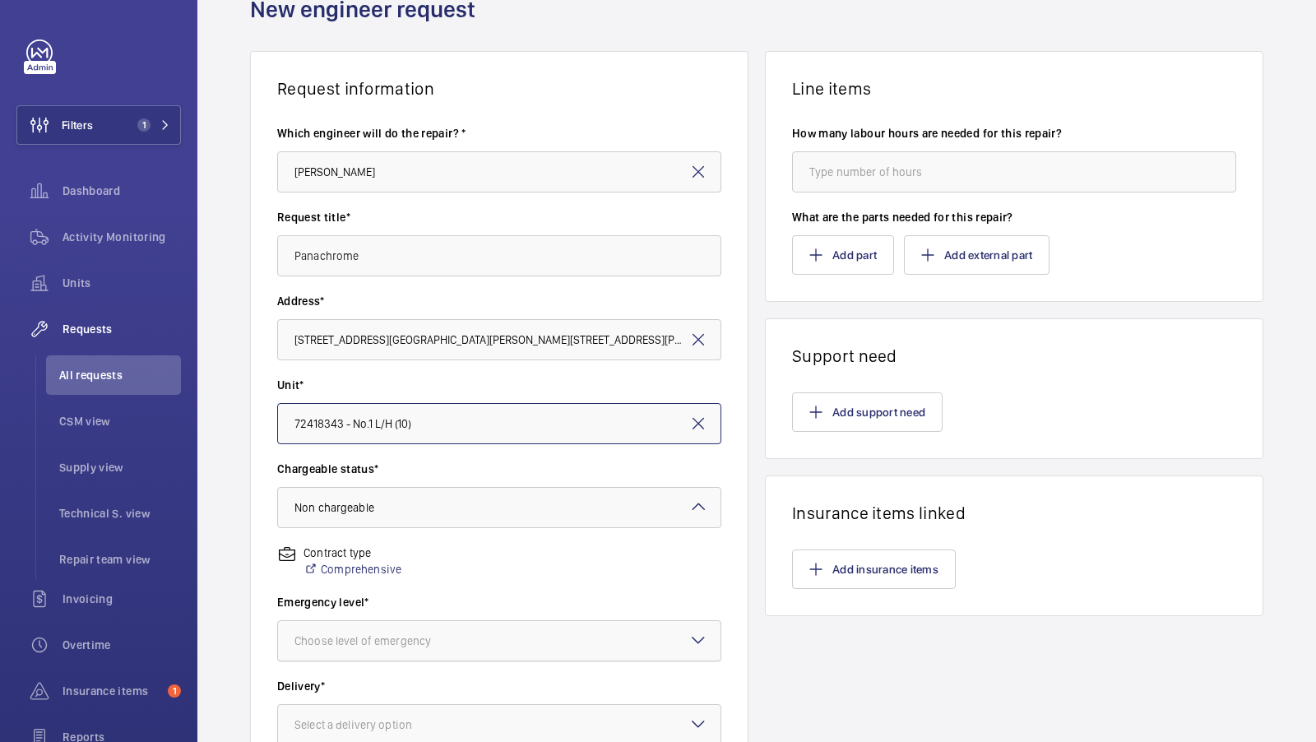
click at [408, 628] on div at bounding box center [499, 640] width 443 height 39
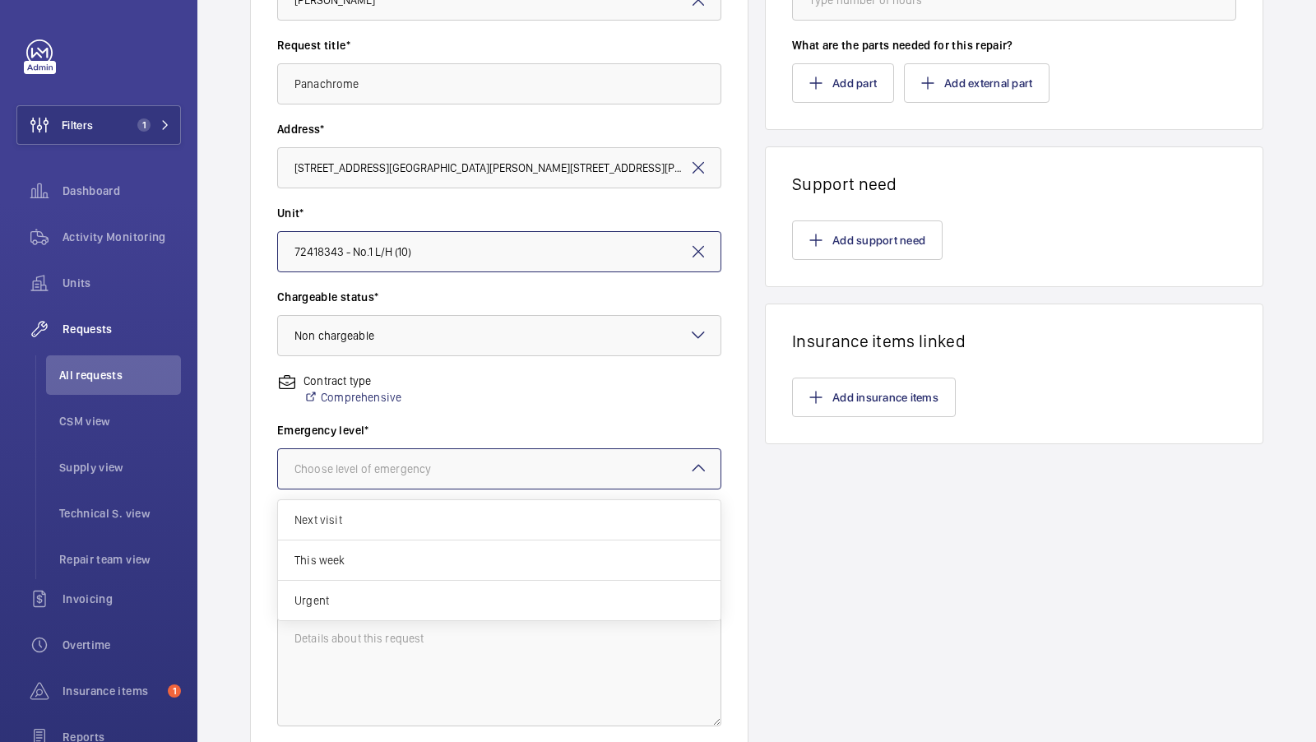
scroll to position [268, 0]
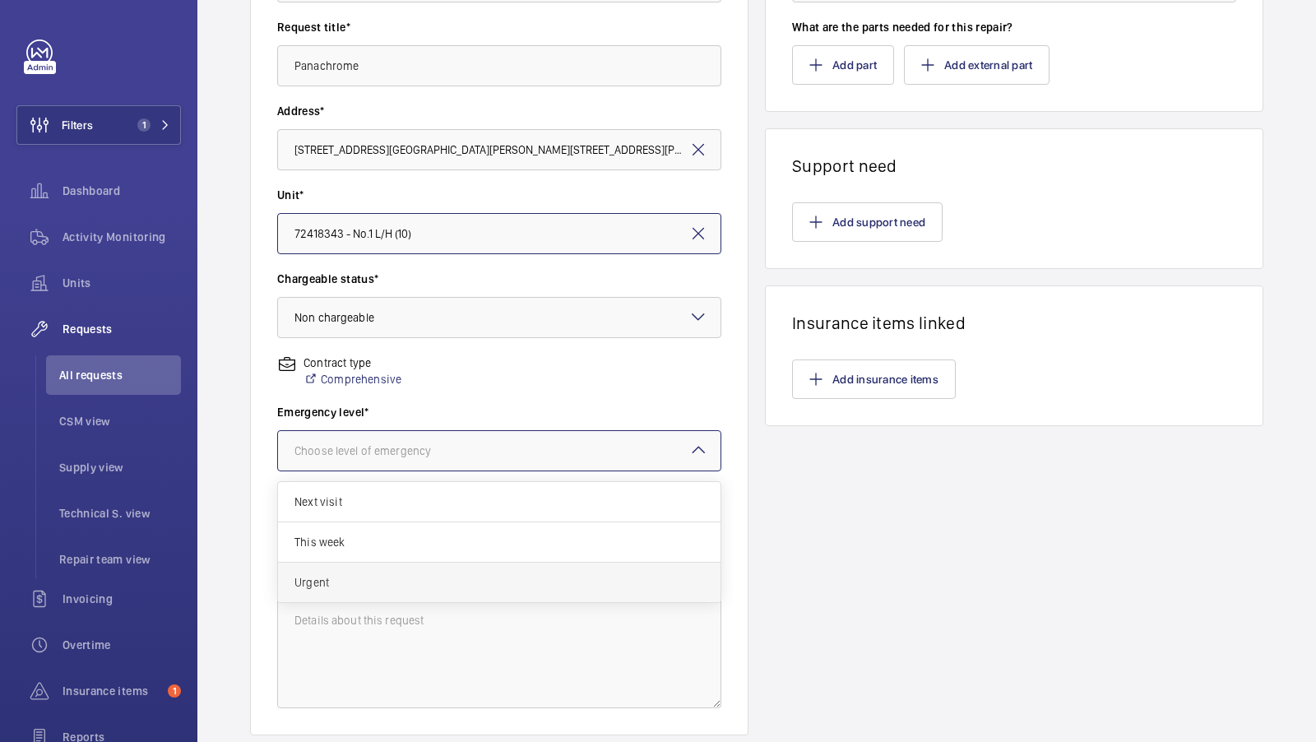
click at [332, 574] on span "Urgent" at bounding box center [499, 582] width 410 height 16
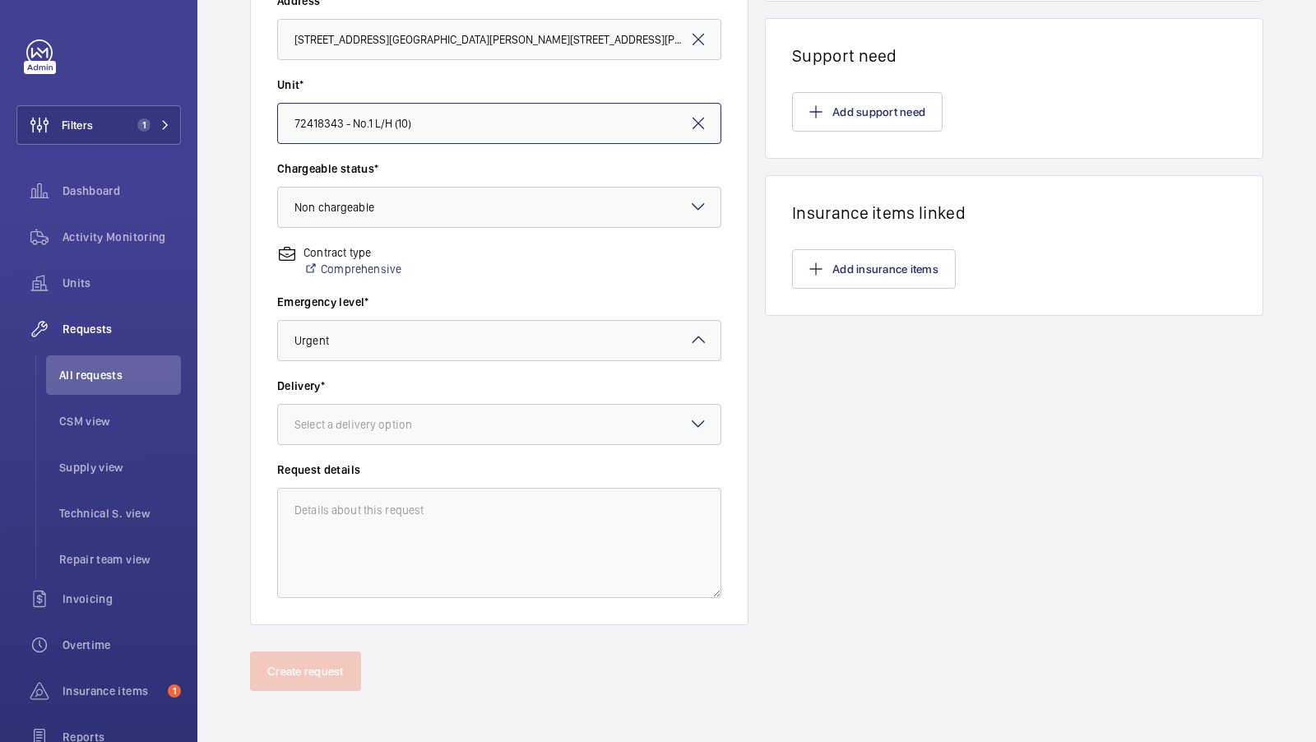
scroll to position [373, 0]
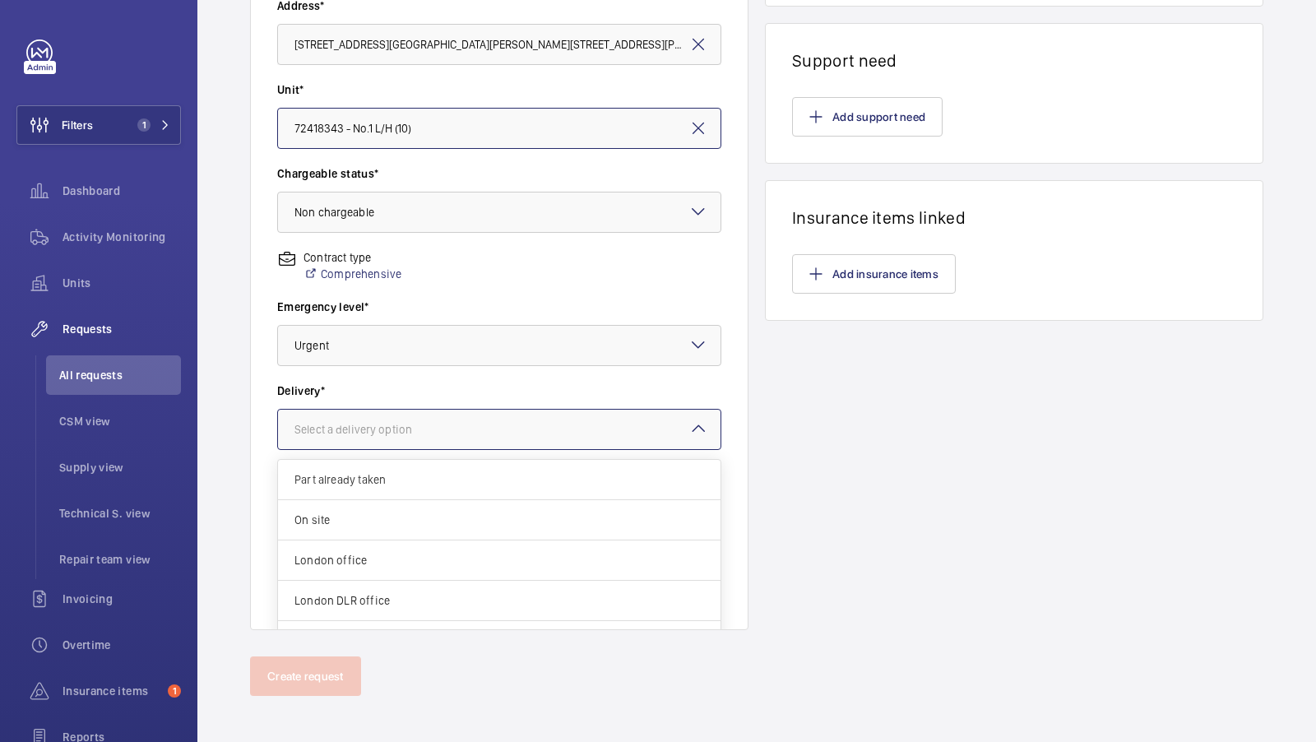
click at [359, 433] on div "Select a delivery option" at bounding box center [373, 429] width 159 height 16
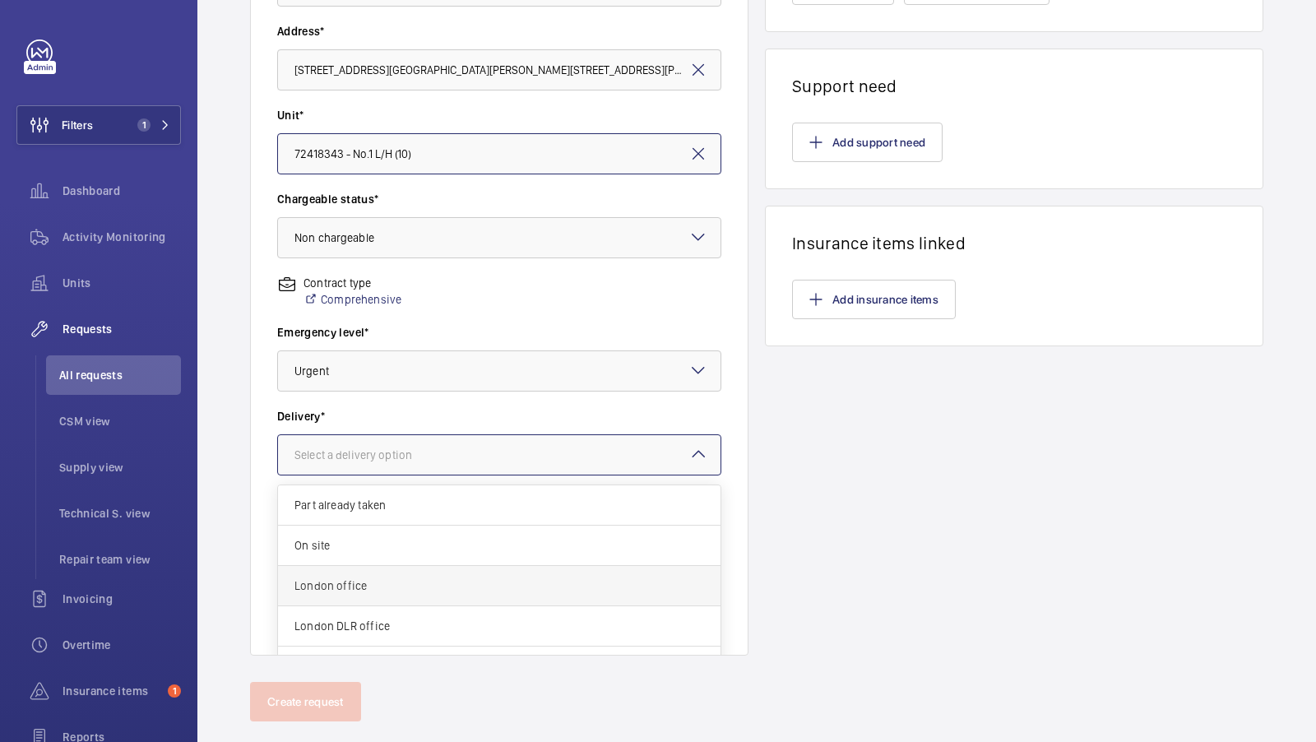
scroll to position [347, 0]
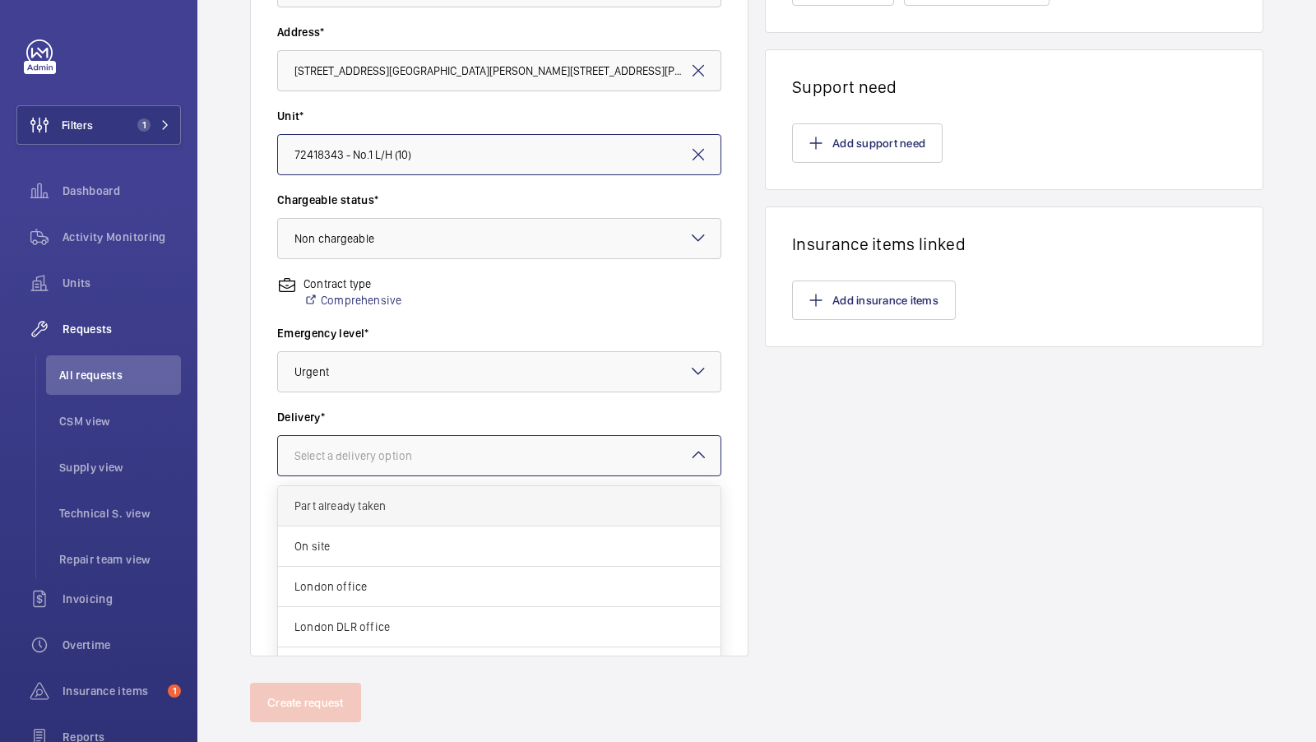
click at [384, 512] on span "Part already taken" at bounding box center [499, 506] width 410 height 16
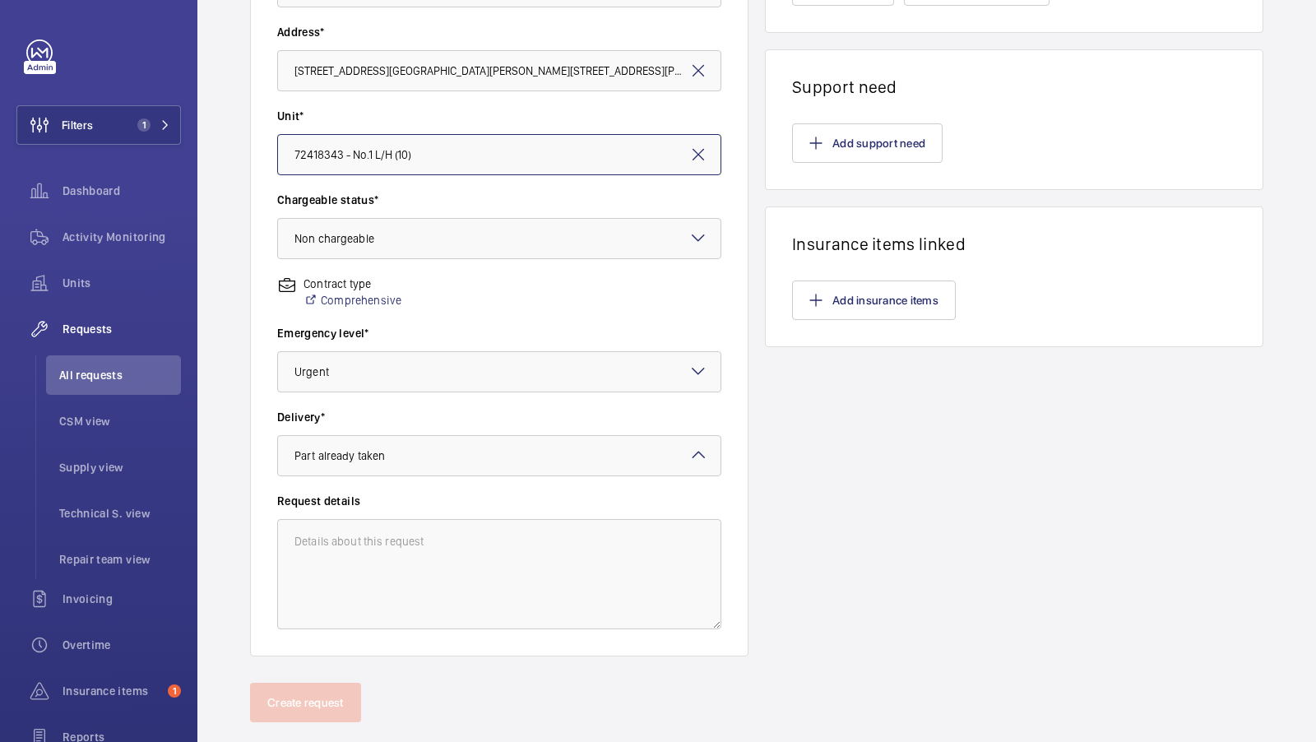
scroll to position [257, 0]
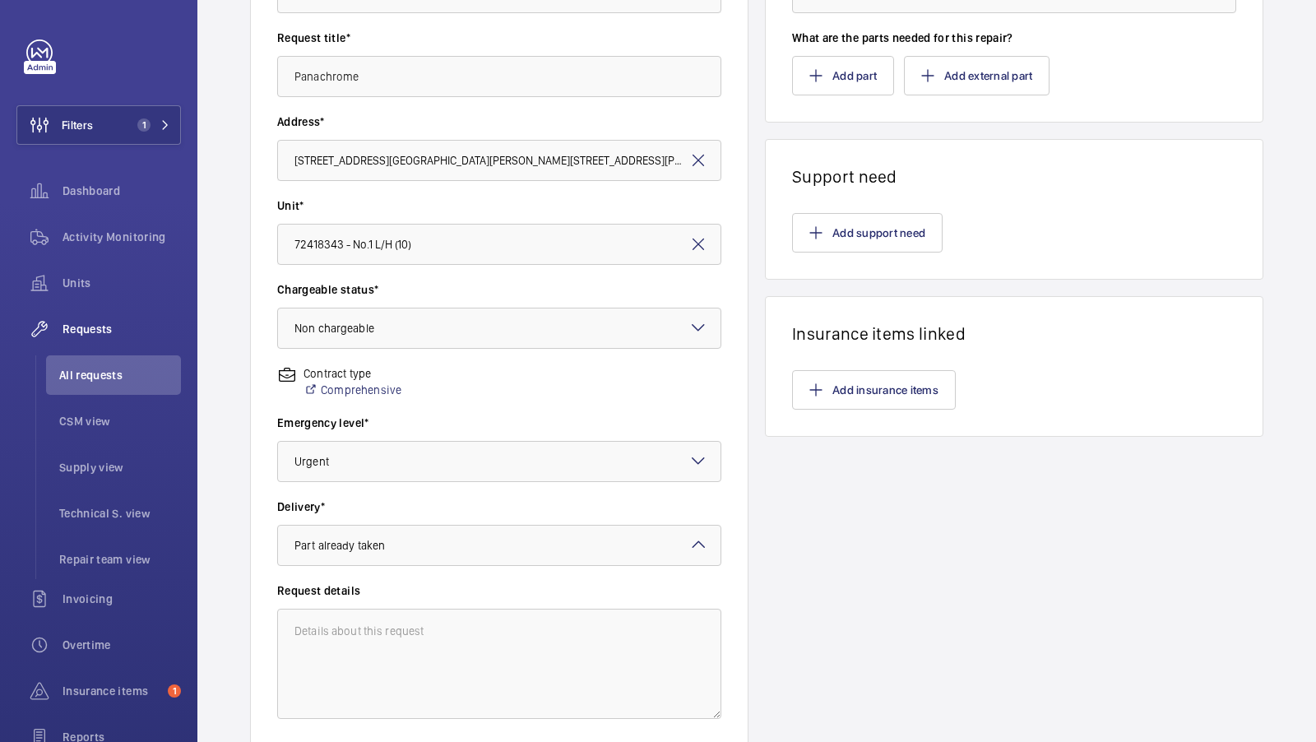
click at [911, 577] on div "Line items How many labour hours are needed for this repair? What are the parts…" at bounding box center [1014, 309] width 498 height 874
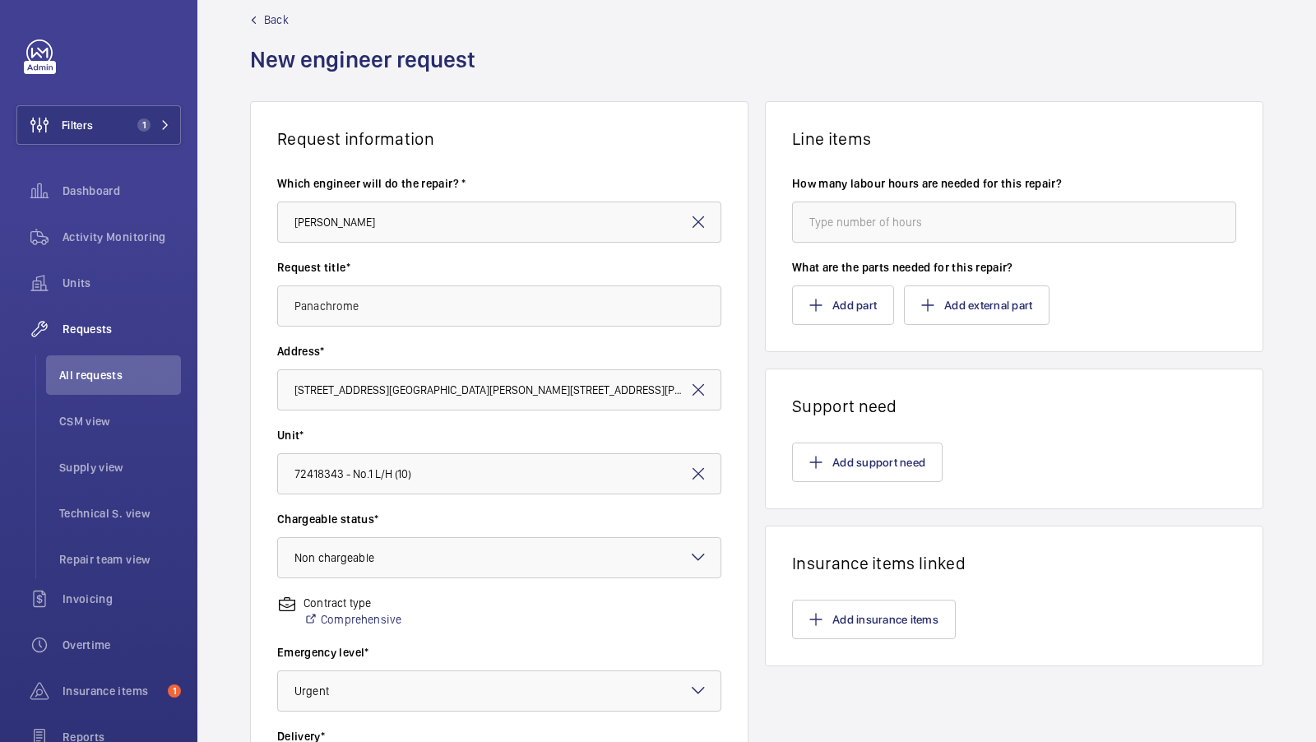
scroll to position [8, 0]
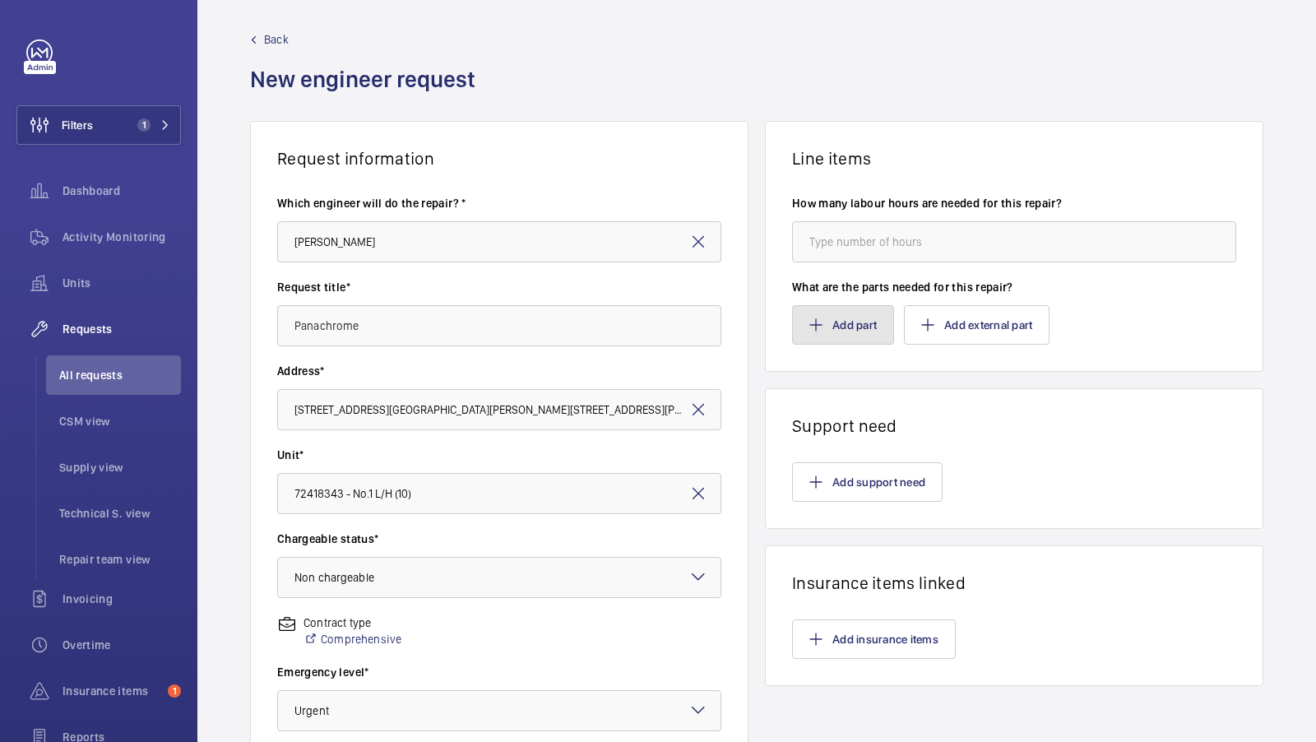
click at [836, 313] on button "Add part" at bounding box center [843, 324] width 102 height 39
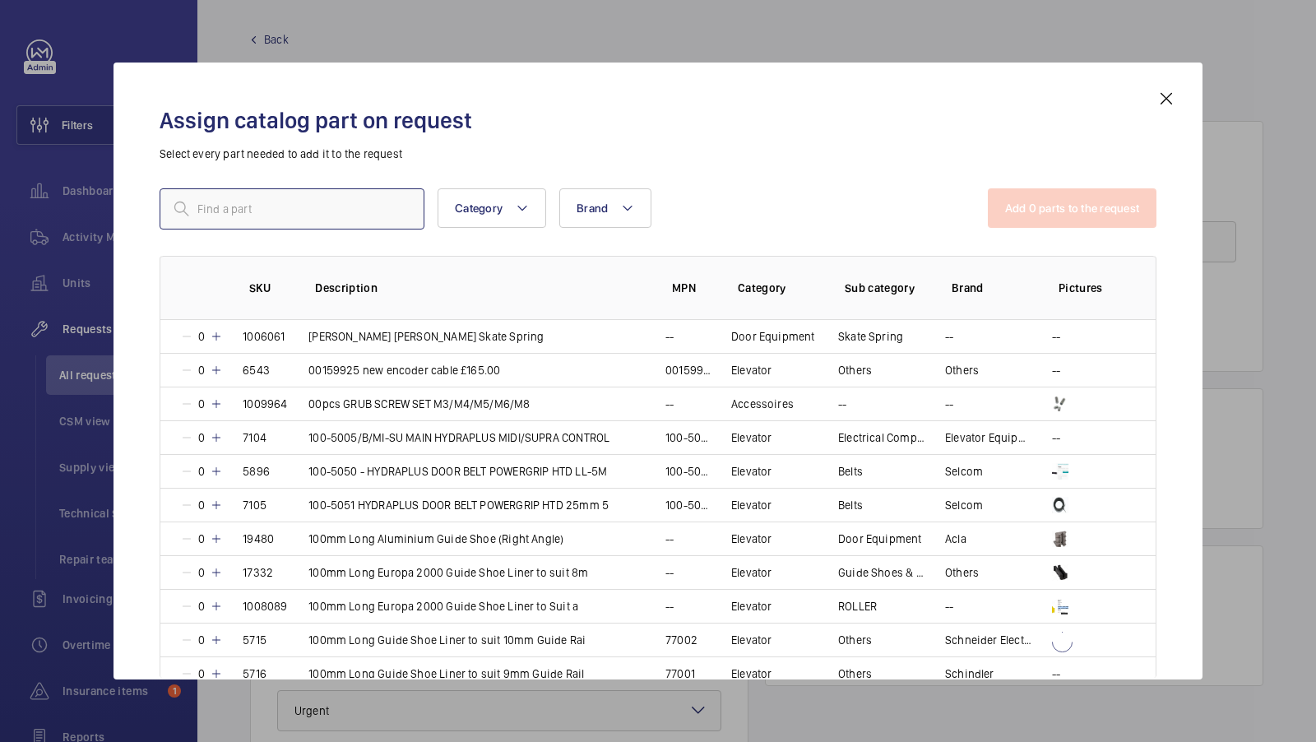
click at [206, 206] on input "text" at bounding box center [292, 208] width 265 height 41
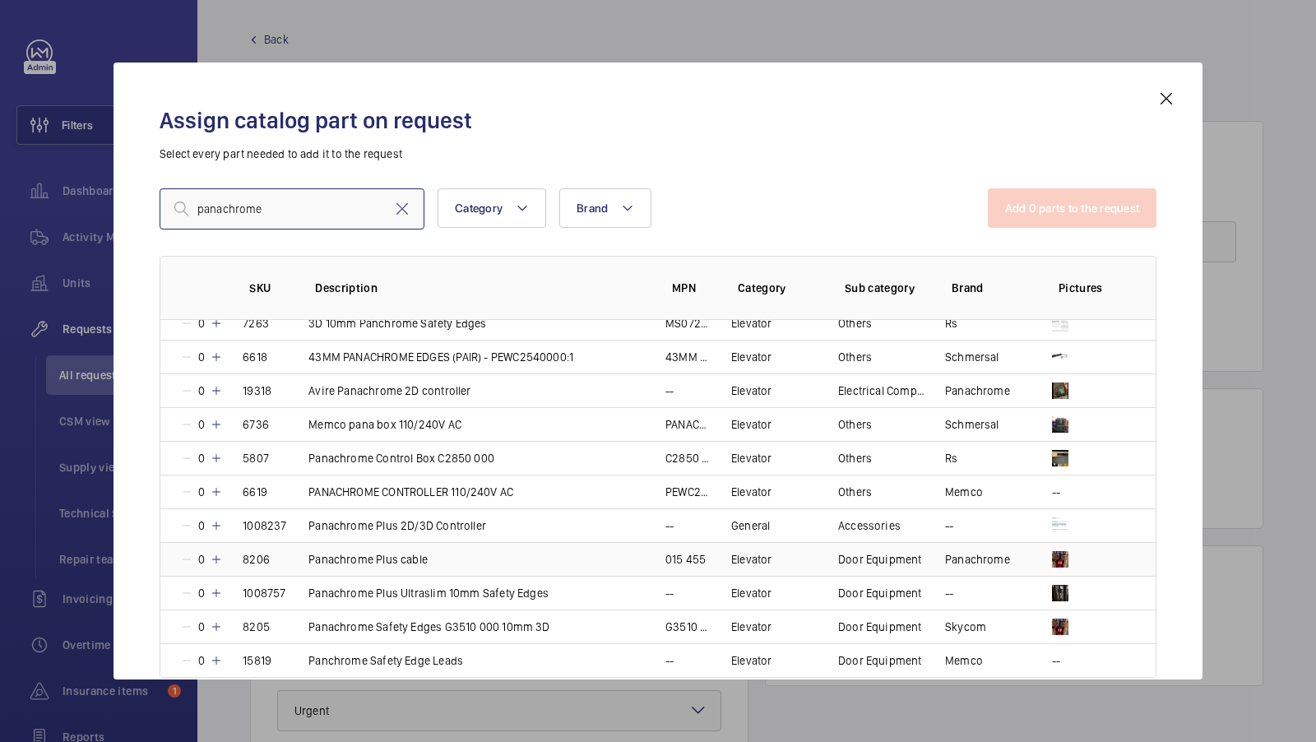
scroll to position [141, 0]
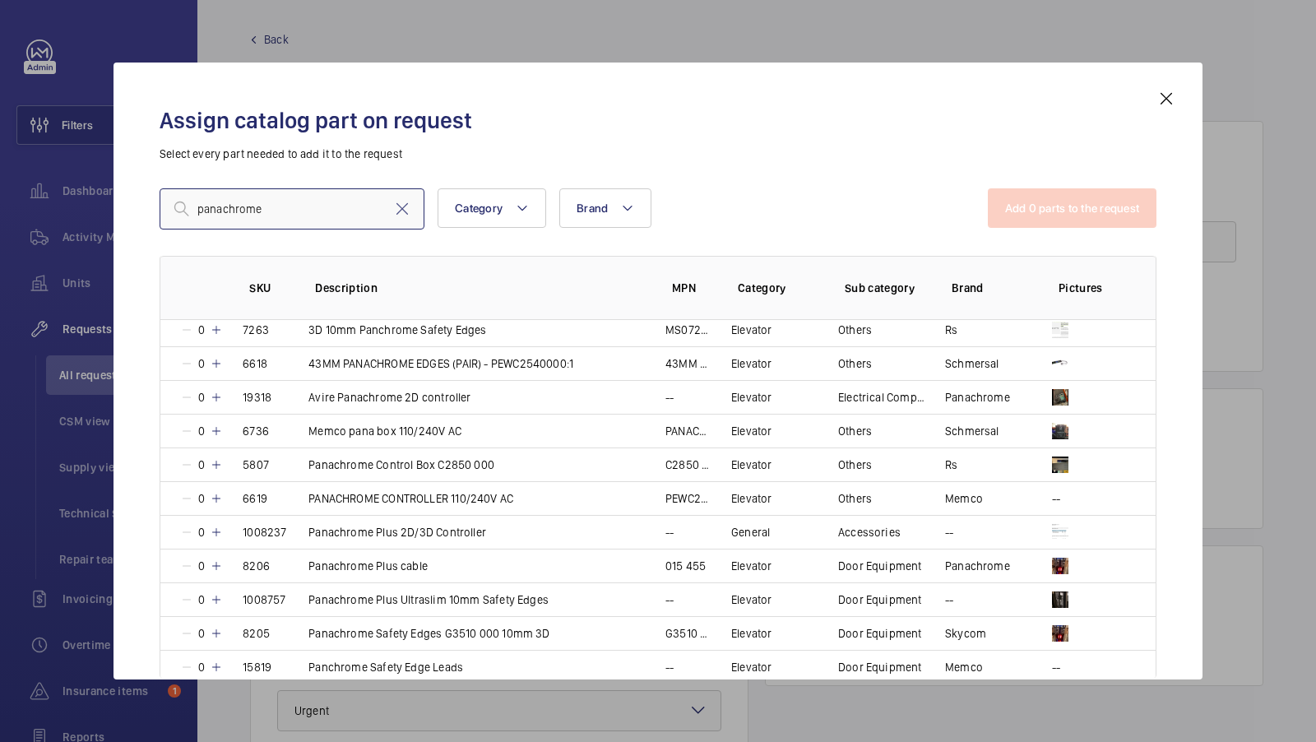
type input "panachrome"
click at [318, 459] on p "Panachrome Control Box C2850 000" at bounding box center [401, 464] width 186 height 16
click at [1042, 215] on button "Add 1 parts to the request" at bounding box center [1073, 207] width 167 height 39
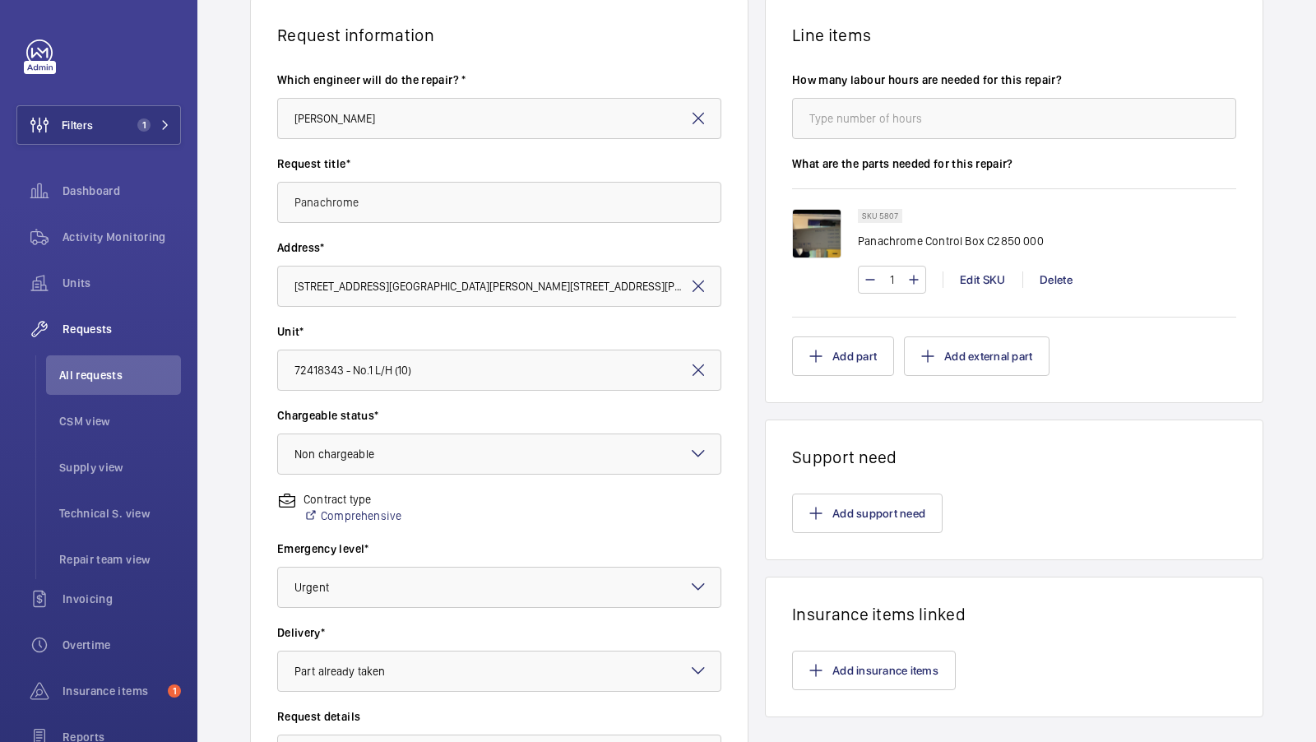
scroll to position [378, 0]
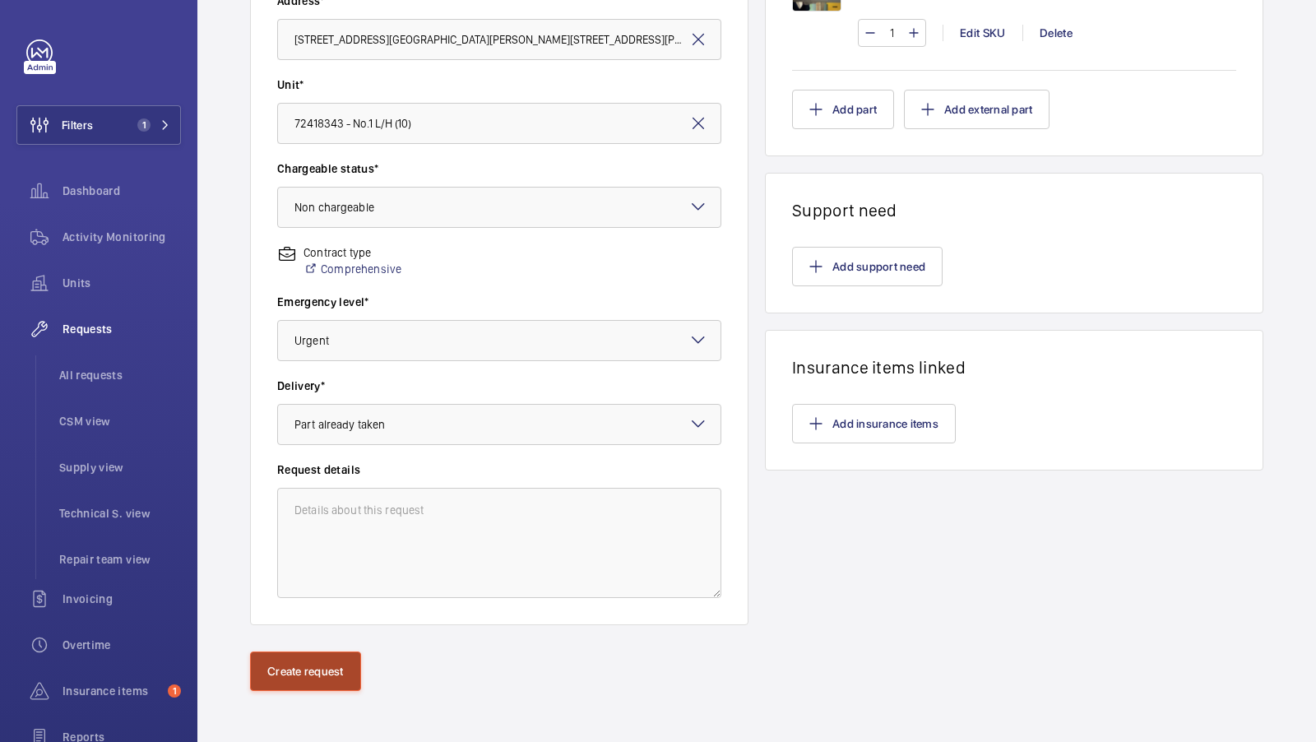
click at [293, 666] on button "Create request" at bounding box center [305, 670] width 111 height 39
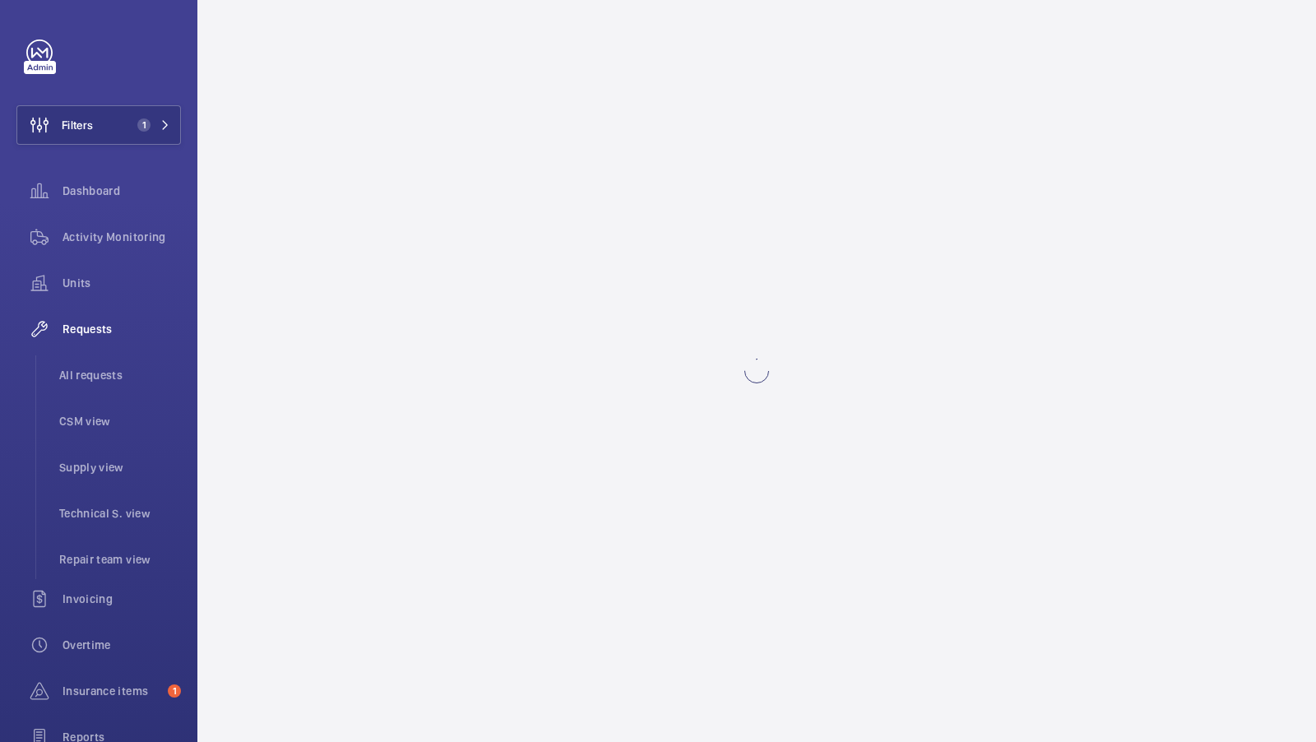
scroll to position [0, 0]
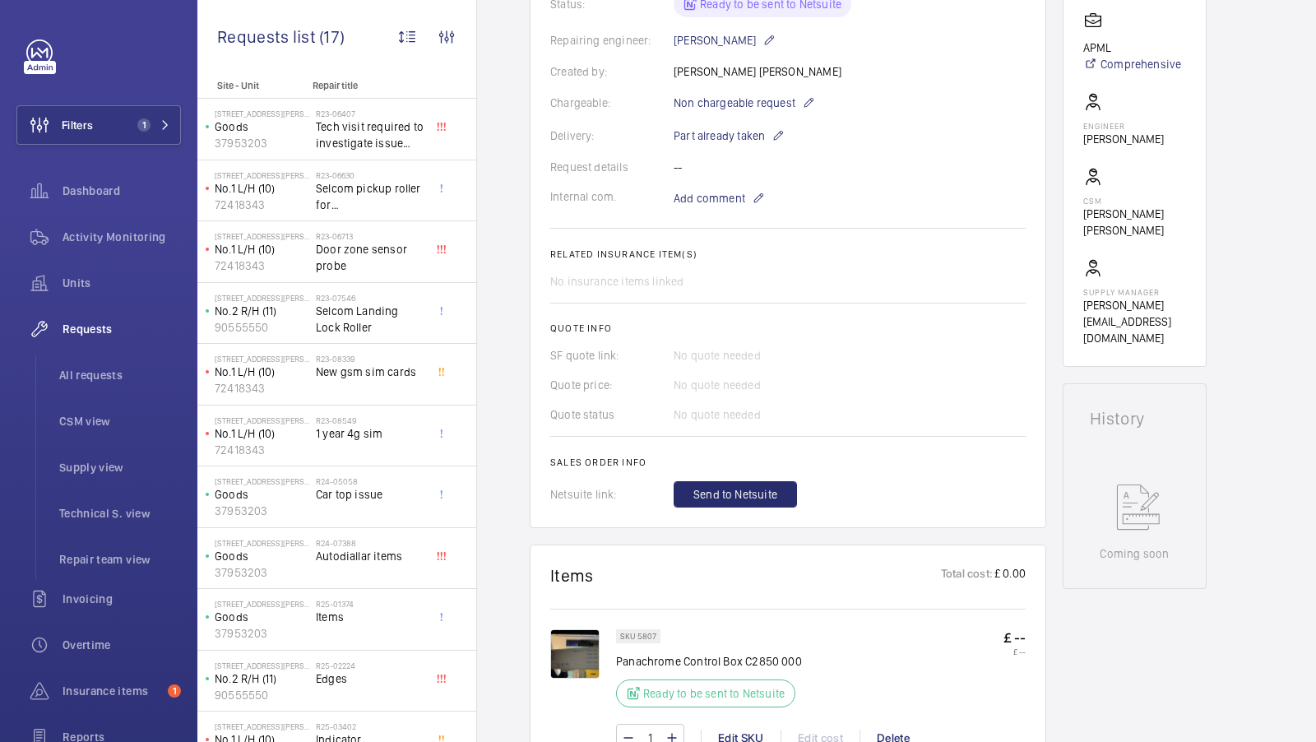
scroll to position [401, 0]
click at [728, 501] on button "Send to Netsuite" at bounding box center [735, 493] width 123 height 26
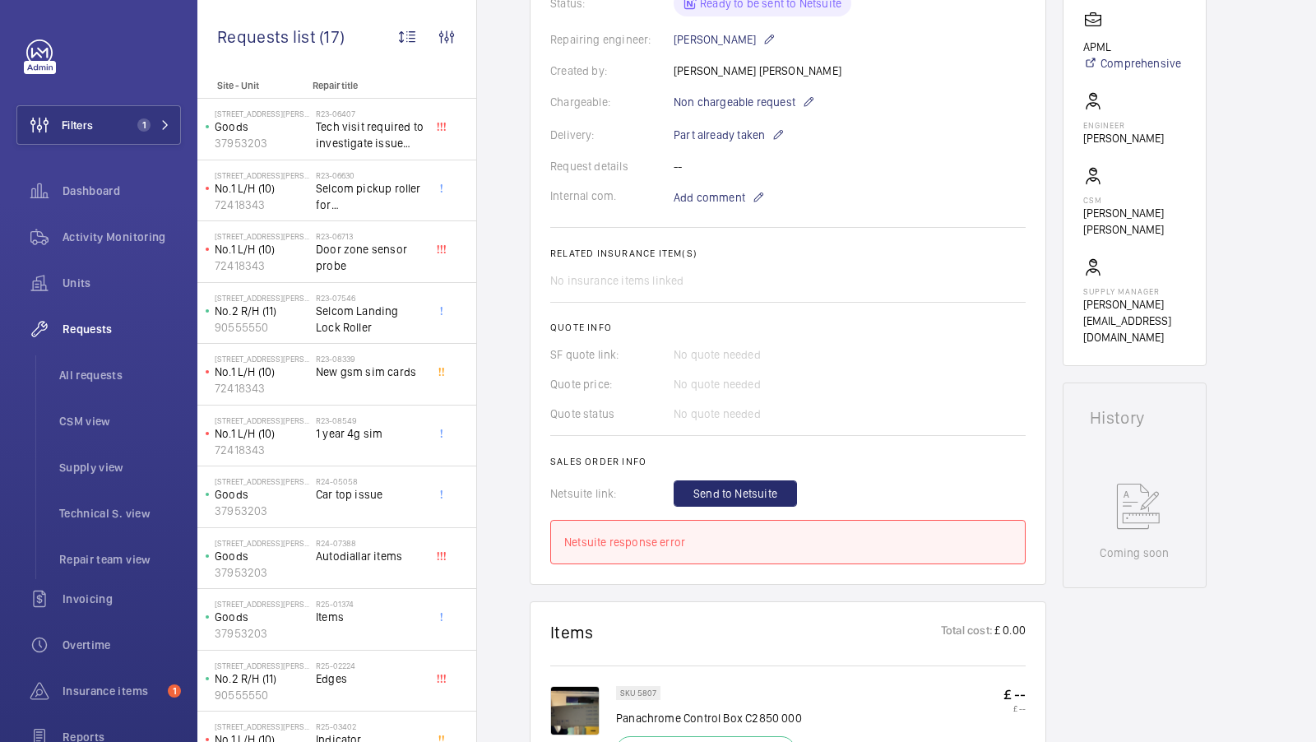
click at [869, 343] on wm-front-card-body "A repair request was created on 2025-09-03 for a device with the description "P…" at bounding box center [787, 193] width 475 height 744
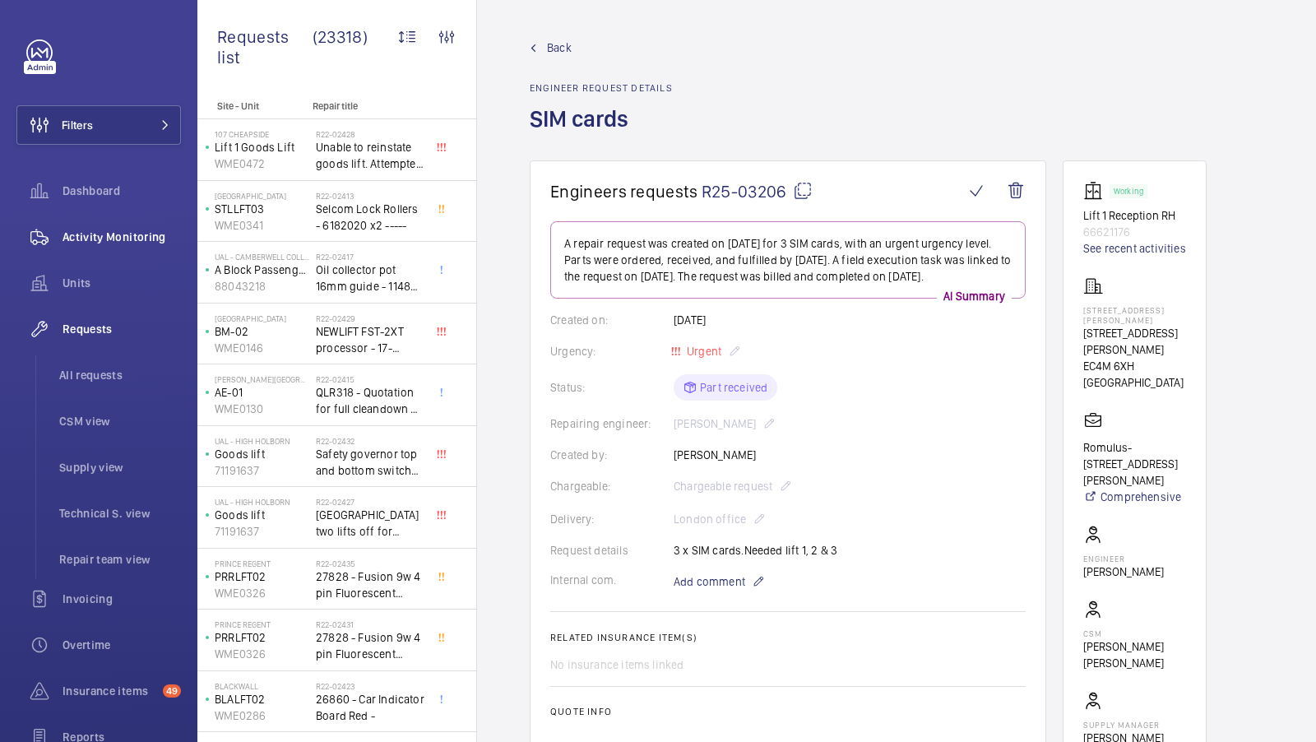
scroll to position [1084, 0]
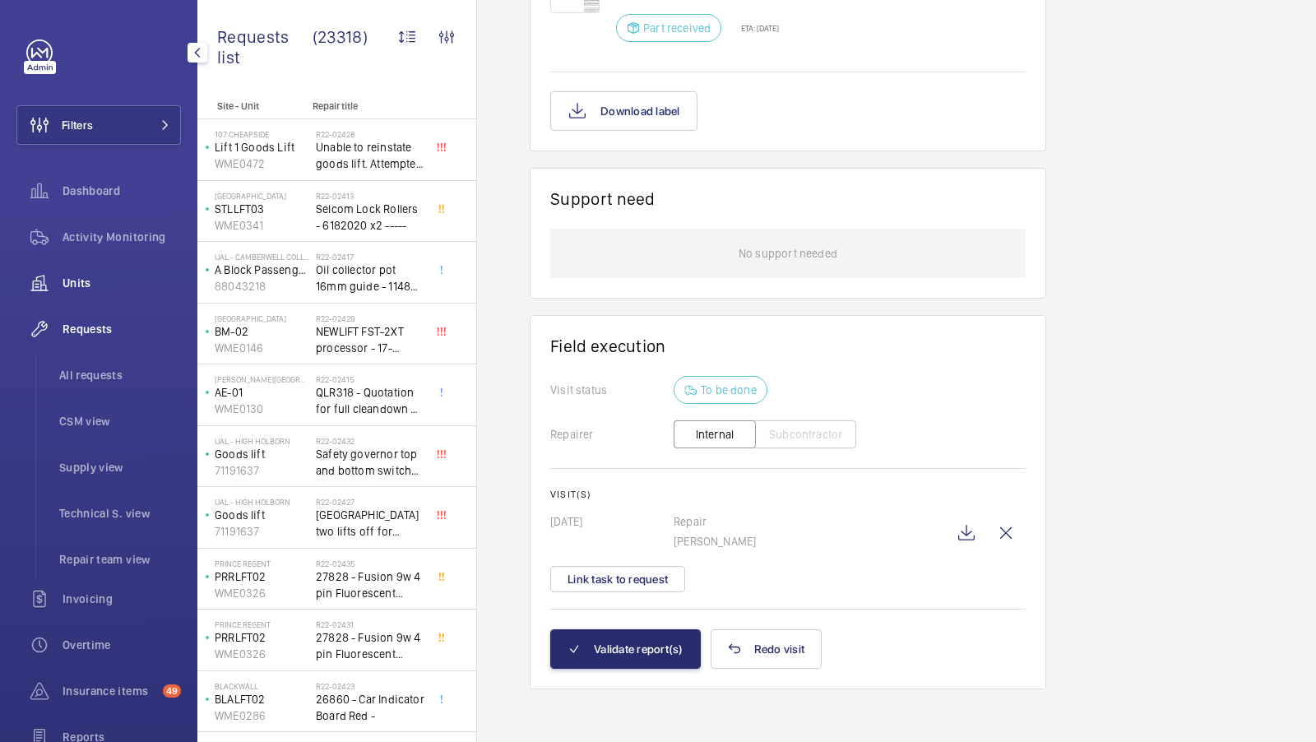
click at [90, 290] on span "Units" at bounding box center [122, 283] width 118 height 16
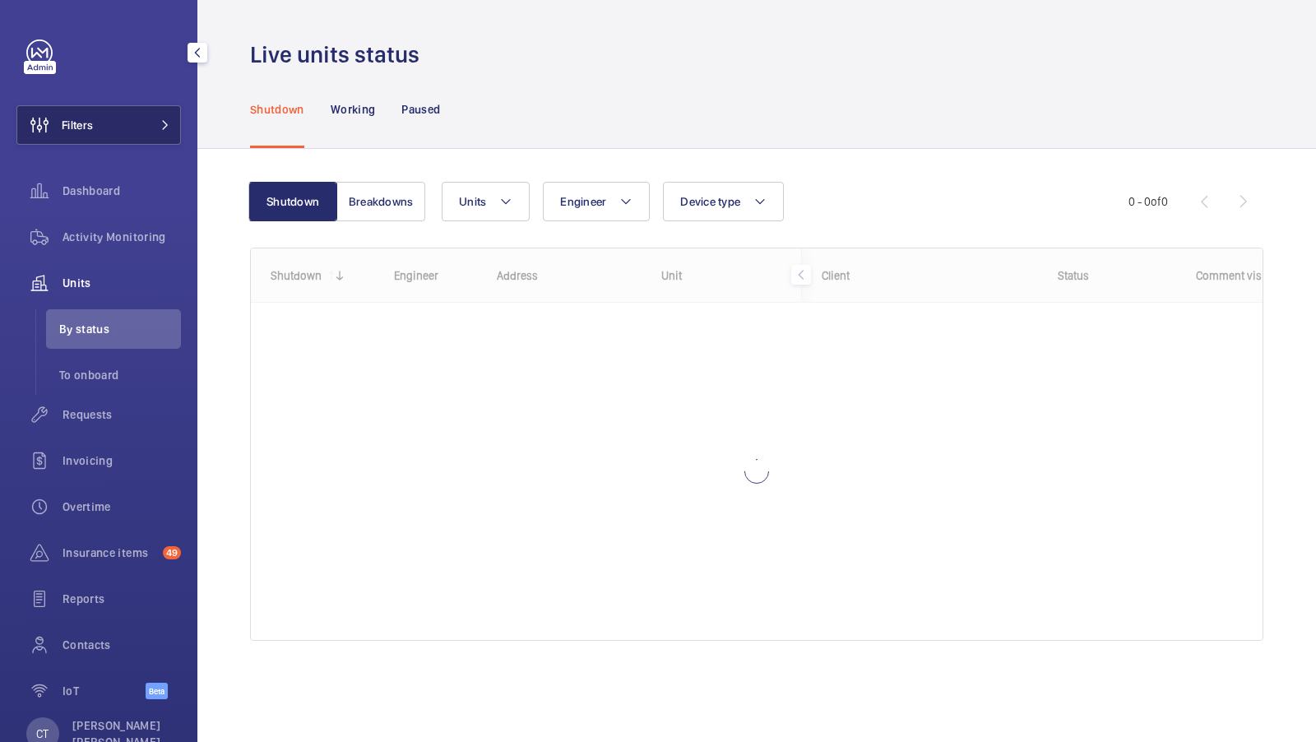
click at [156, 121] on span at bounding box center [161, 125] width 20 height 10
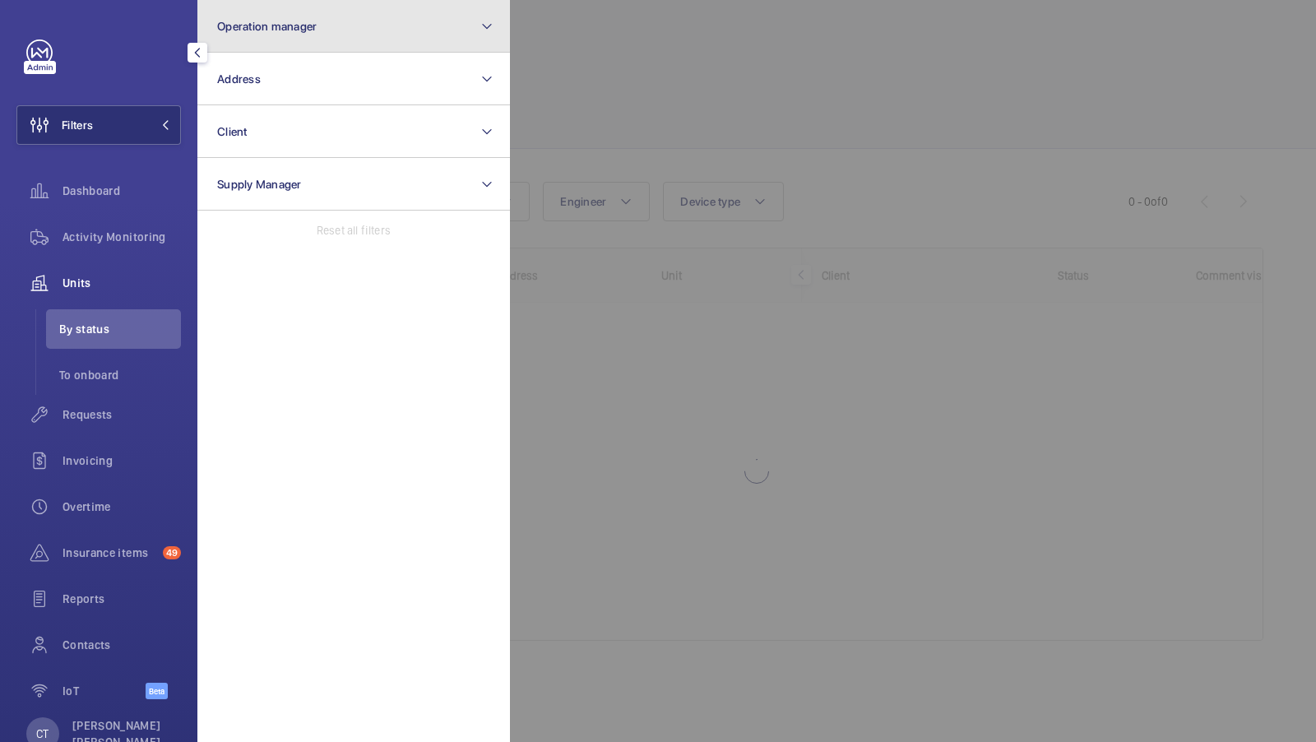
click at [408, 25] on button "Operation manager" at bounding box center [353, 26] width 313 height 53
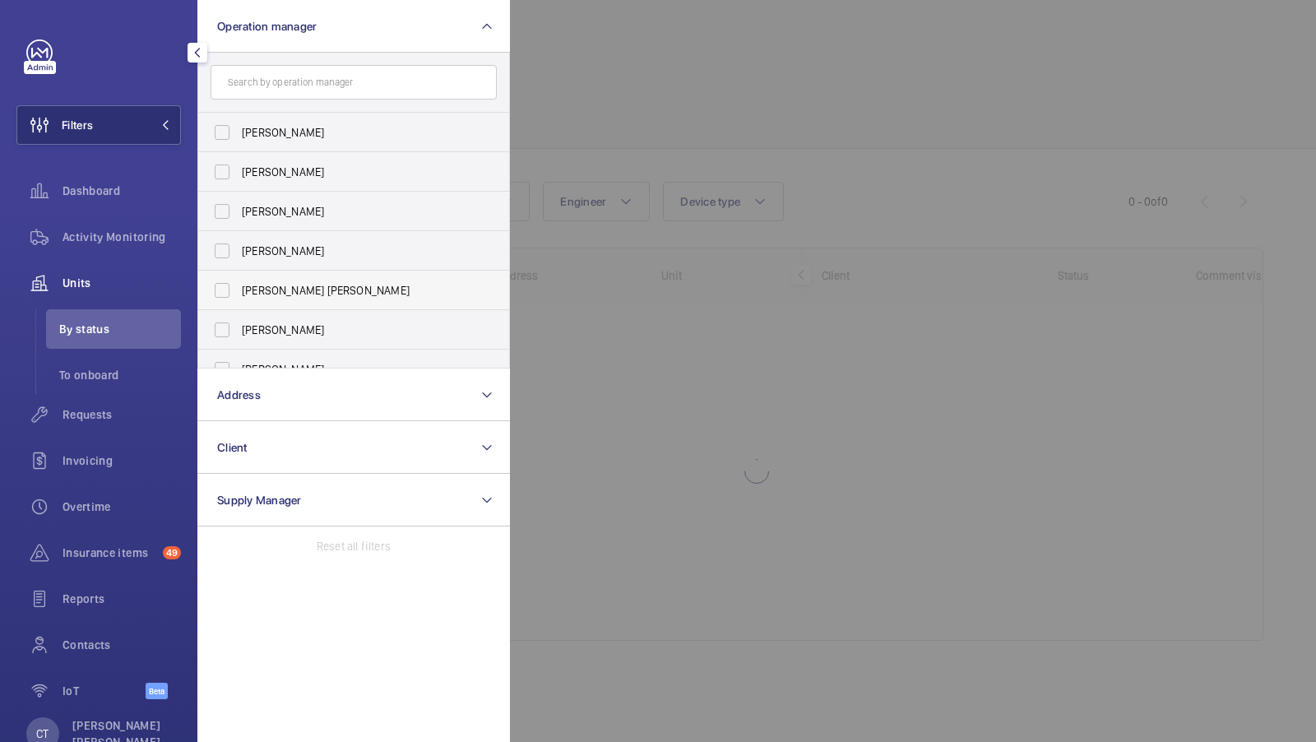
click at [320, 298] on label "[PERSON_NAME] [PERSON_NAME]" at bounding box center [341, 290] width 286 height 39
click at [239, 298] on input "[PERSON_NAME] [PERSON_NAME]" at bounding box center [222, 290] width 33 height 33
checkbox input "true"
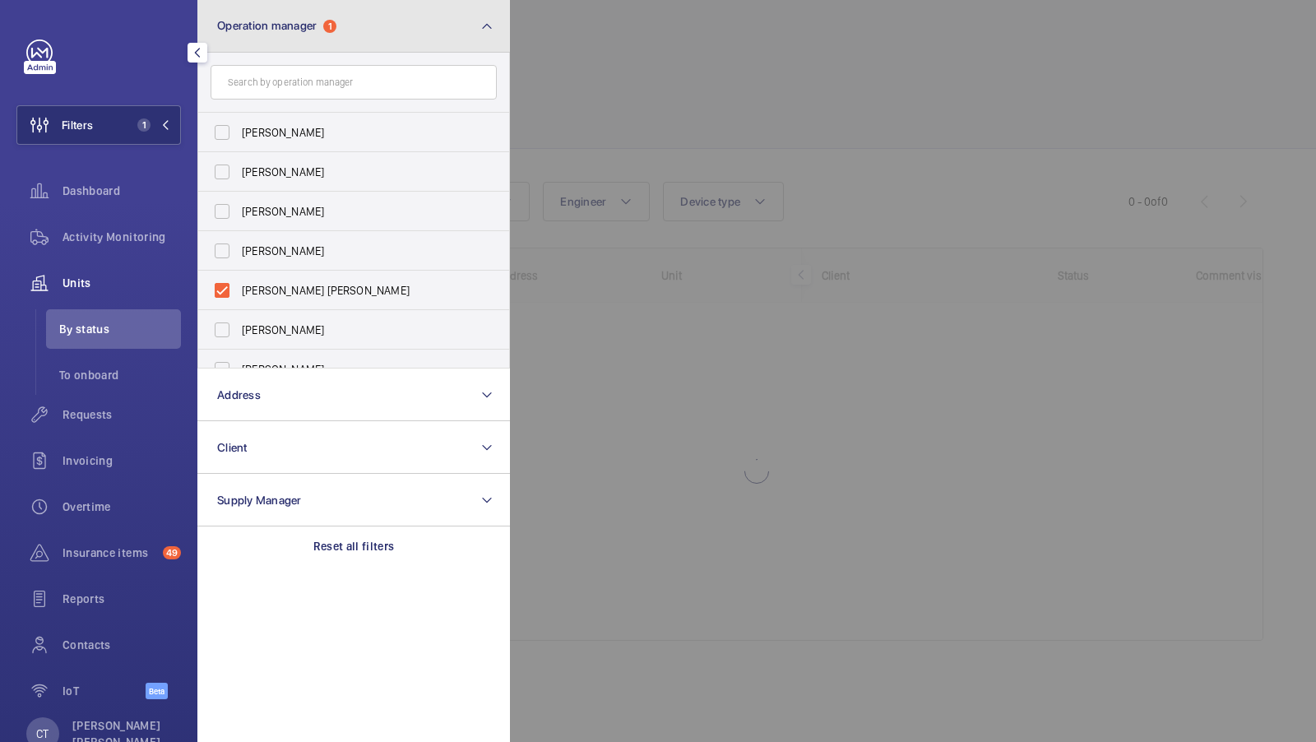
click at [433, 37] on button "Operation manager 1" at bounding box center [353, 26] width 313 height 53
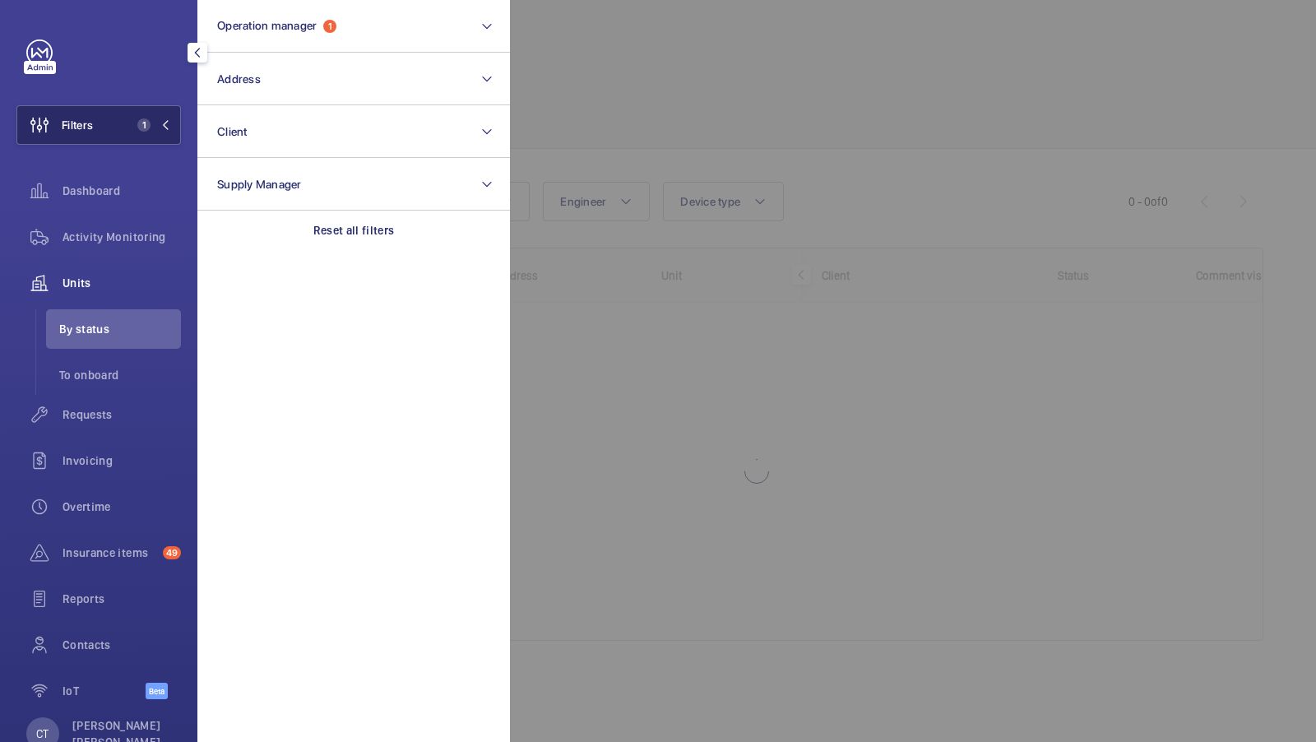
click at [137, 123] on span "1" at bounding box center [143, 124] width 13 height 13
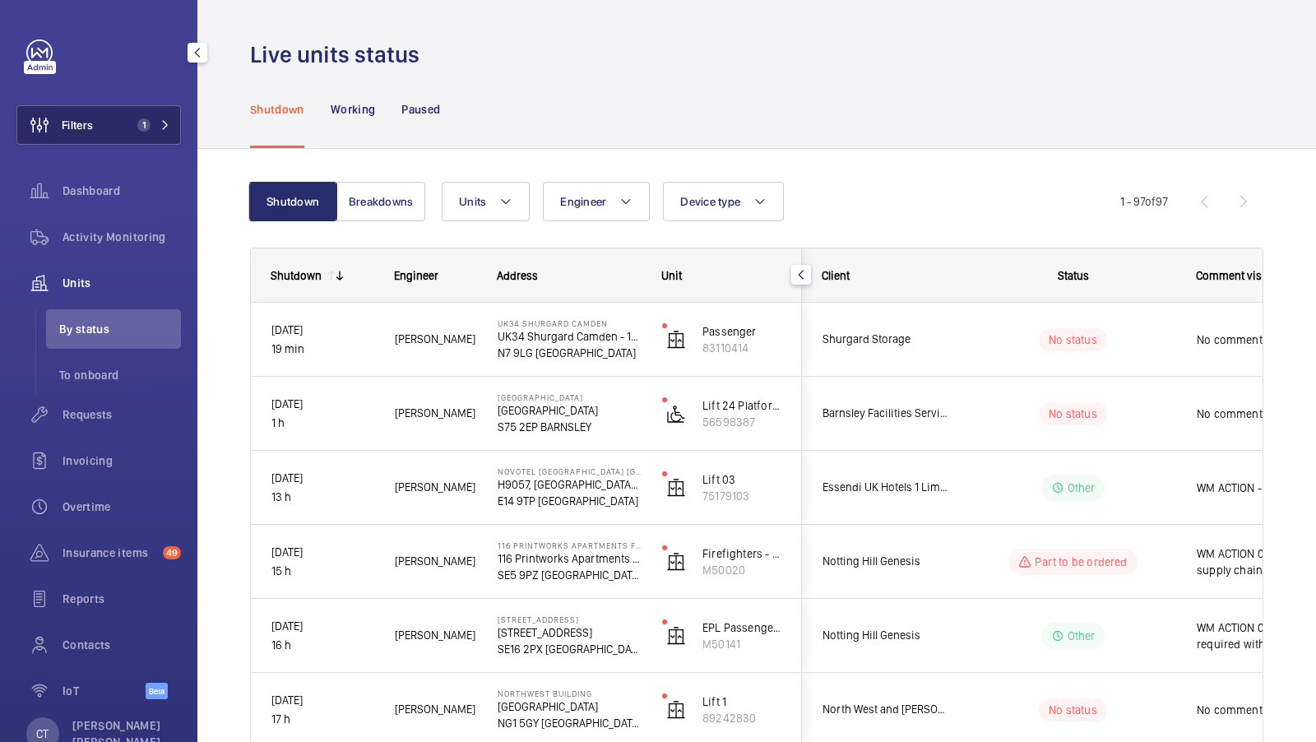
click at [128, 106] on button "Filters 1" at bounding box center [98, 124] width 164 height 39
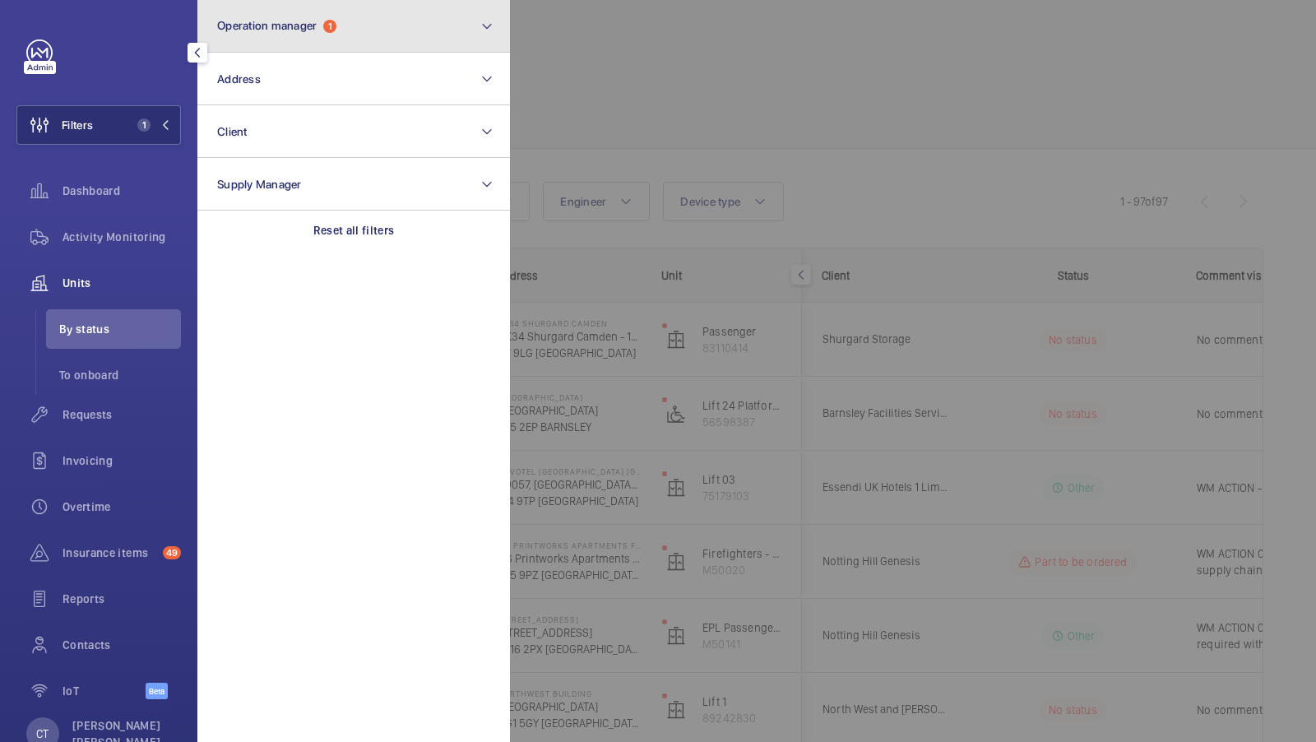
click at [299, 29] on span "Operation manager" at bounding box center [267, 25] width 100 height 13
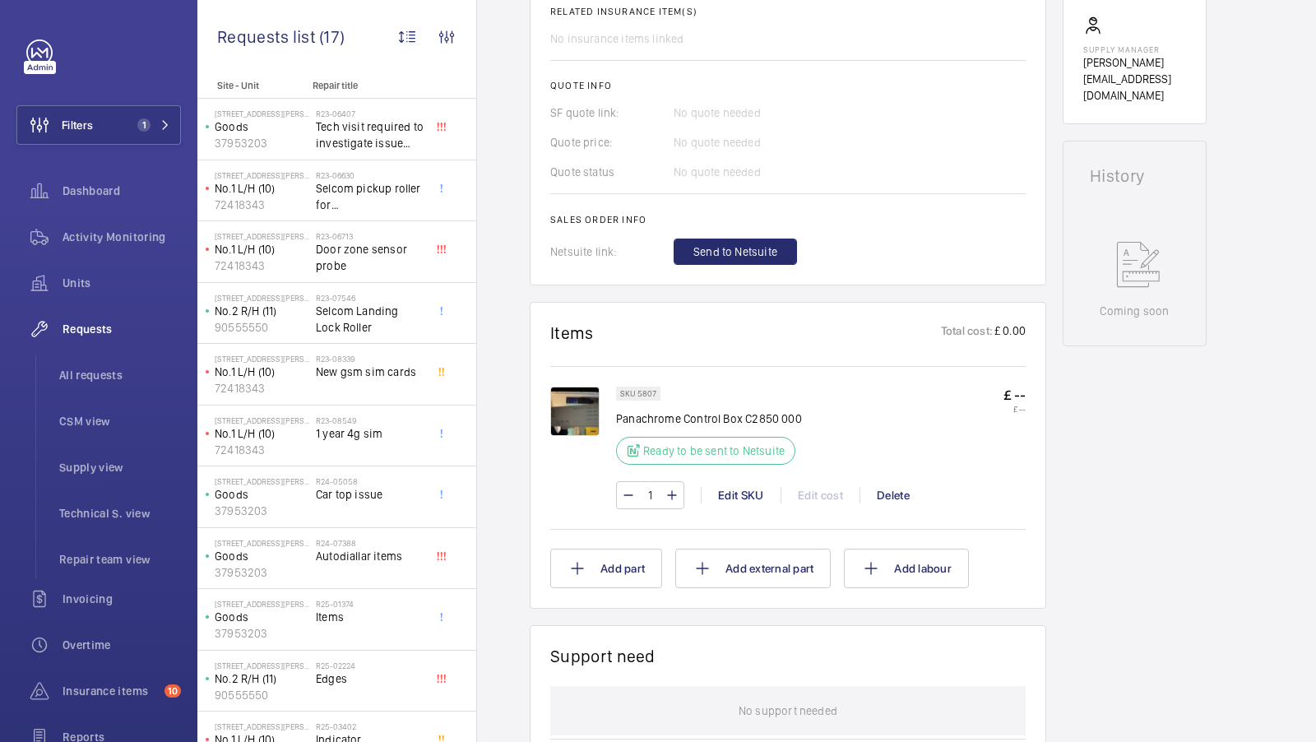
scroll to position [503, 0]
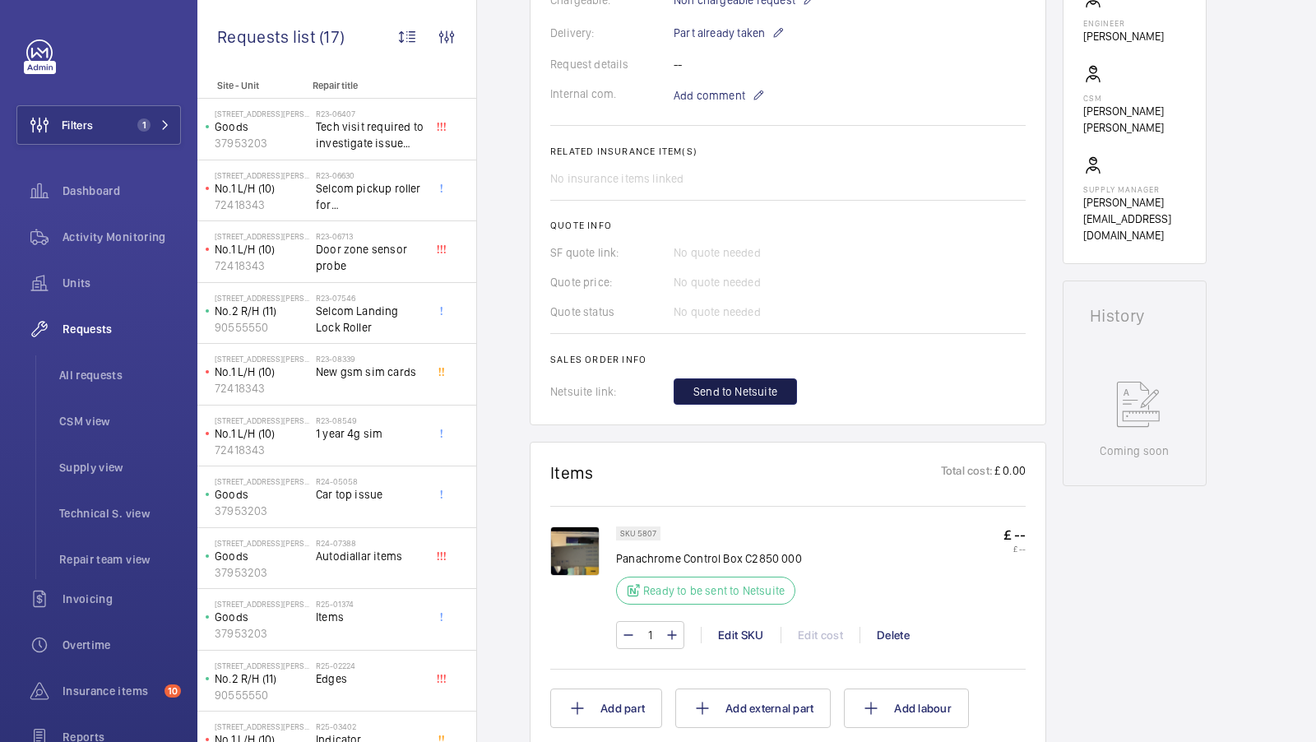
click at [716, 399] on span "Send to Netsuite" at bounding box center [735, 391] width 84 height 16
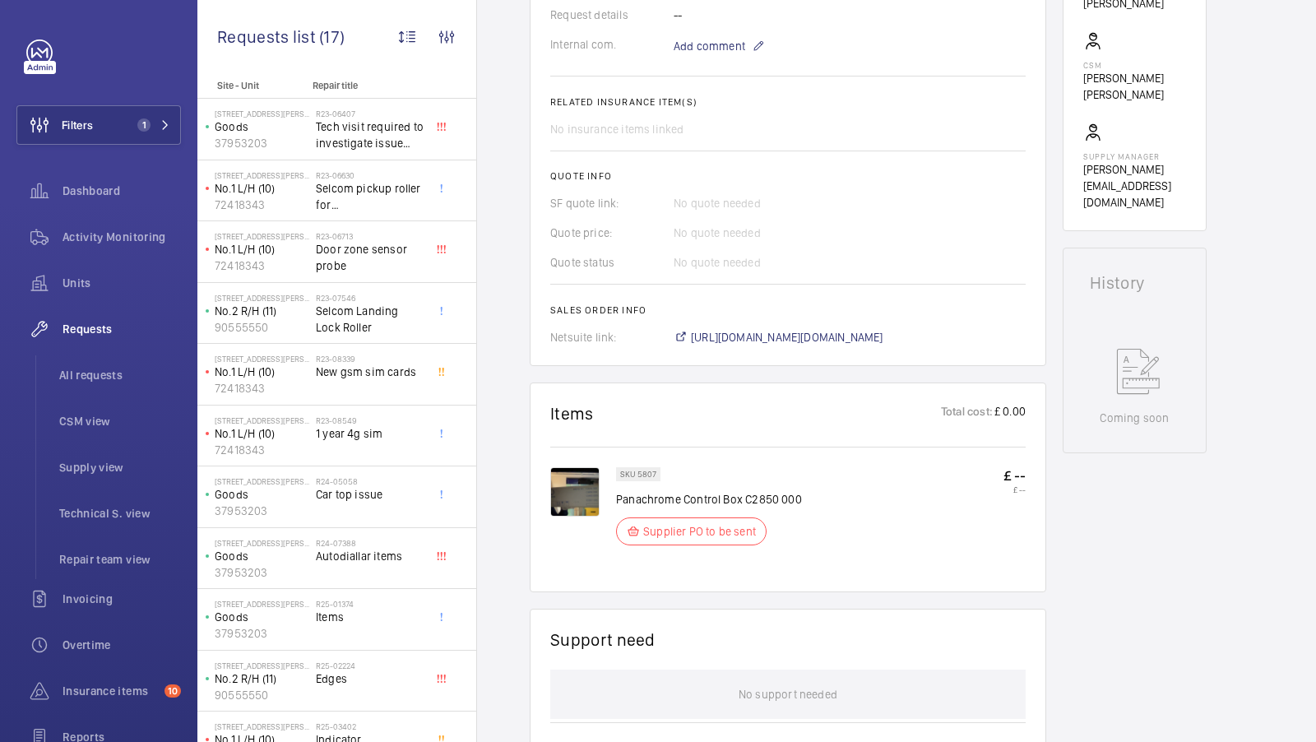
scroll to position [535, 0]
click at [831, 341] on span "[URL][DOMAIN_NAME][DOMAIN_NAME]" at bounding box center [787, 337] width 192 height 16
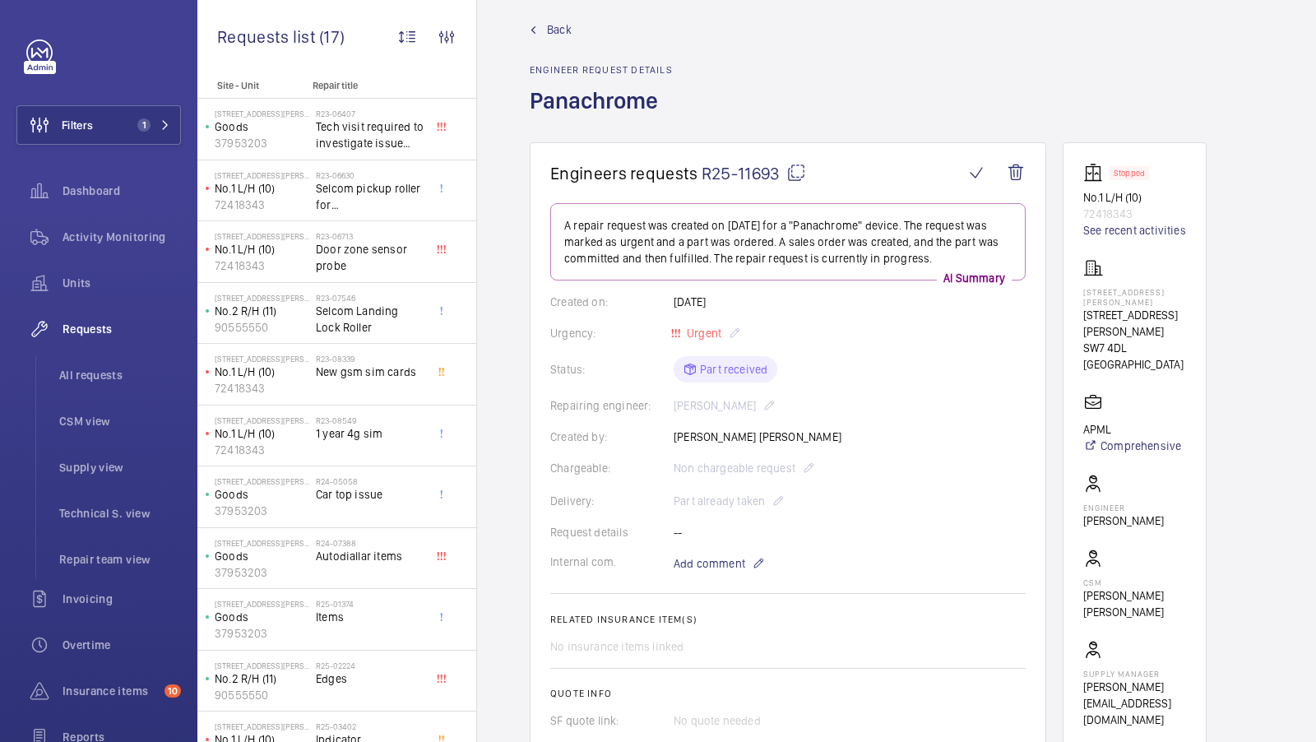
scroll to position [17, 0]
click at [553, 32] on span "Back" at bounding box center [559, 30] width 25 height 16
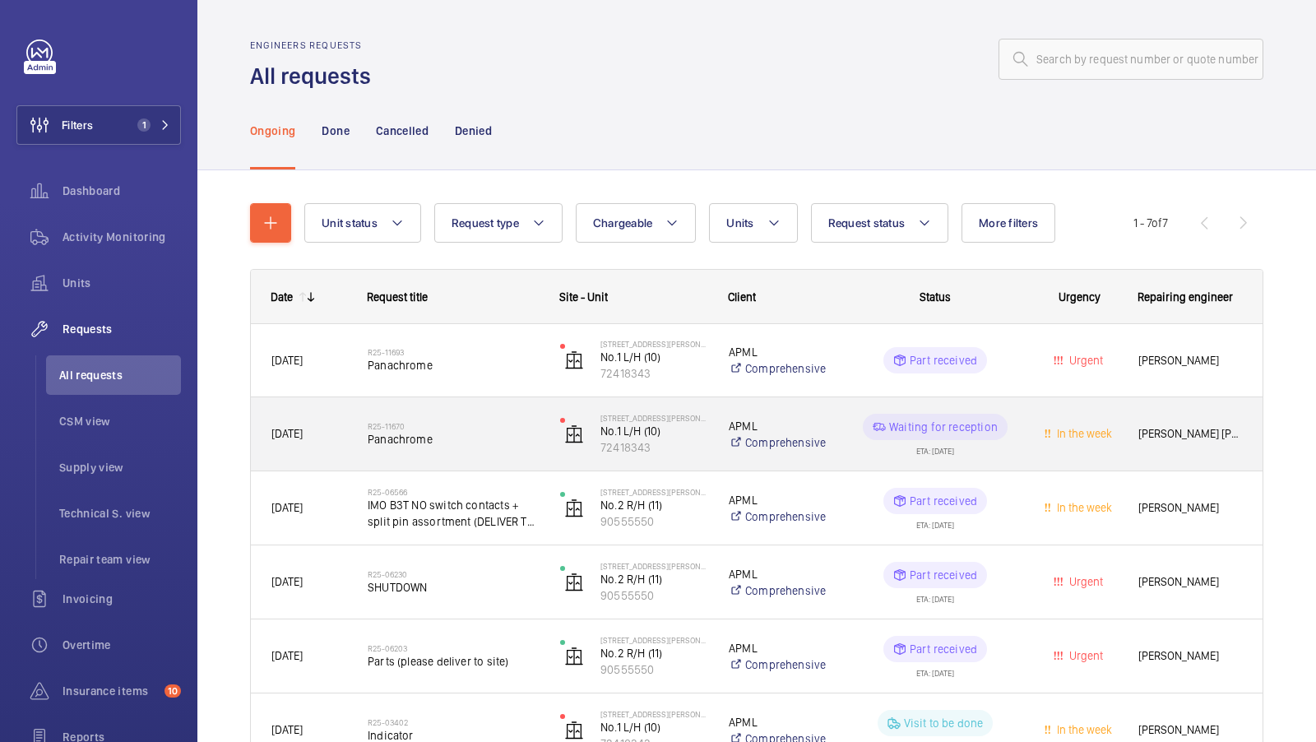
click at [464, 449] on div "R25-11670 Panachrome" at bounding box center [453, 434] width 171 height 48
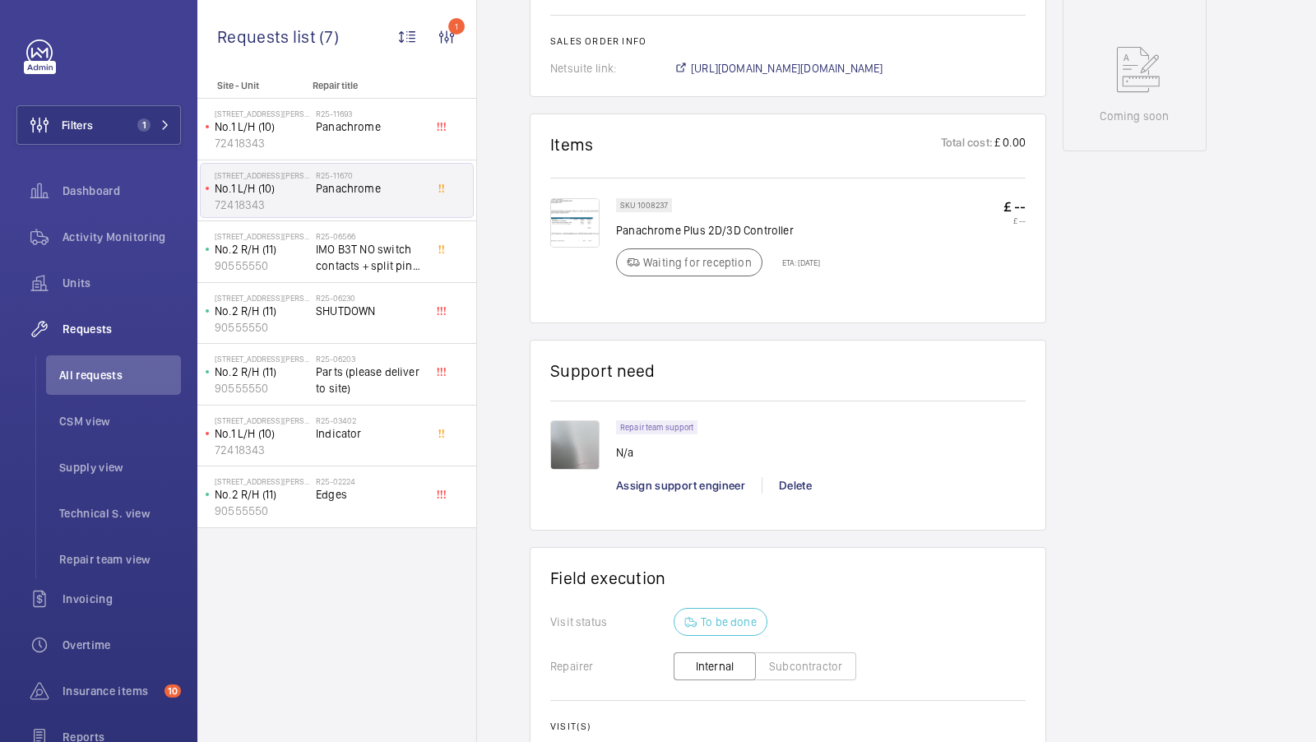
scroll to position [840, 0]
click at [679, 321] on wm-front-card "Items Total cost: £ 0.00 SKU 1008237 Panachrome Plus 2D/3D Controller Waiting f…" at bounding box center [788, 216] width 517 height 210
click at [340, 136] on div "R25-11693 Panachrome" at bounding box center [370, 133] width 109 height 48
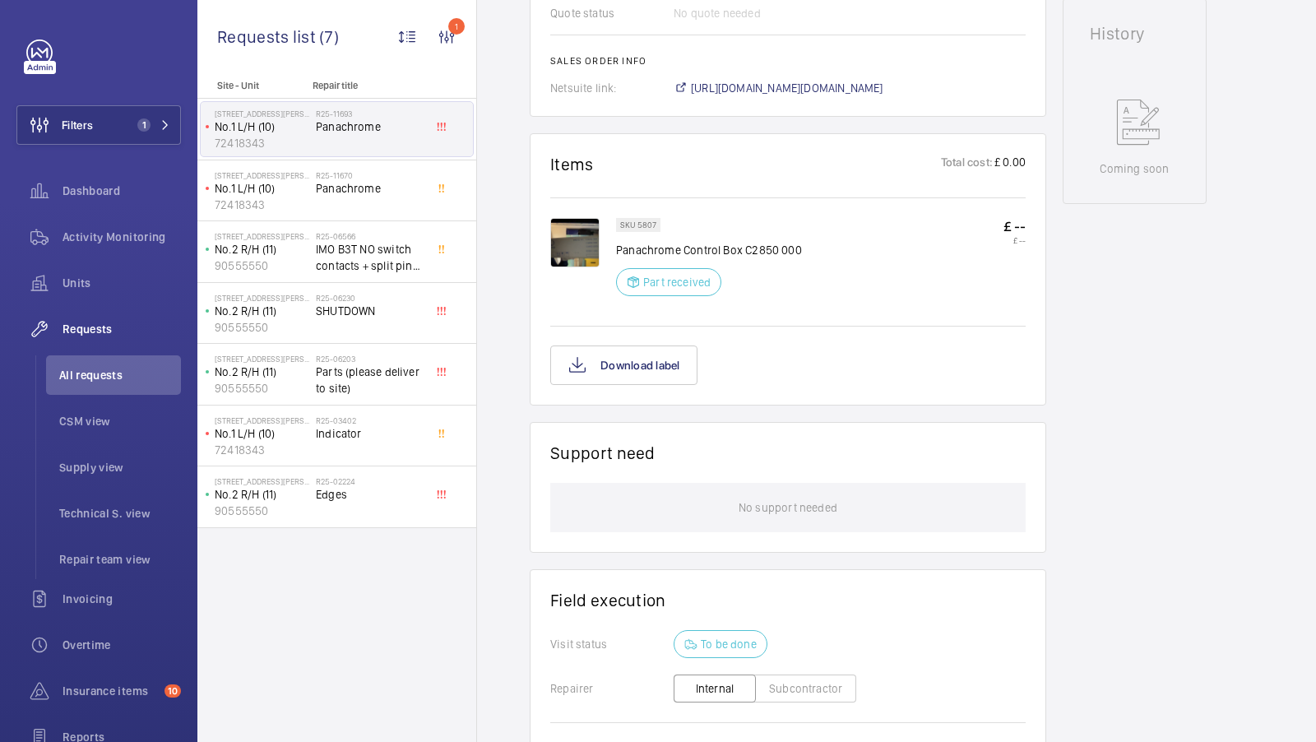
scroll to position [865, 0]
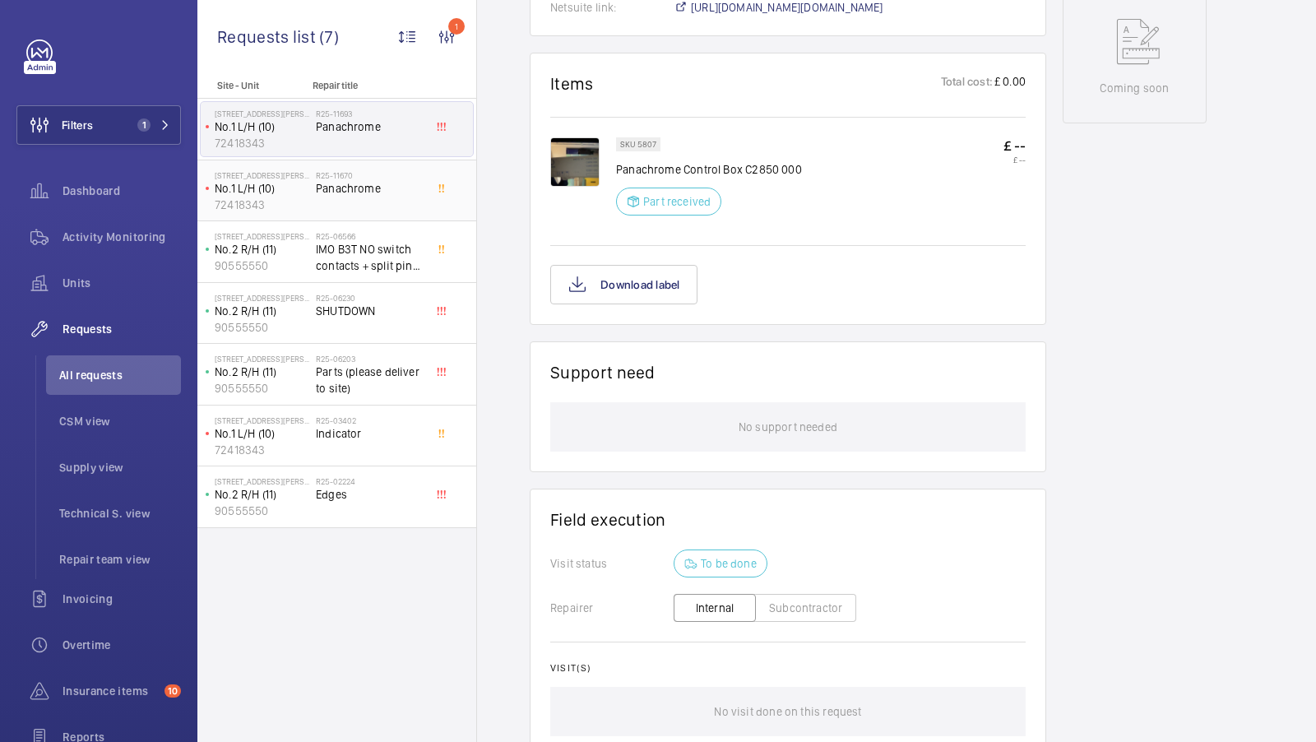
click at [360, 188] on span "Panachrome" at bounding box center [370, 188] width 109 height 16
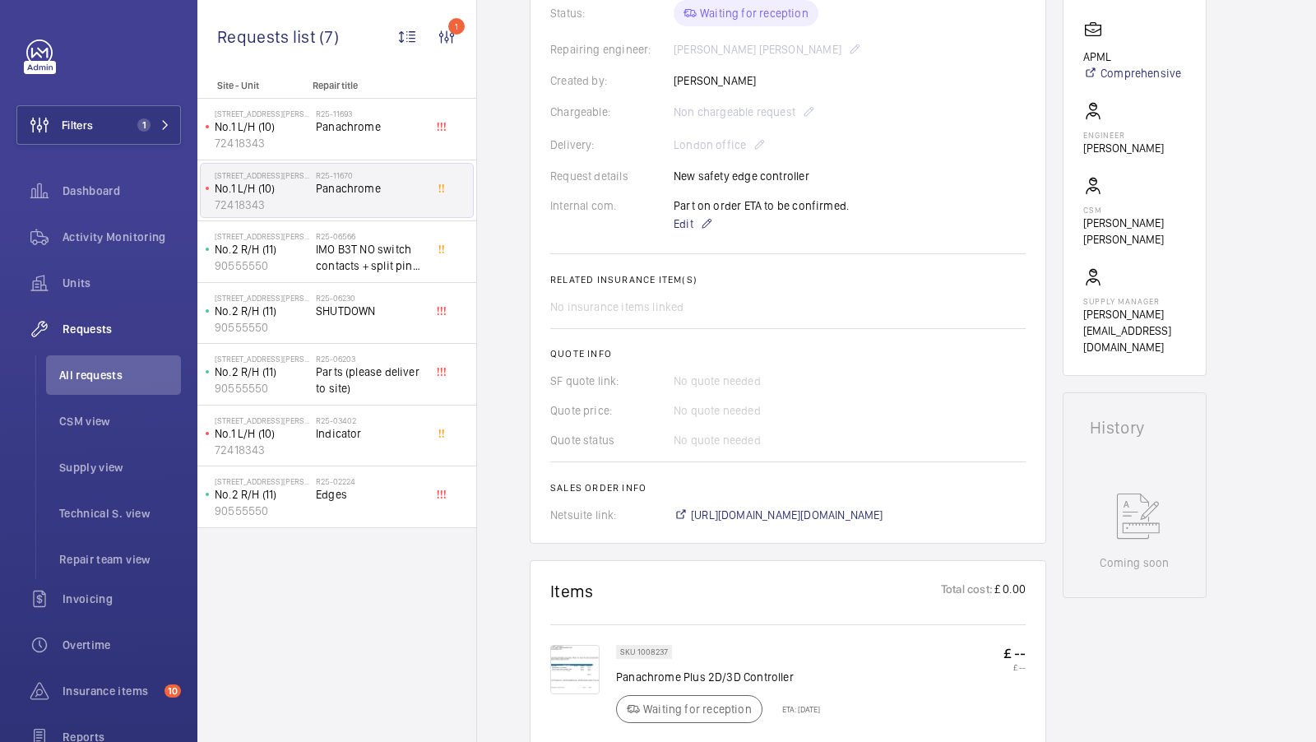
scroll to position [421, 0]
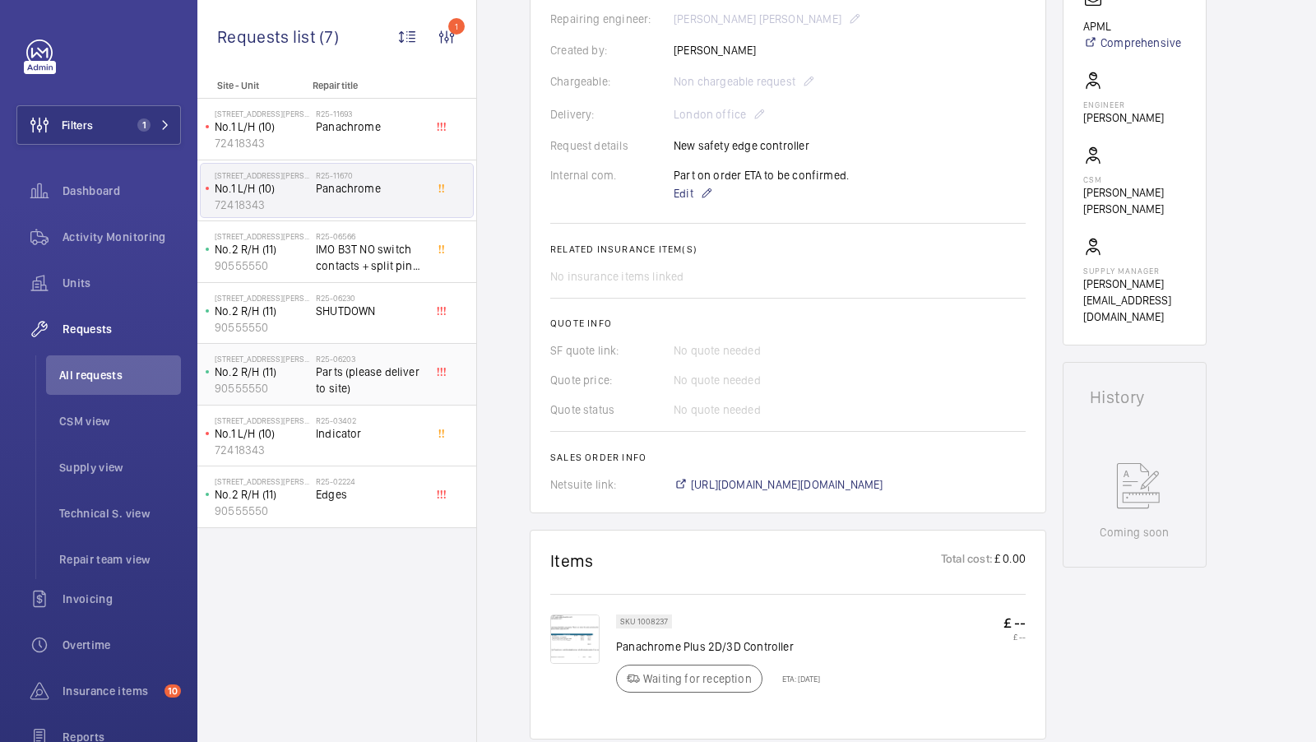
click at [358, 371] on span "Parts (please deliver to site)" at bounding box center [370, 380] width 109 height 33
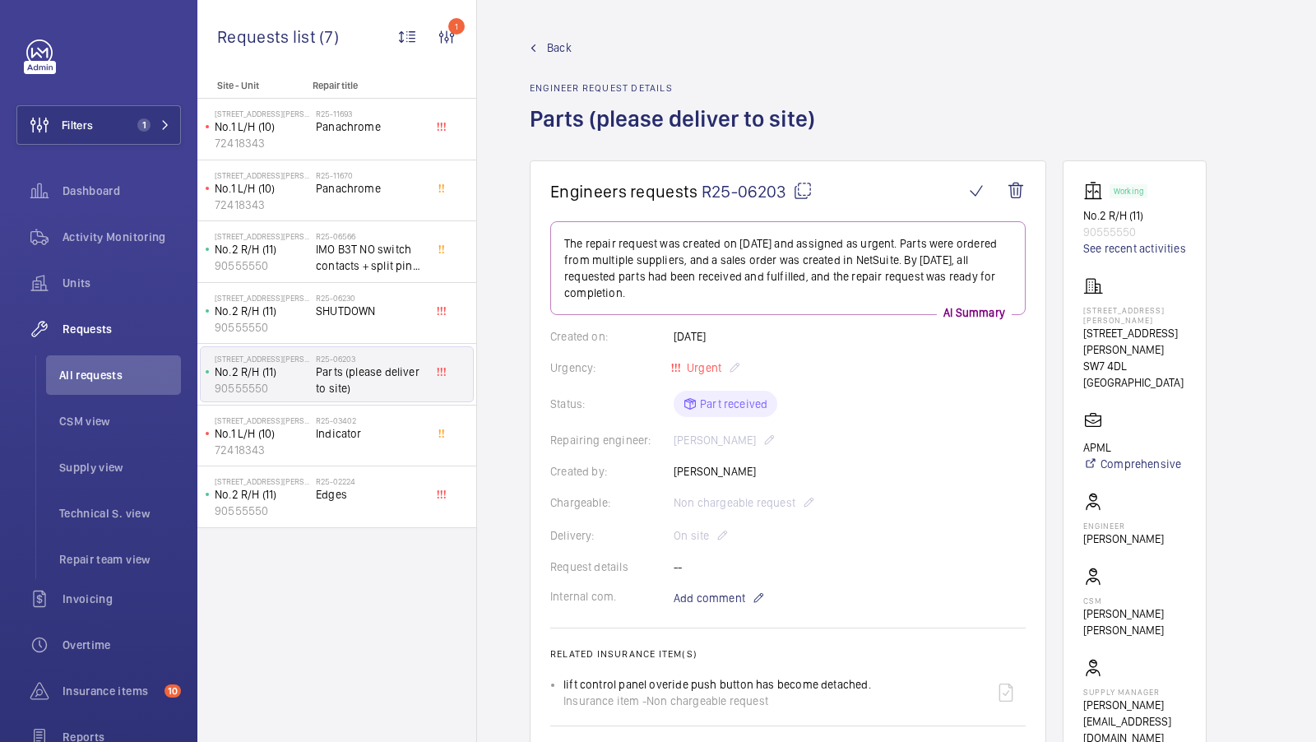
scroll to position [702, 0]
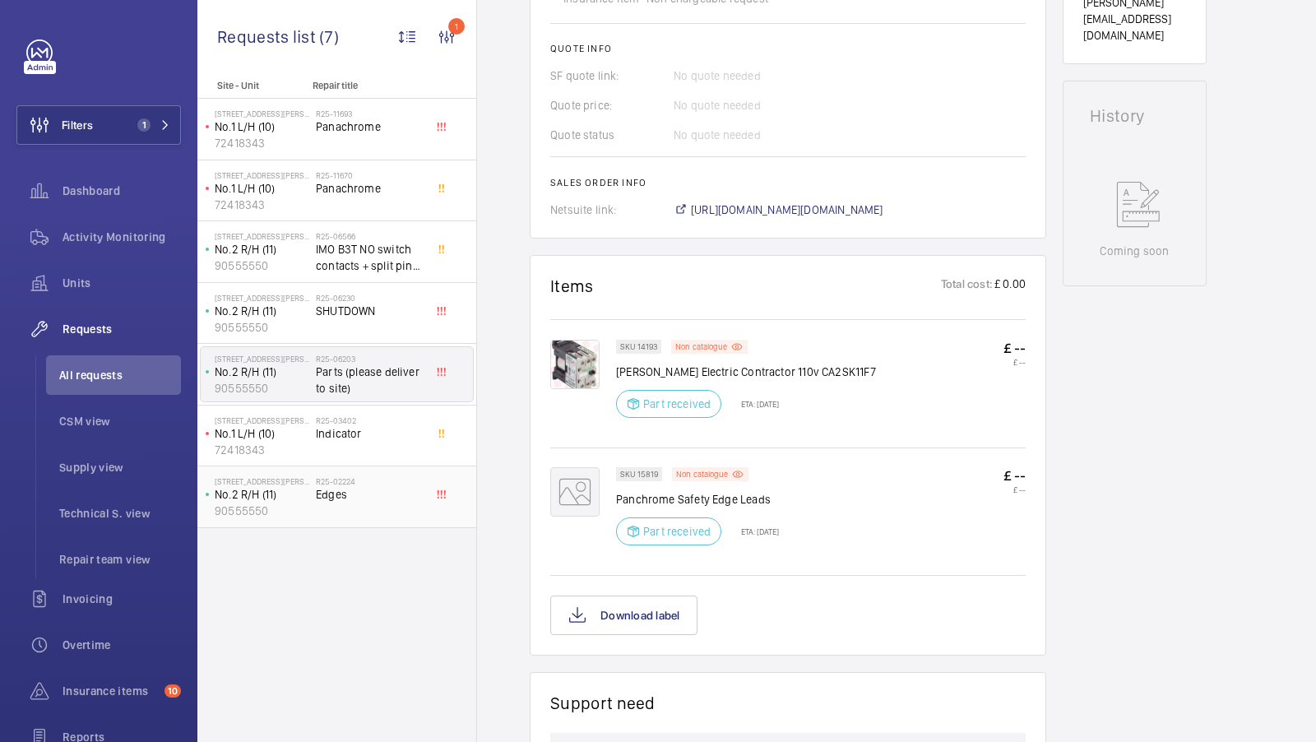
click at [327, 466] on div "95 Cromwell Road London SW7 4DL No.2 R/H (11) 90555550 R25-02224 Edges" at bounding box center [336, 497] width 279 height 62
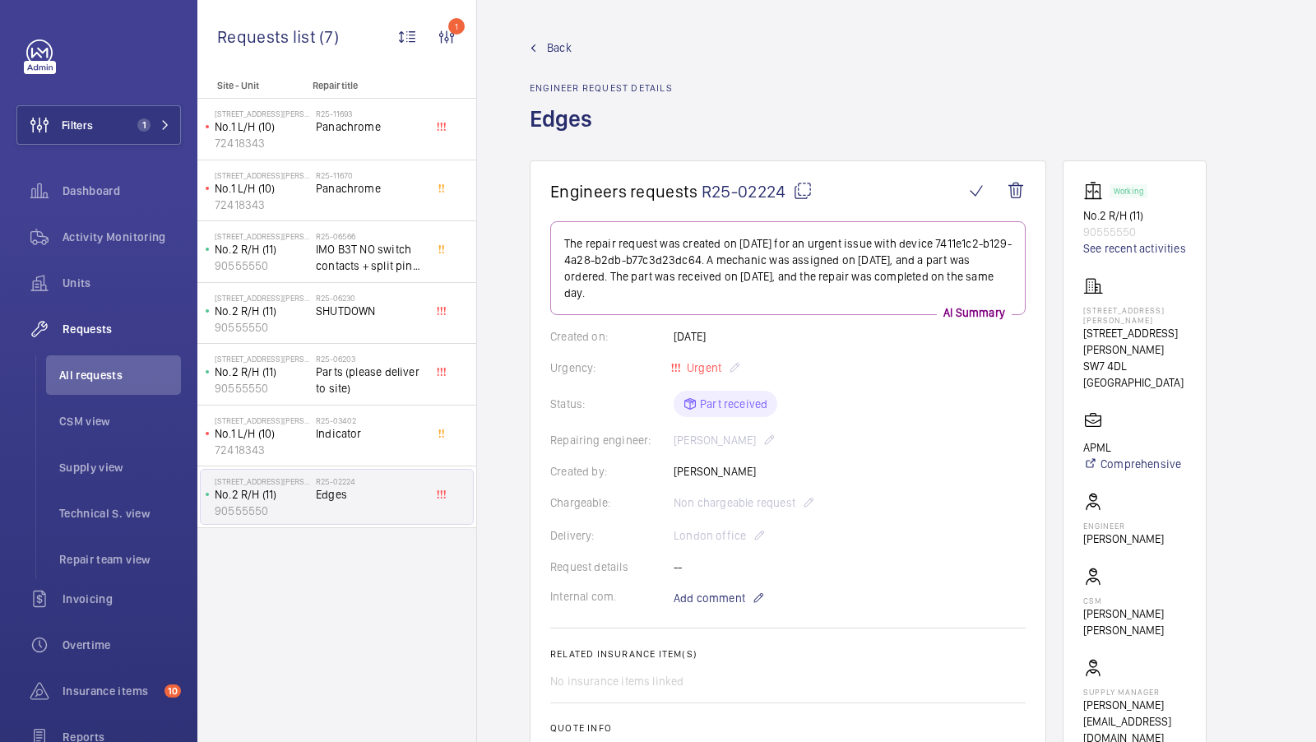
scroll to position [201, 0]
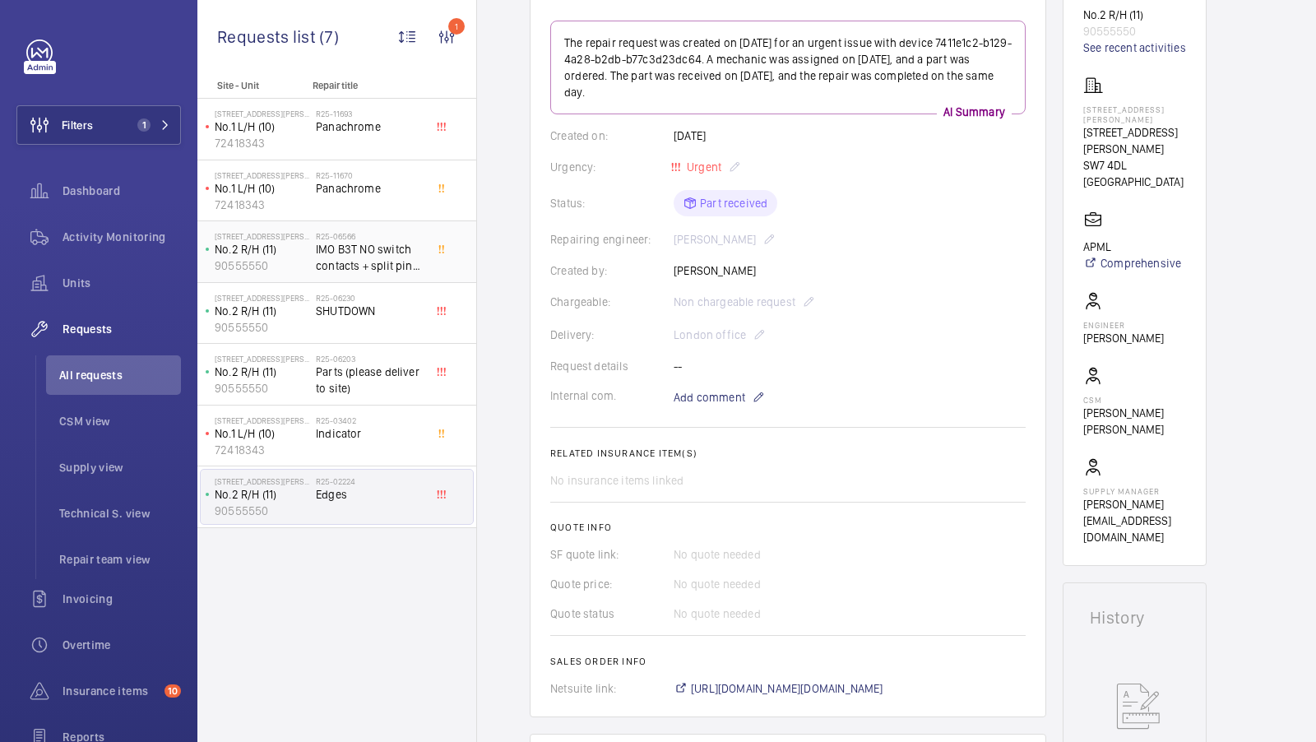
click at [373, 250] on span "IMO B3T NO switch contacts + split pin assortment (DELIVER TO SITE)" at bounding box center [370, 257] width 109 height 33
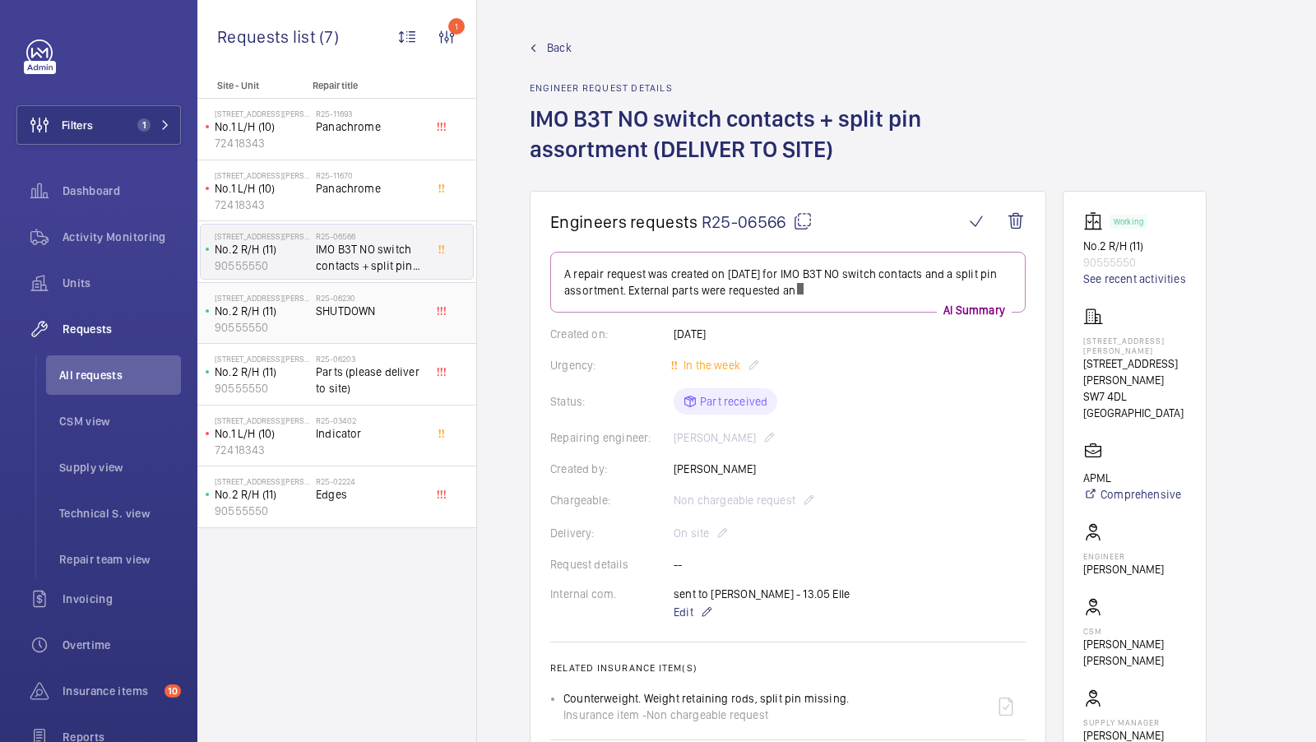
click at [364, 312] on span "SHUTDOWN" at bounding box center [370, 311] width 109 height 16
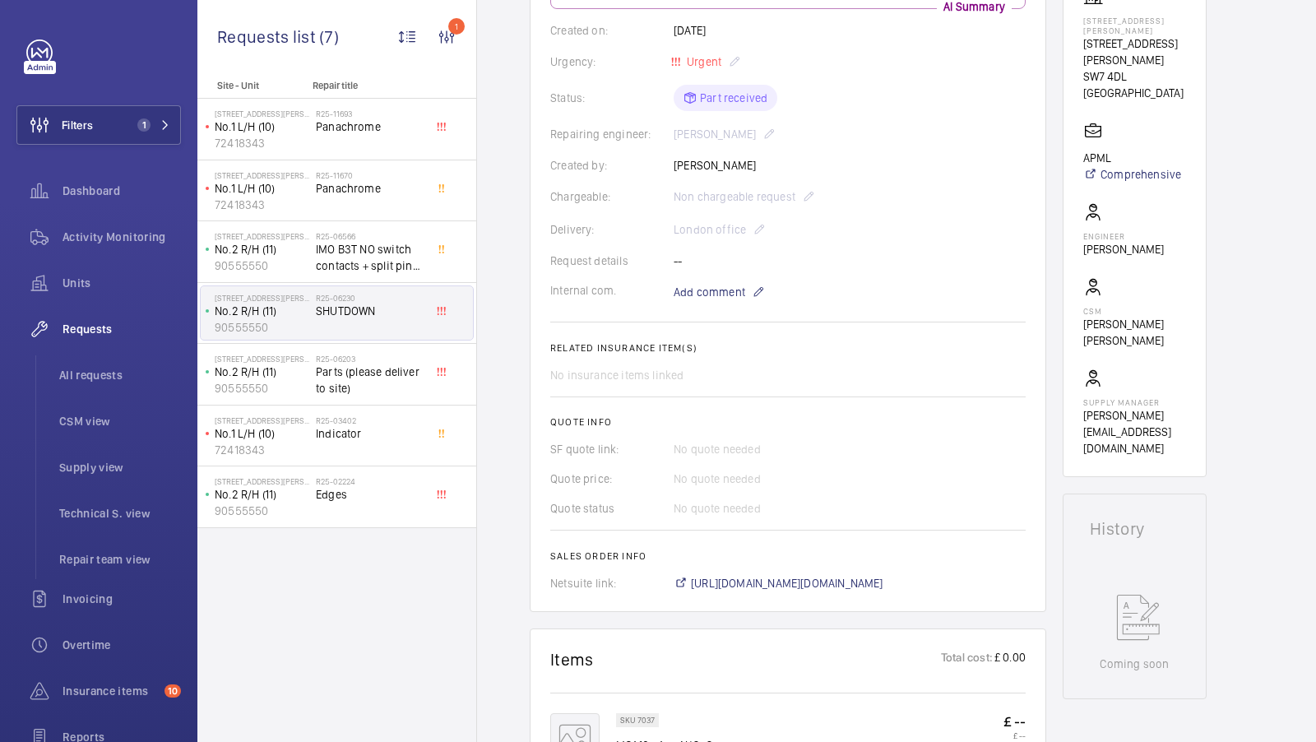
scroll to position [269, 0]
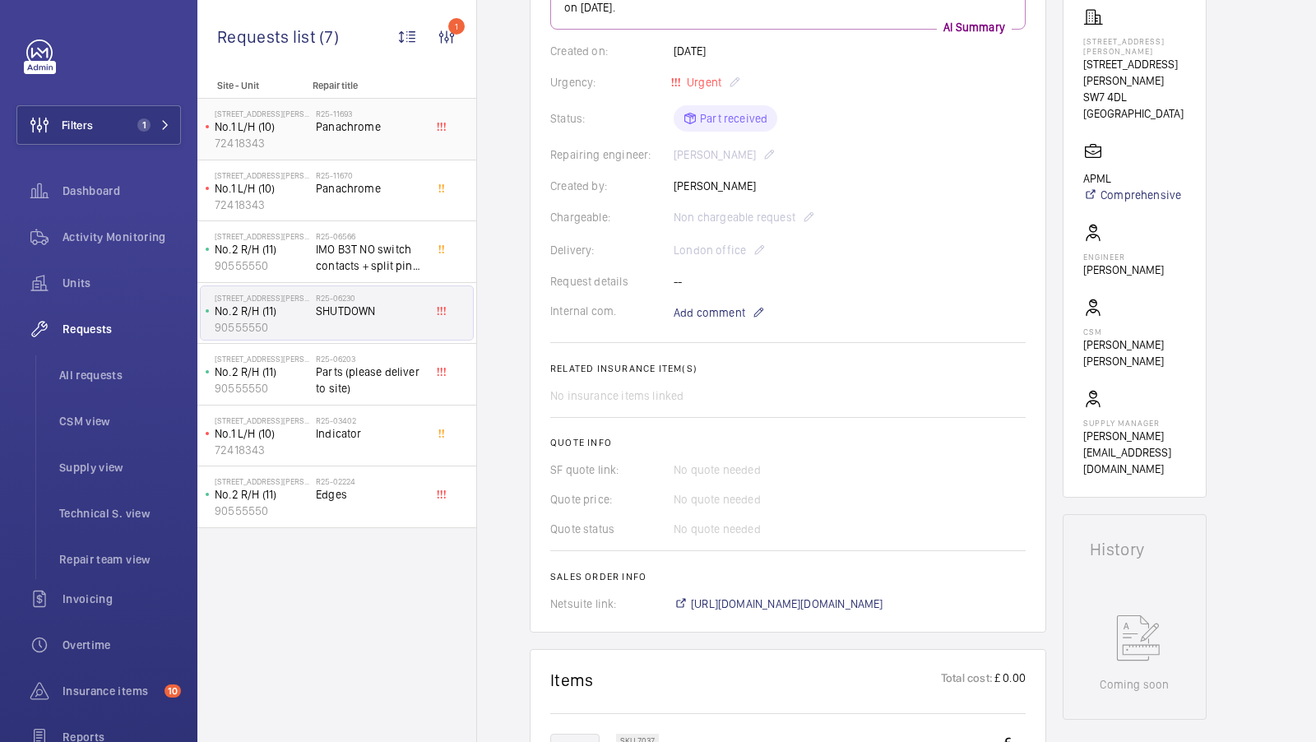
click at [378, 148] on div "R25-11693 Panachrome" at bounding box center [370, 133] width 109 height 48
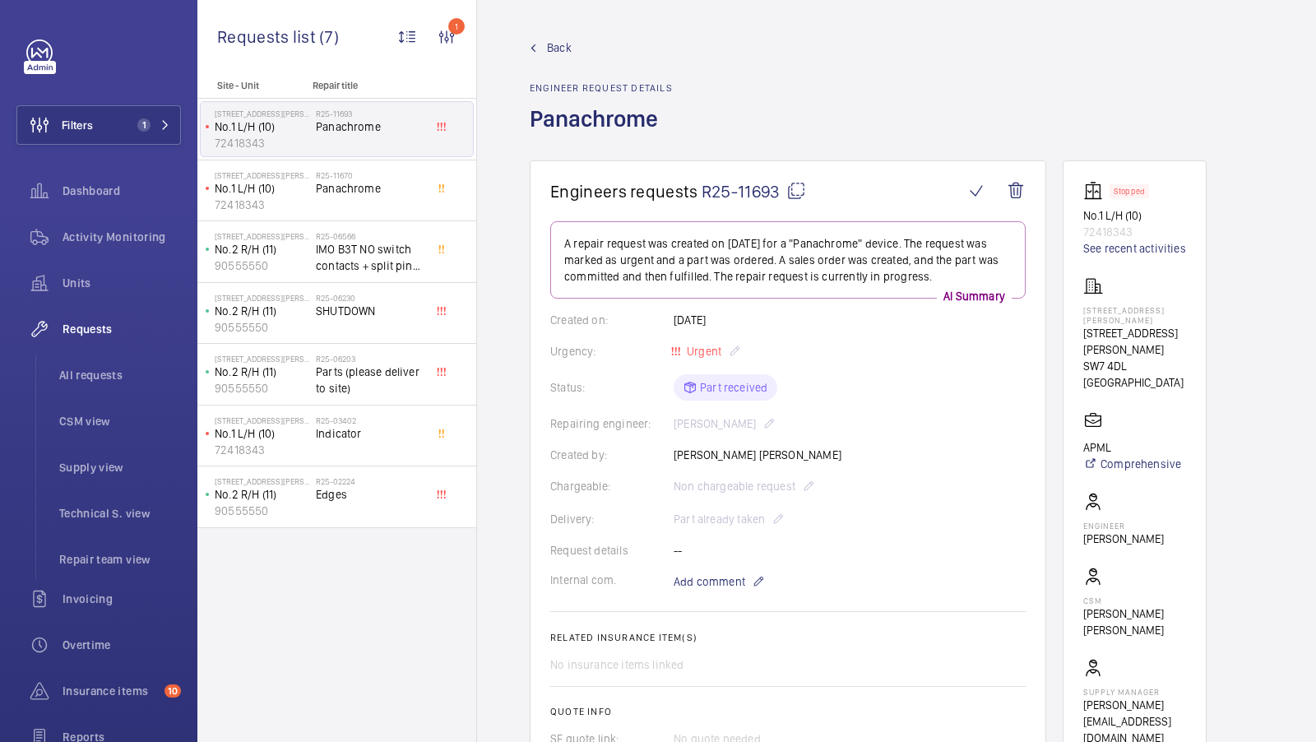
scroll to position [53, 0]
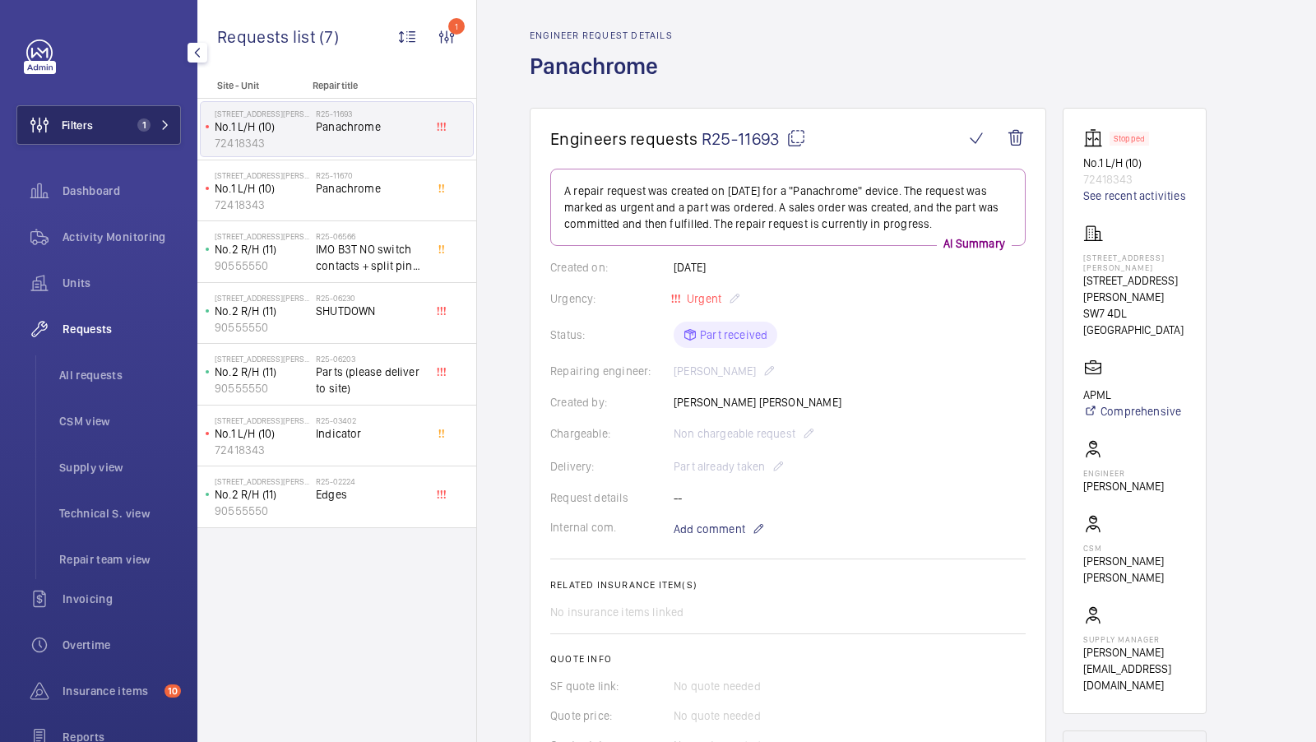
click at [153, 128] on span "1" at bounding box center [150, 124] width 39 height 13
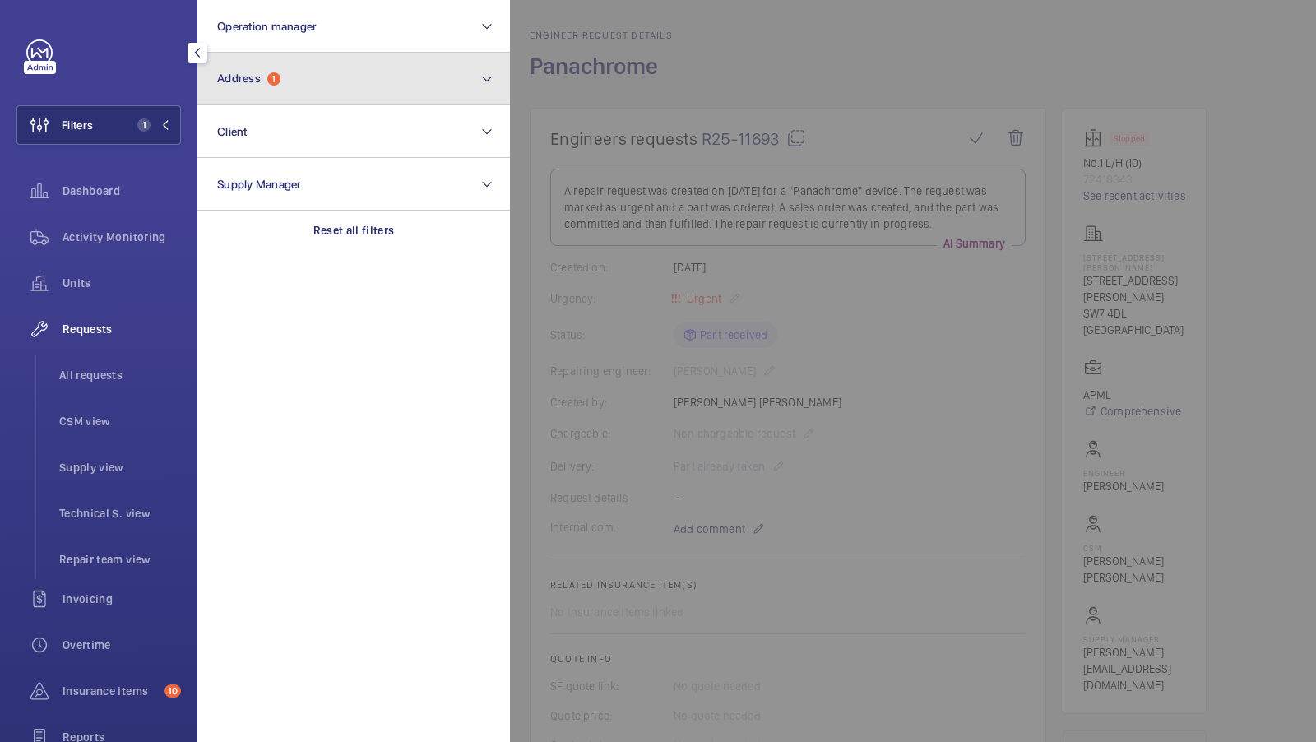
click at [300, 92] on button "Address 1" at bounding box center [353, 79] width 313 height 53
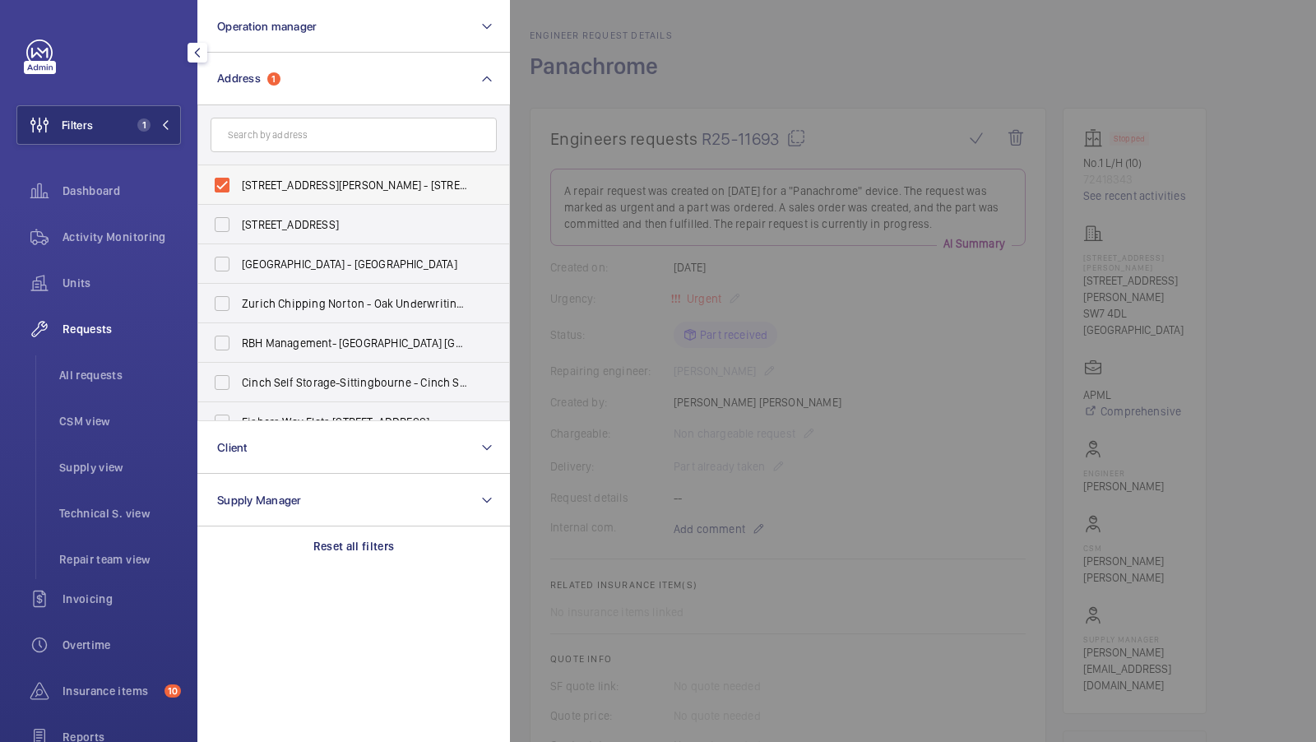
click at [282, 182] on span "95 Cromwell Road London SW7 4DL - 95 Cromwell Road, LONDON SW7 4DL" at bounding box center [355, 185] width 226 height 16
click at [239, 182] on input "95 Cromwell Road London SW7 4DL - 95 Cromwell Road, LONDON SW7 4DL" at bounding box center [222, 185] width 33 height 33
checkbox input "false"
click at [280, 137] on input "text" at bounding box center [354, 135] width 286 height 35
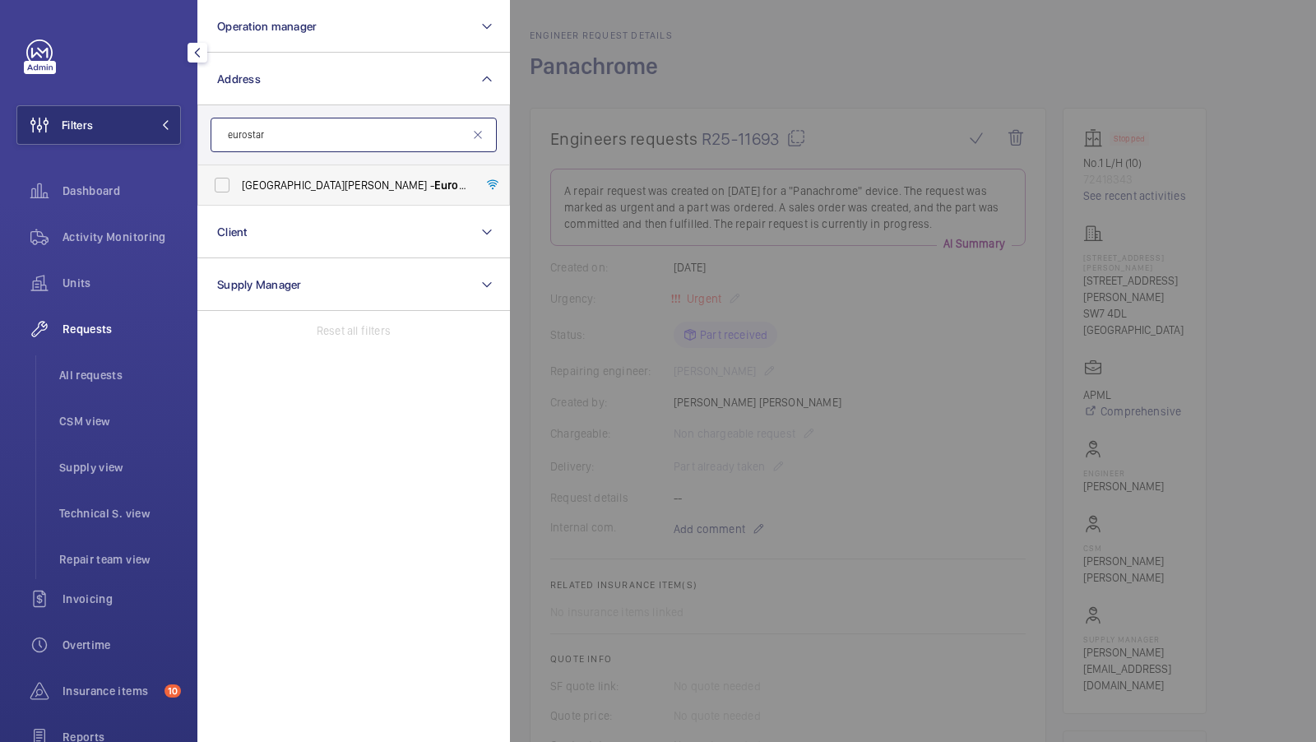
type input "eurostar"
click at [308, 181] on span "TEMPLE MILLS DEPOT - Eurostar Engineering Centre Temple Mills TMD, LONDON E10 5…" at bounding box center [355, 185] width 226 height 16
click at [239, 181] on input "TEMPLE MILLS DEPOT - Eurostar Engineering Centre Temple Mills TMD, LONDON E10 5…" at bounding box center [222, 185] width 33 height 33
checkbox input "true"
click at [141, 123] on span "1" at bounding box center [143, 124] width 13 height 13
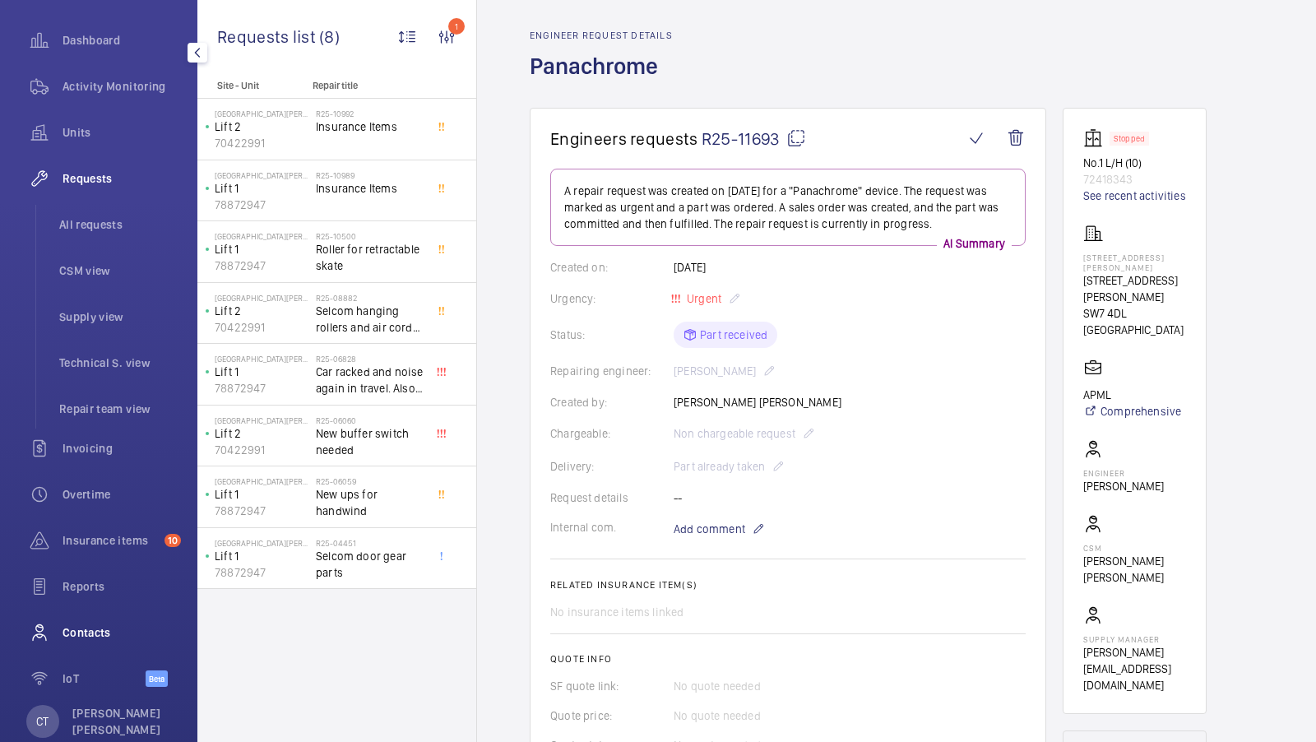
click at [95, 642] on div "Contacts" at bounding box center [98, 632] width 164 height 39
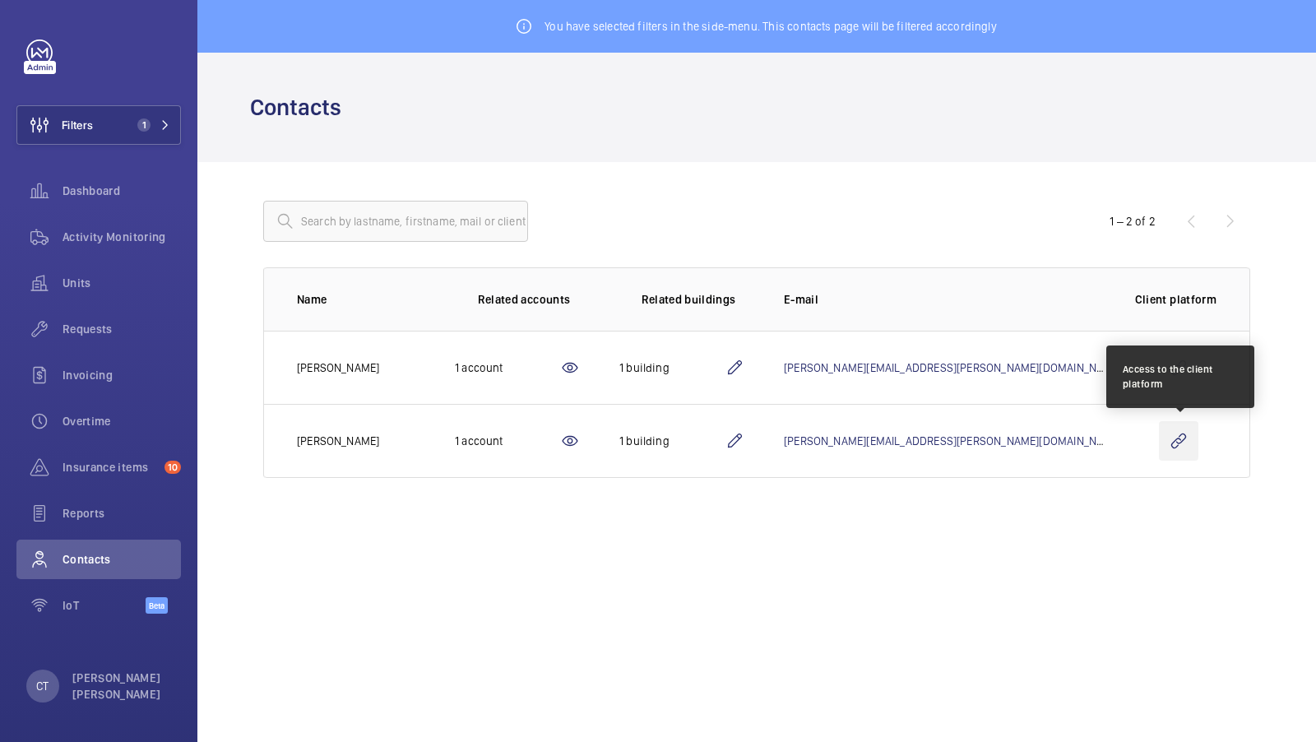
click at [1185, 439] on wm-front-icon-button at bounding box center [1178, 440] width 39 height 39
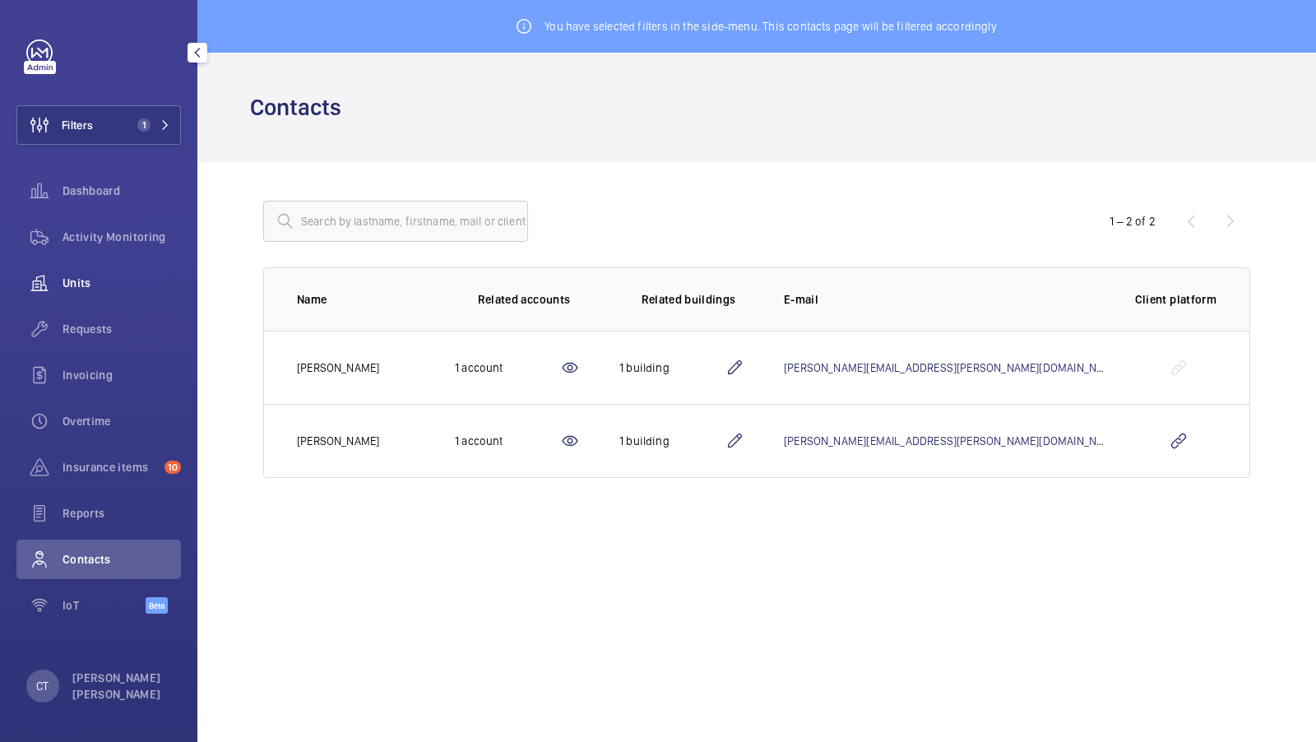
click at [112, 271] on div "Units" at bounding box center [98, 282] width 164 height 39
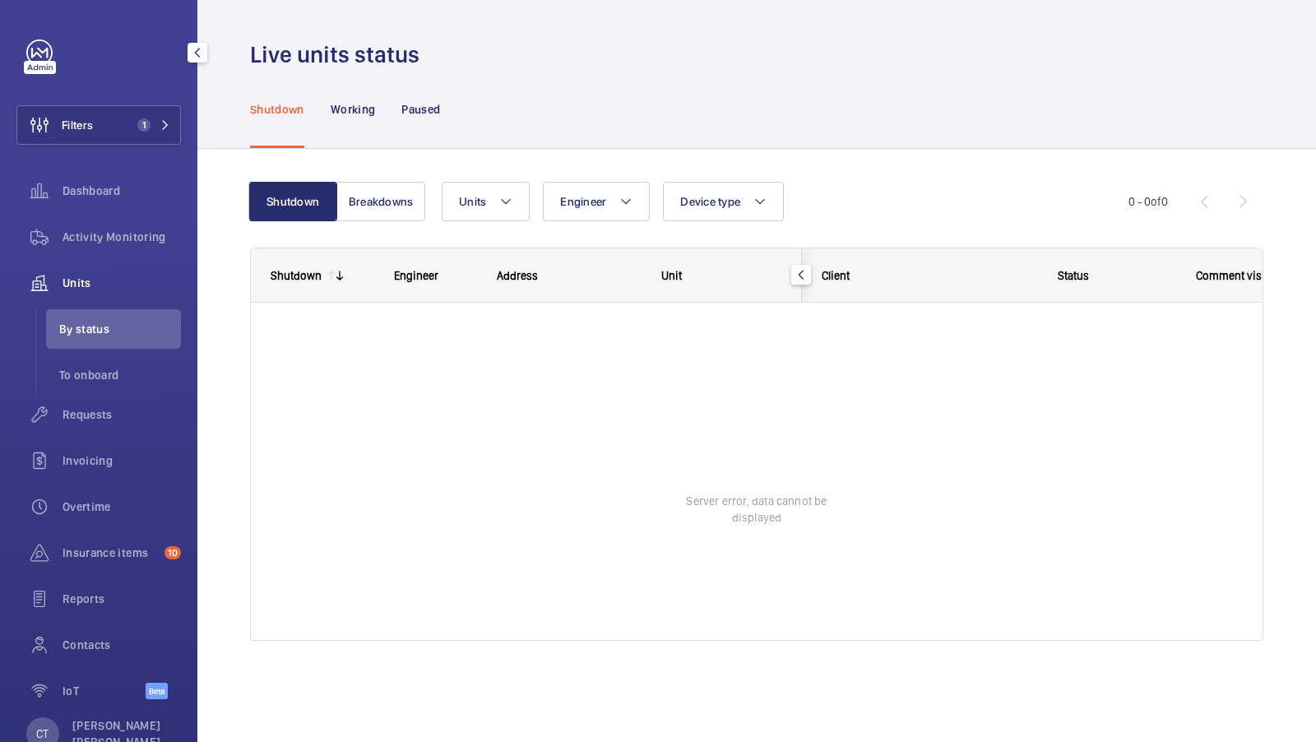
click at [129, 103] on div "Filters 1 Dashboard Activity Monitoring Units By status To onboard Requests Inv…" at bounding box center [98, 378] width 164 height 678
click at [127, 127] on button "Filters 1" at bounding box center [98, 124] width 164 height 39
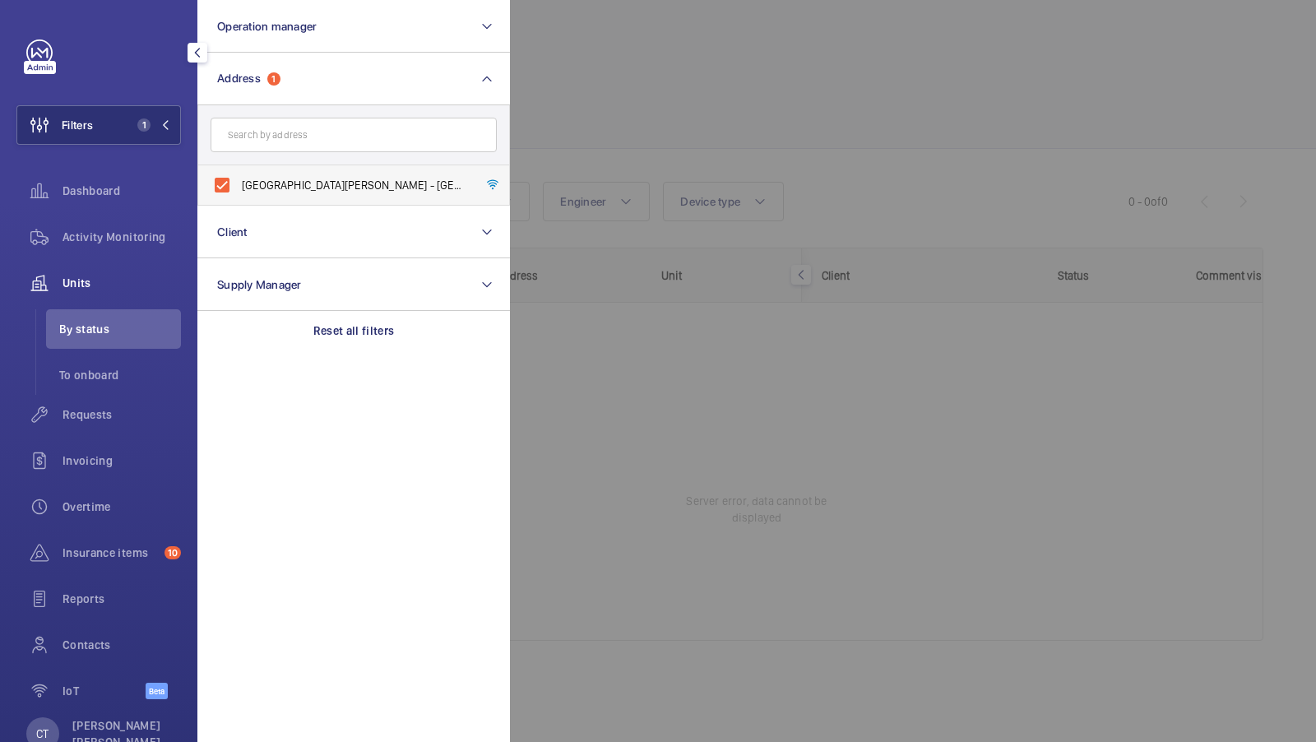
click at [310, 177] on span "TEMPLE MILLS DEPOT - Eurostar Engineering Centre Temple Mills TMD, LONDON E10 5…" at bounding box center [355, 185] width 226 height 16
click at [239, 177] on input "TEMPLE MILLS DEPOT - Eurostar Engineering Centre Temple Mills TMD, LONDON E10 5…" at bounding box center [222, 185] width 33 height 33
checkbox input "false"
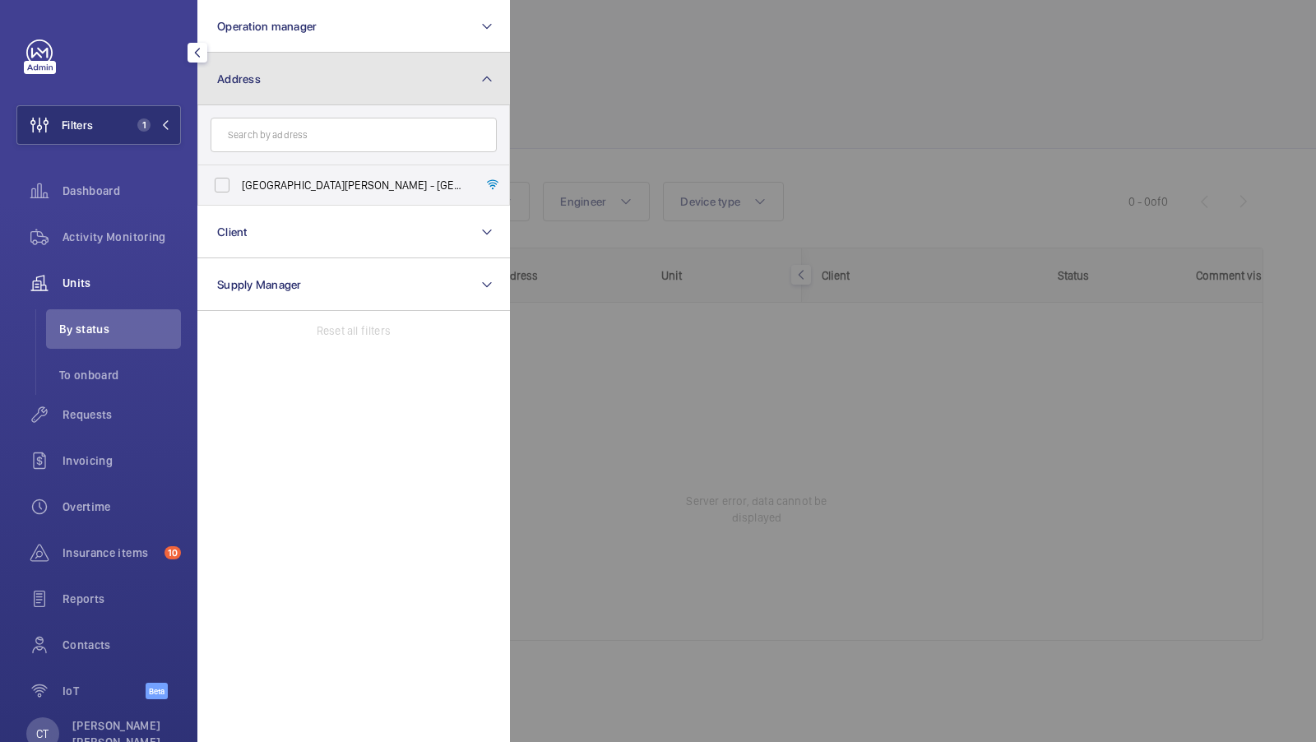
click at [342, 68] on button "Address" at bounding box center [353, 79] width 313 height 53
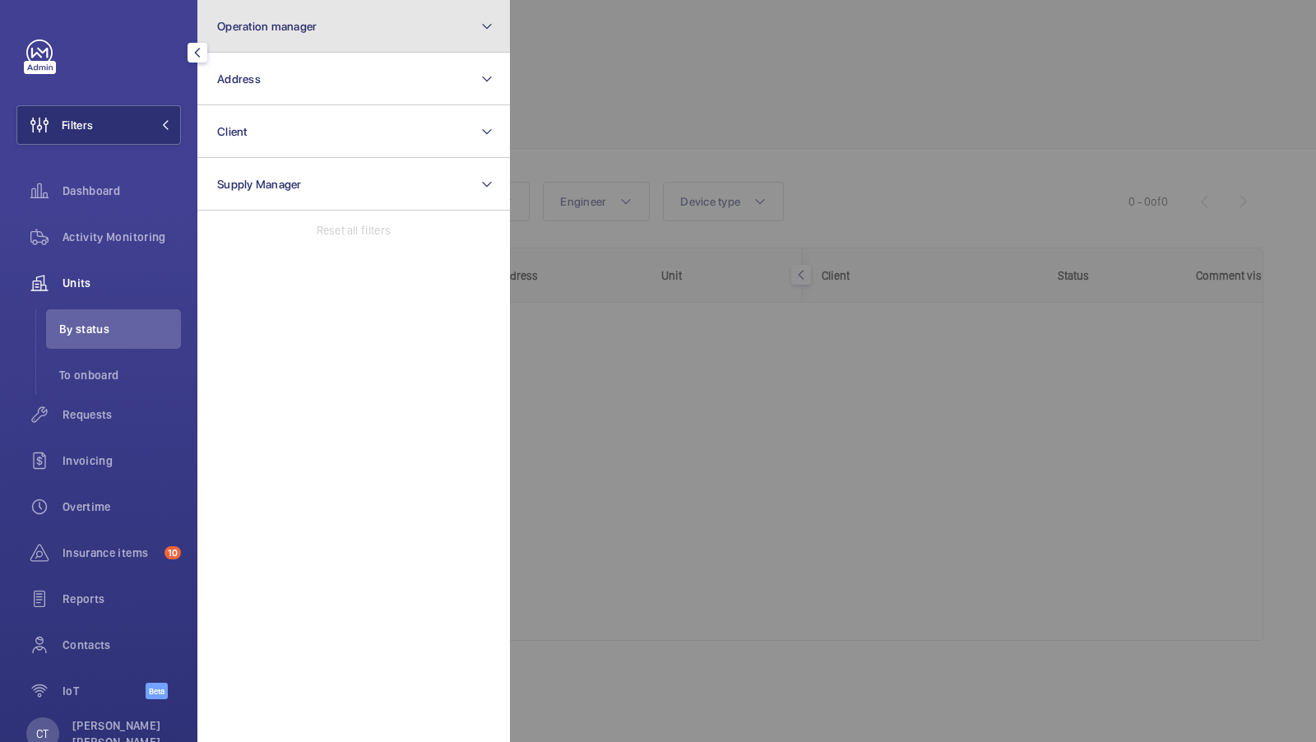
click at [348, 18] on button "Operation manager" at bounding box center [353, 26] width 313 height 53
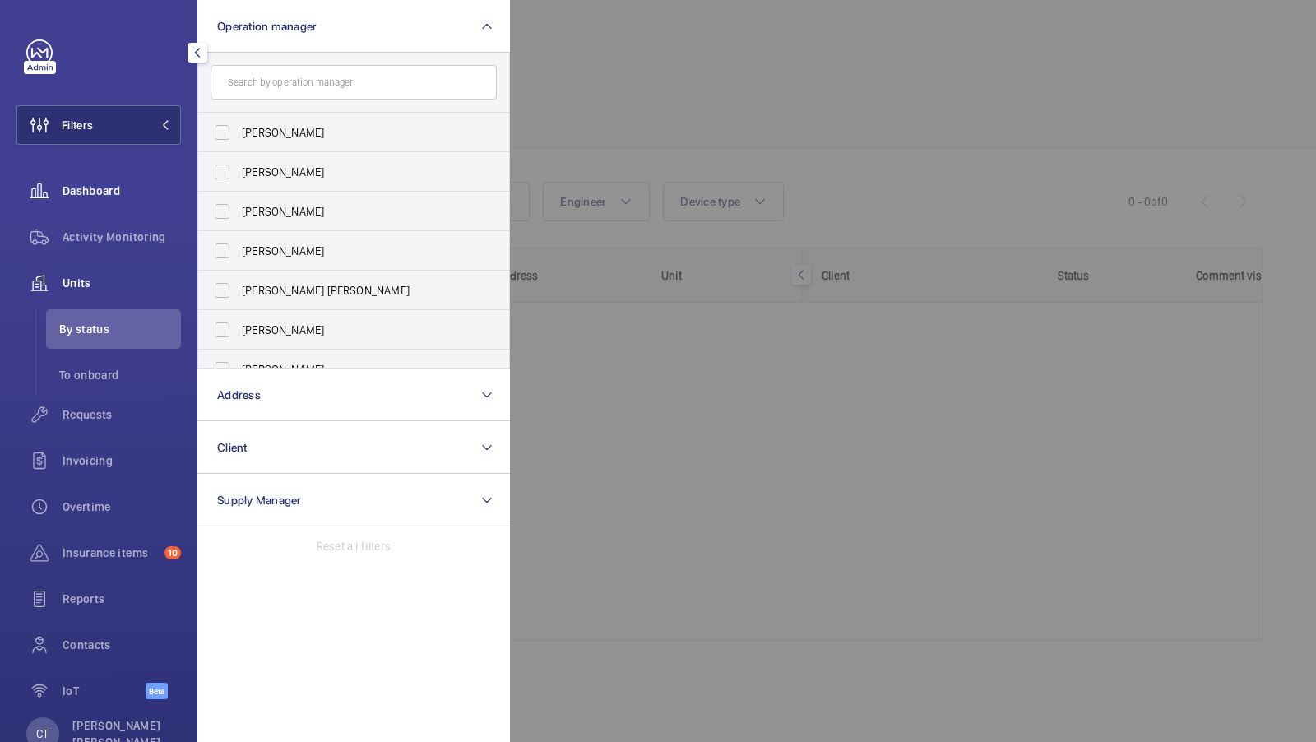
click at [134, 163] on div "Filters Operation manager Abby Archer John Smith Rachael Hoskins Connor Dudley …" at bounding box center [98, 378] width 164 height 678
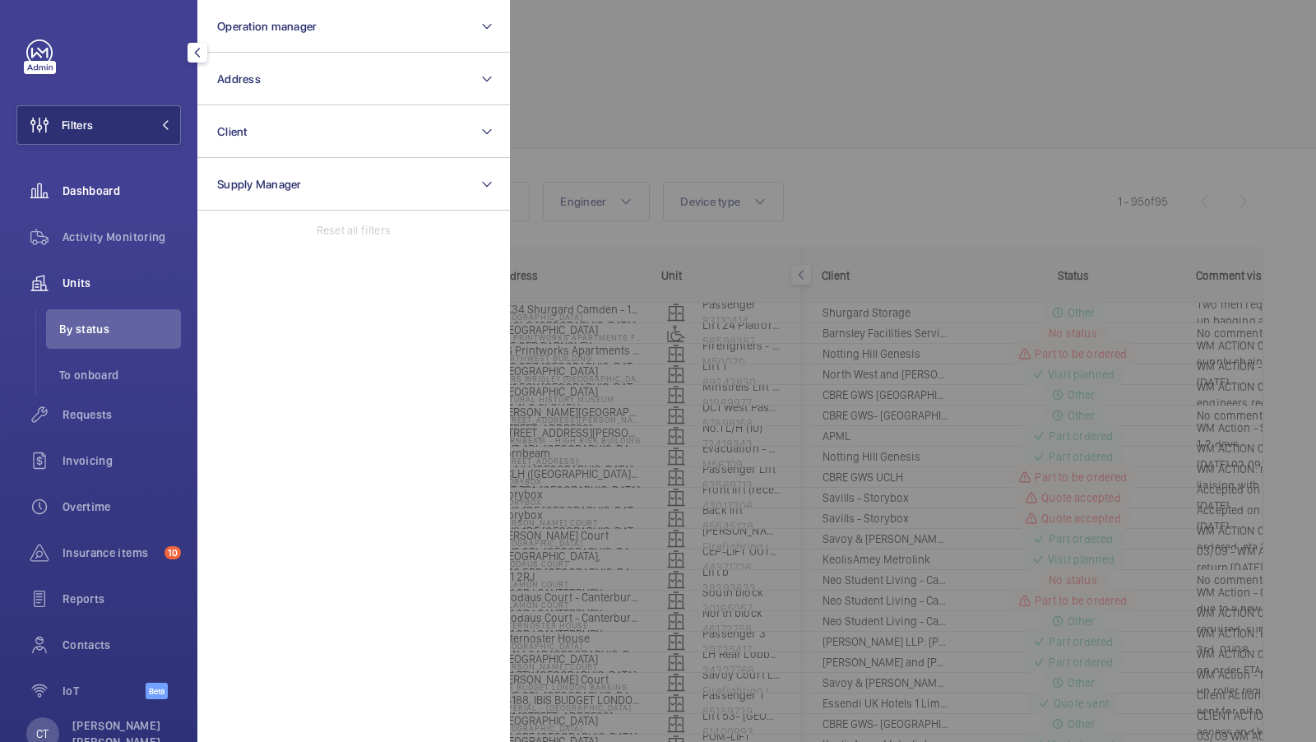
click at [118, 178] on div "Dashboard" at bounding box center [98, 190] width 164 height 39
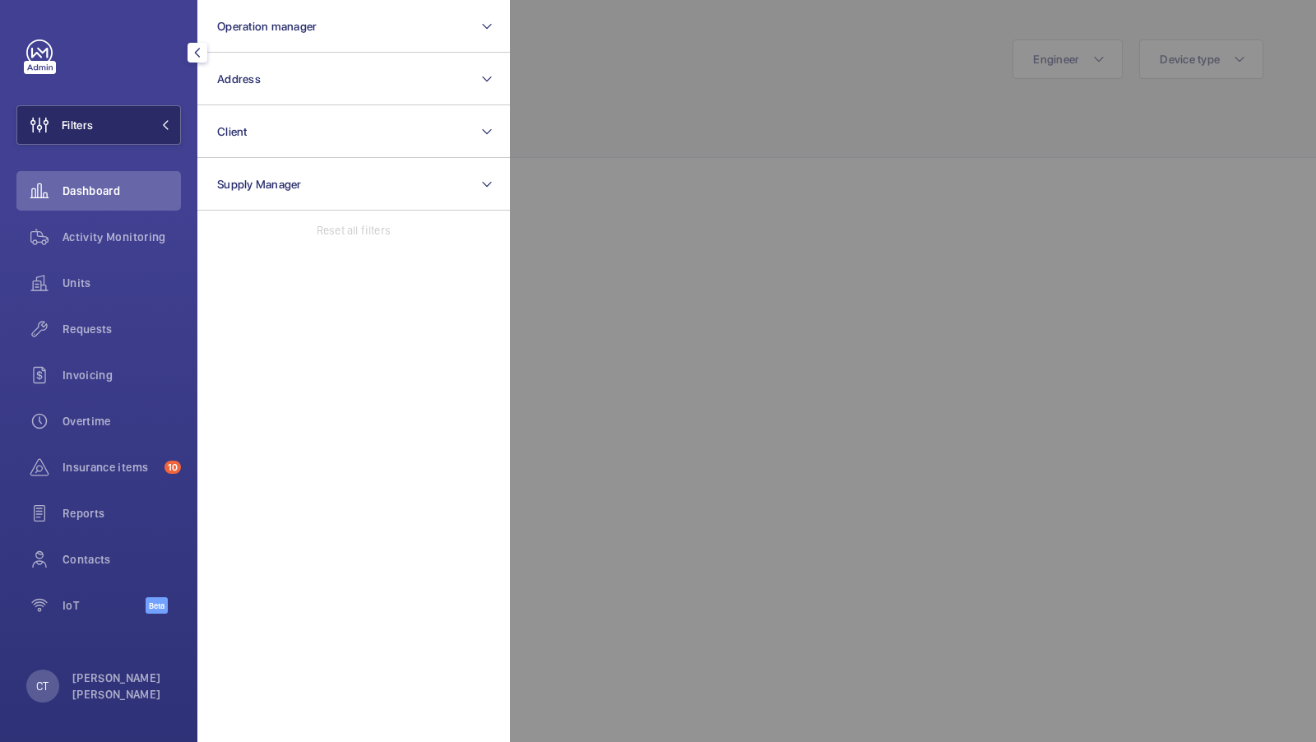
click at [124, 121] on button "Filters" at bounding box center [98, 124] width 164 height 39
